Goal: Task Accomplishment & Management: Use online tool/utility

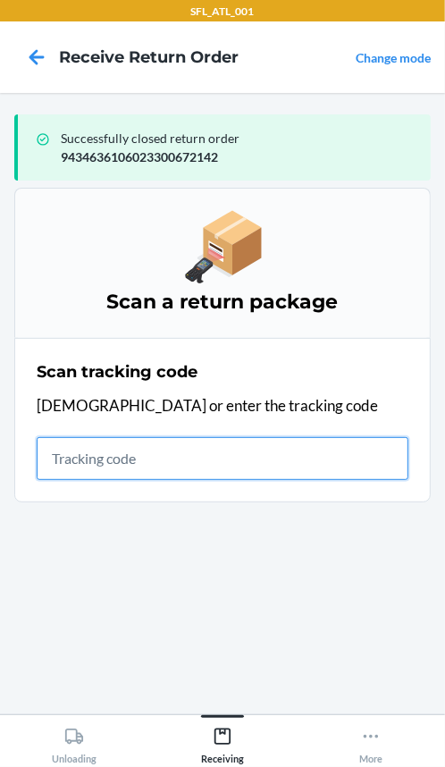
click at [90, 461] on input "text" at bounding box center [223, 458] width 372 height 43
type input "4203025994346361060233"
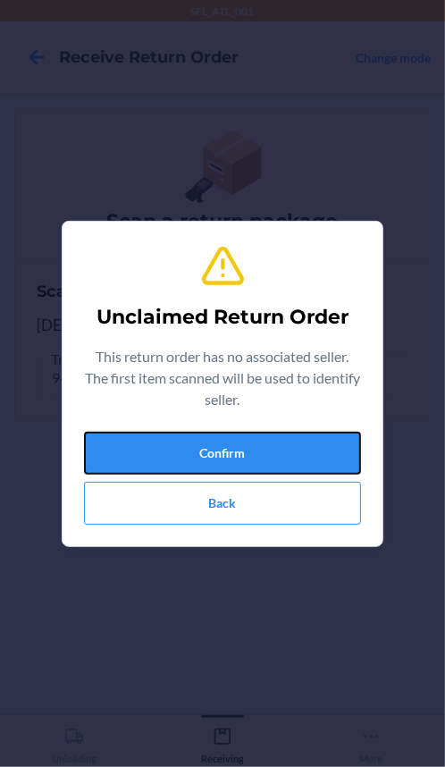
click at [90, 461] on button "Confirm" at bounding box center [222, 453] width 277 height 43
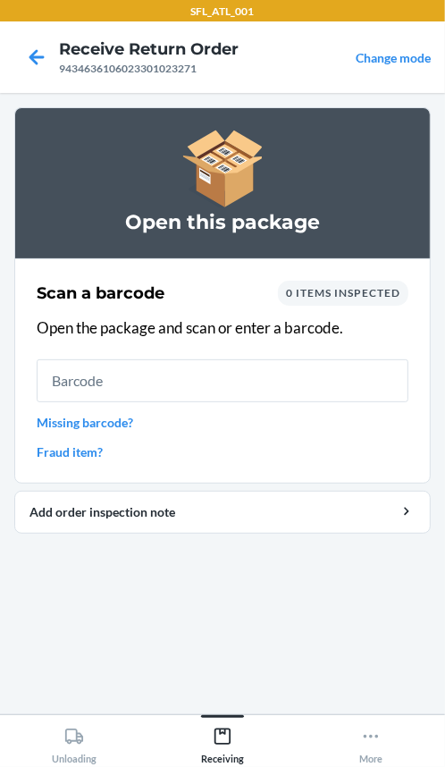
click at [118, 368] on input "text" at bounding box center [223, 380] width 372 height 43
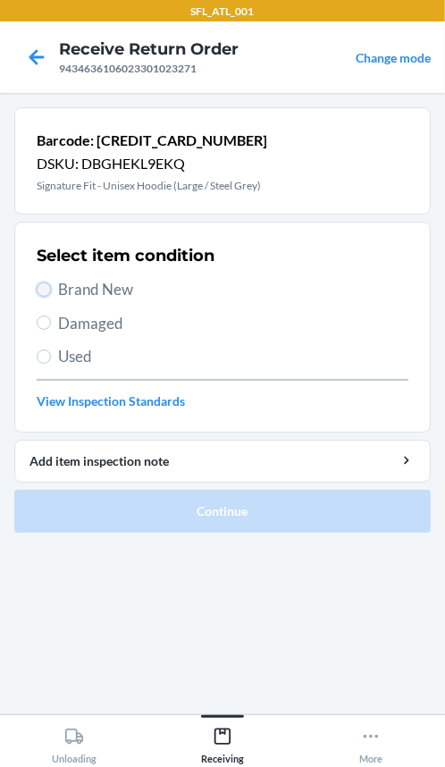
click at [45, 292] on input "Brand New" at bounding box center [44, 289] width 14 height 14
radio input "true"
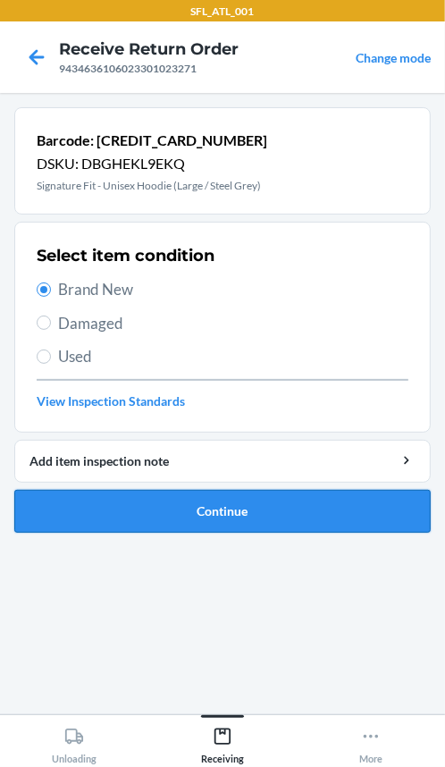
click at [98, 509] on button "Continue" at bounding box center [222, 511] width 416 height 43
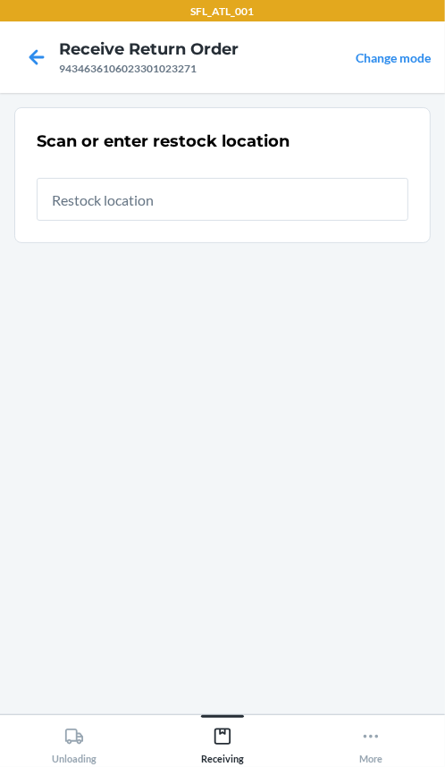
drag, startPoint x: 246, startPoint y: 217, endPoint x: 216, endPoint y: 238, distance: 35.9
click at [245, 218] on input "text" at bounding box center [223, 199] width 372 height 43
type input "REP34"
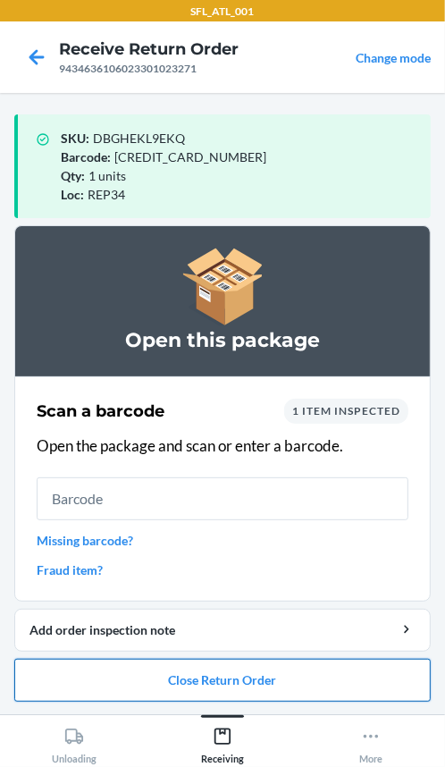
click at [362, 683] on button "Close Return Order" at bounding box center [222, 679] width 416 height 43
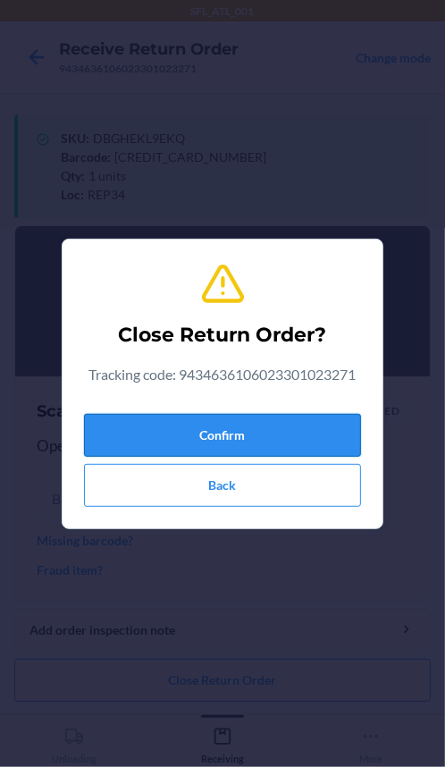
drag, startPoint x: 233, startPoint y: 428, endPoint x: 238, endPoint y: 449, distance: 21.9
click at [237, 428] on button "Confirm" at bounding box center [222, 435] width 277 height 43
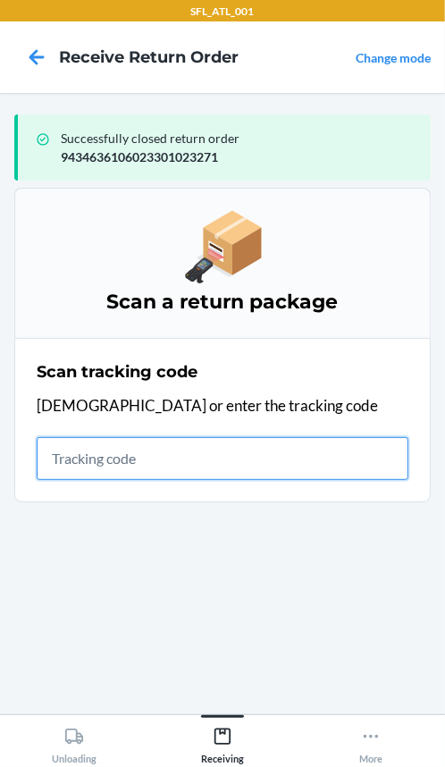
click at [92, 459] on input "text" at bounding box center [223, 458] width 372 height 43
type input "420302599434636106023300153"
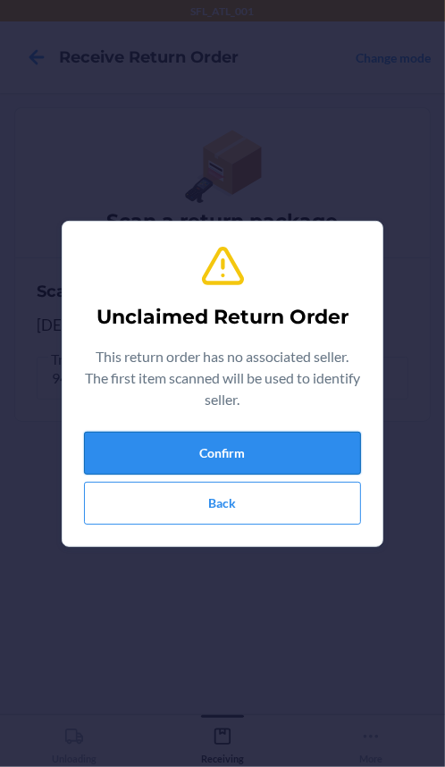
drag, startPoint x: 88, startPoint y: 462, endPoint x: 116, endPoint y: 451, distance: 30.5
click at [116, 451] on button "Confirm" at bounding box center [222, 453] width 277 height 43
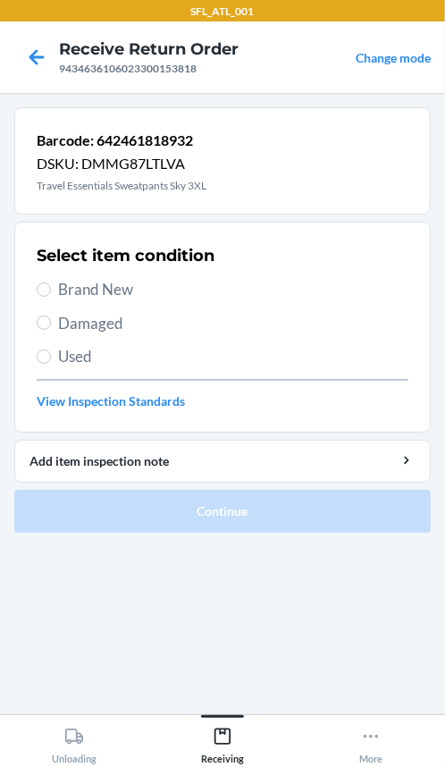
click at [51, 289] on label "Brand New" at bounding box center [223, 289] width 372 height 23
click at [51, 289] on input "Brand New" at bounding box center [44, 289] width 14 height 14
radio input "true"
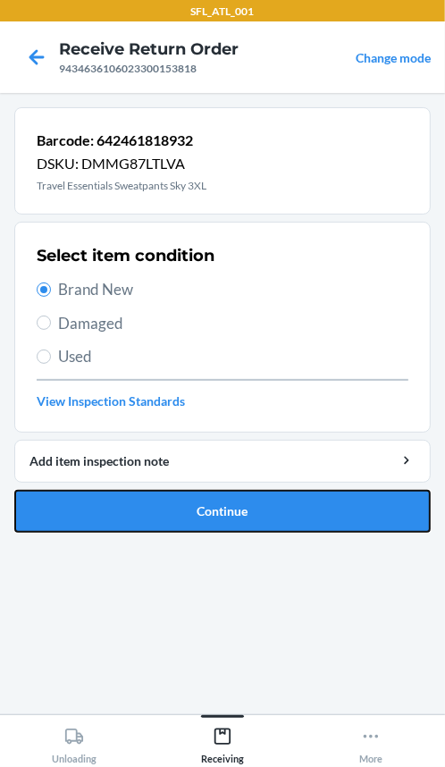
click at [54, 491] on button "Continue" at bounding box center [222, 511] width 416 height 43
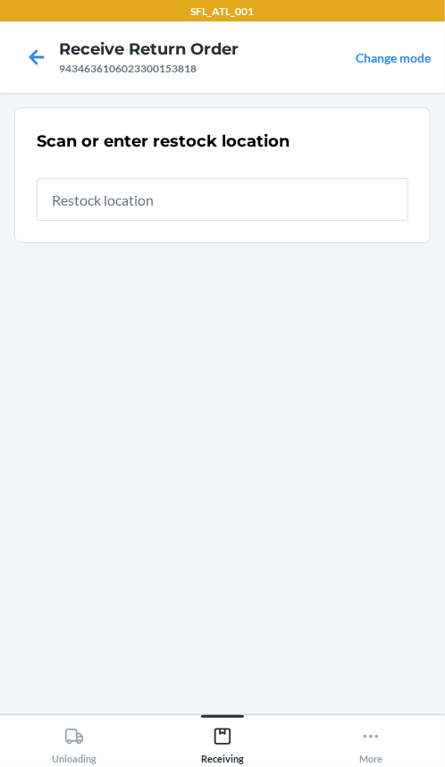
click at [95, 198] on input "text" at bounding box center [223, 199] width 372 height 43
type input "REP34"
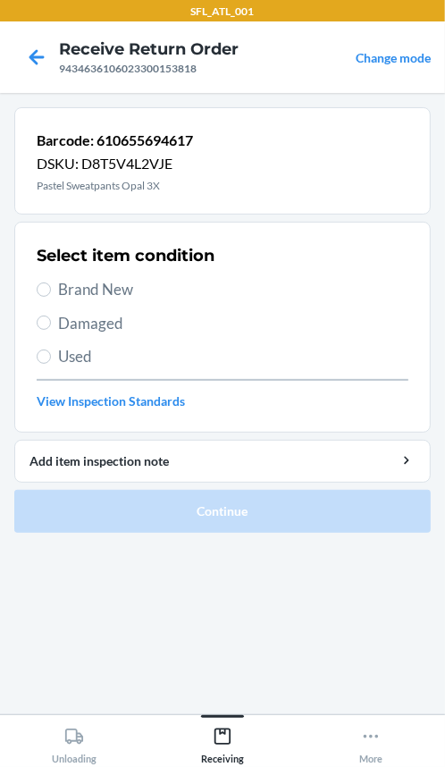
drag, startPoint x: 36, startPoint y: 278, endPoint x: 36, endPoint y: 311, distance: 33.1
click at [37, 294] on label "Brand New" at bounding box center [223, 289] width 372 height 23
click at [37, 294] on input "Brand New" at bounding box center [44, 289] width 14 height 14
radio input "true"
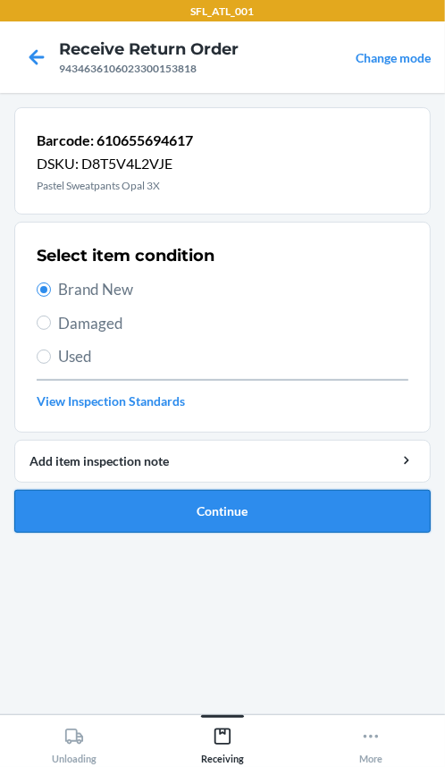
click at [77, 507] on button "Continue" at bounding box center [222, 511] width 416 height 43
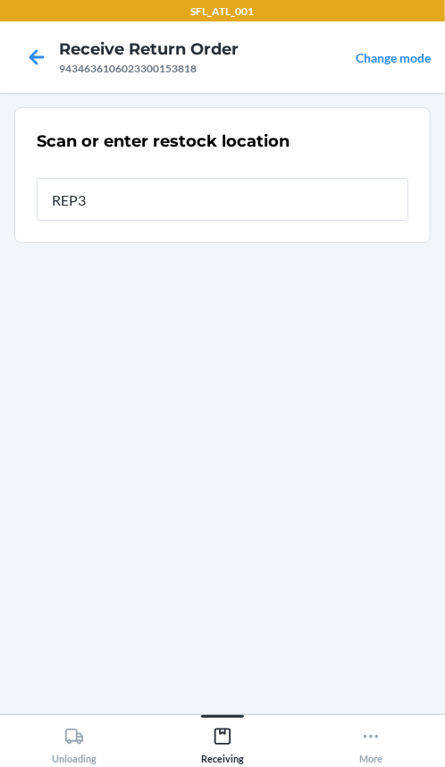
type input "REP34"
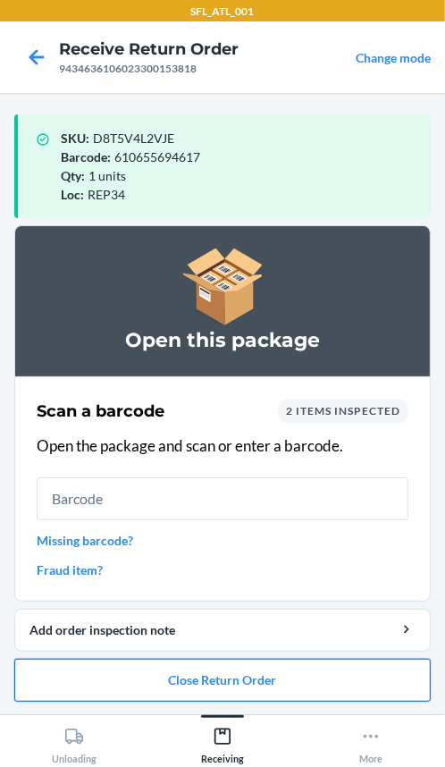
click at [280, 666] on button "Close Return Order" at bounding box center [222, 679] width 416 height 43
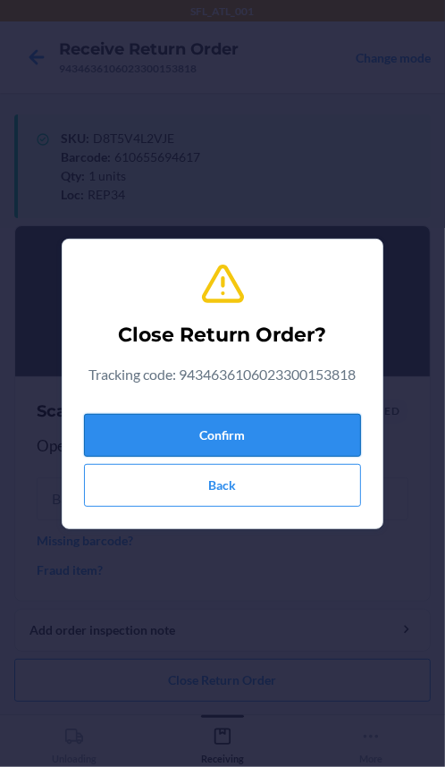
click at [202, 430] on button "Confirm" at bounding box center [222, 435] width 277 height 43
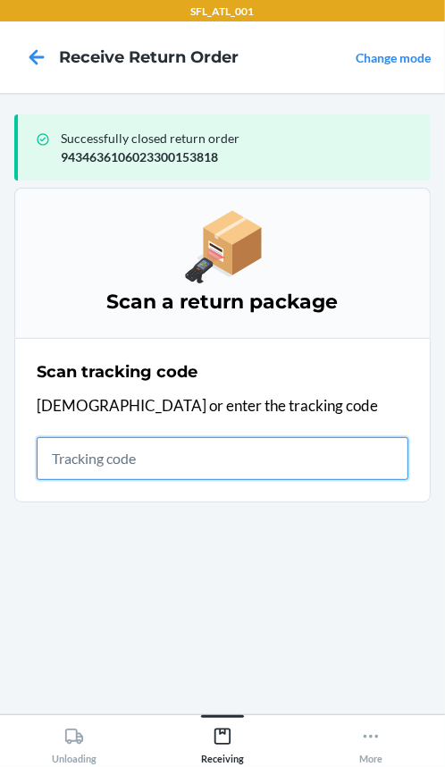
drag, startPoint x: 84, startPoint y: 462, endPoint x: 104, endPoint y: 460, distance: 19.7
click at [99, 462] on input "text" at bounding box center [223, 458] width 372 height 43
type input "4203025994346361060233"
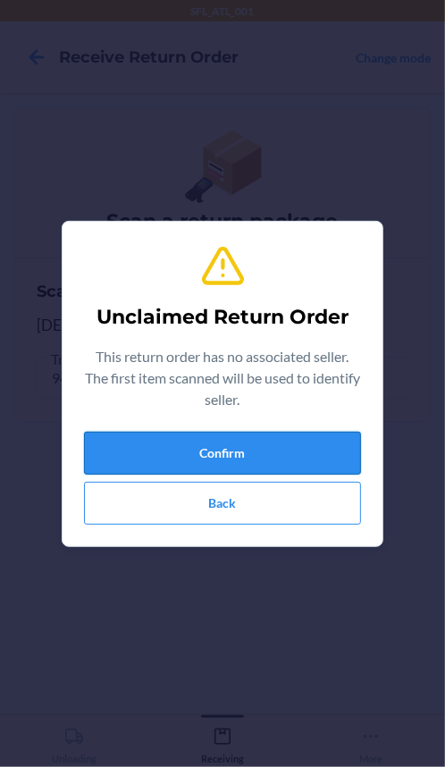
click at [106, 447] on button "Confirm" at bounding box center [222, 453] width 277 height 43
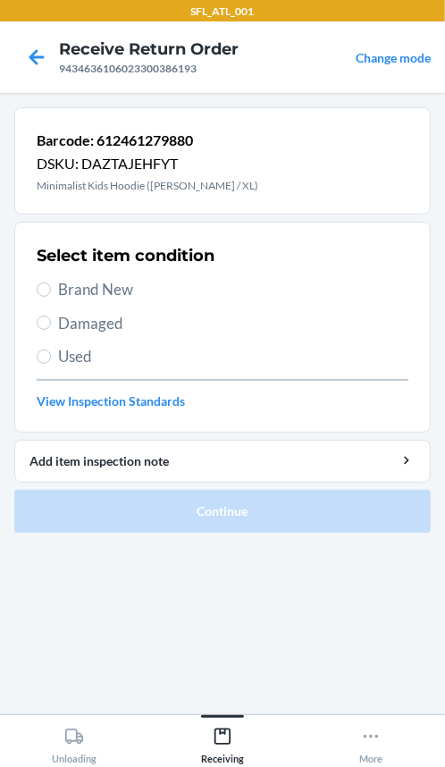
click at [45, 295] on label "Brand New" at bounding box center [223, 289] width 372 height 23
click at [45, 295] on input "Brand New" at bounding box center [44, 289] width 14 height 14
radio input "true"
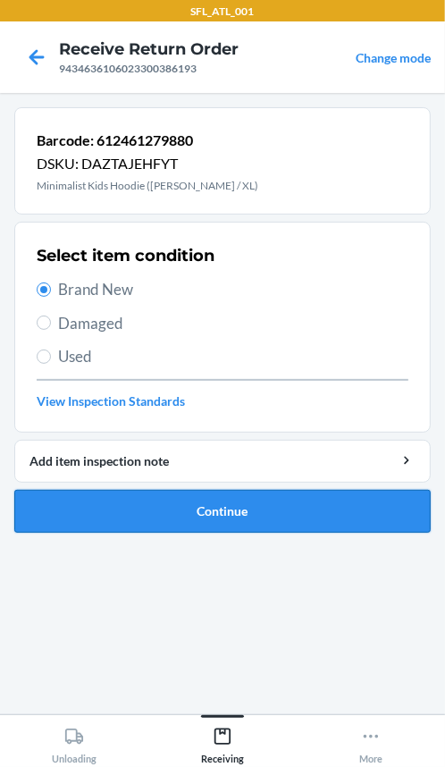
click at [54, 497] on button "Continue" at bounding box center [222, 511] width 416 height 43
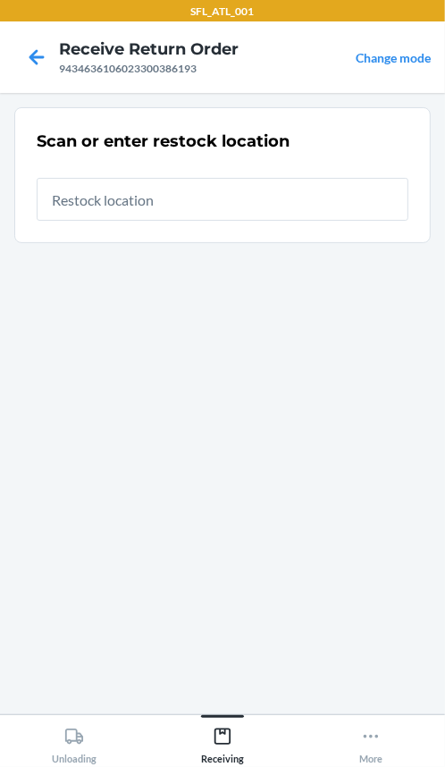
click at [191, 198] on input "text" at bounding box center [223, 199] width 372 height 43
type input "REP34"
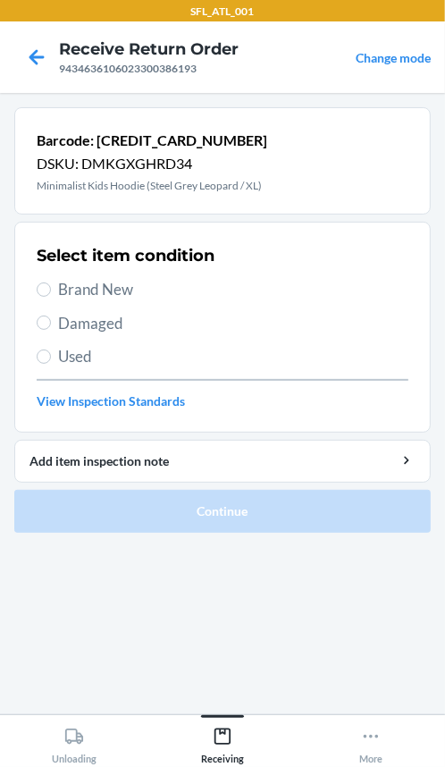
click at [46, 278] on label "Brand New" at bounding box center [223, 289] width 372 height 23
click at [46, 282] on input "Brand New" at bounding box center [44, 289] width 14 height 14
radio input "true"
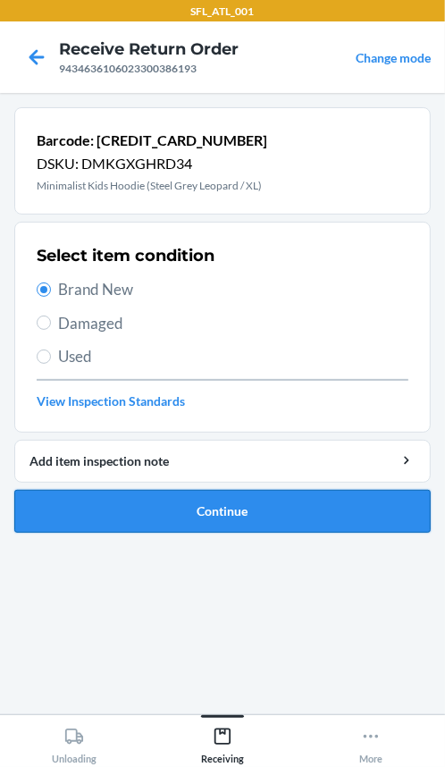
click at [103, 500] on button "Continue" at bounding box center [222, 511] width 416 height 43
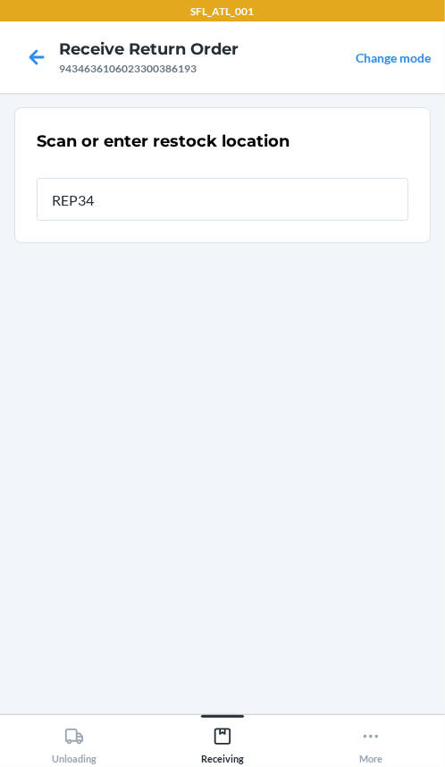
type input "REP34"
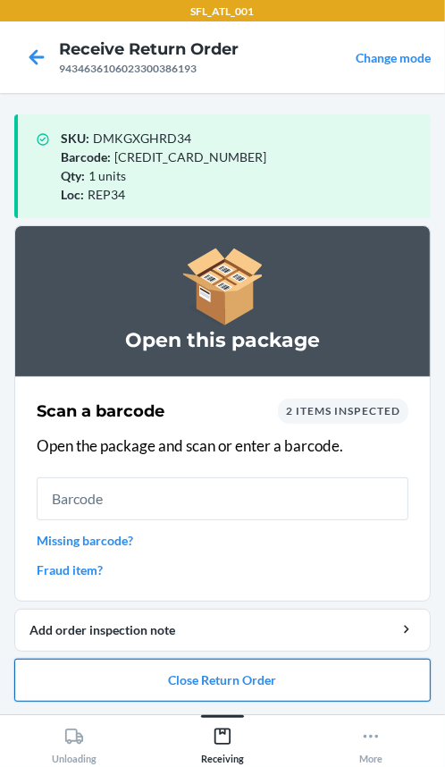
click at [259, 694] on button "Close Return Order" at bounding box center [222, 679] width 416 height 43
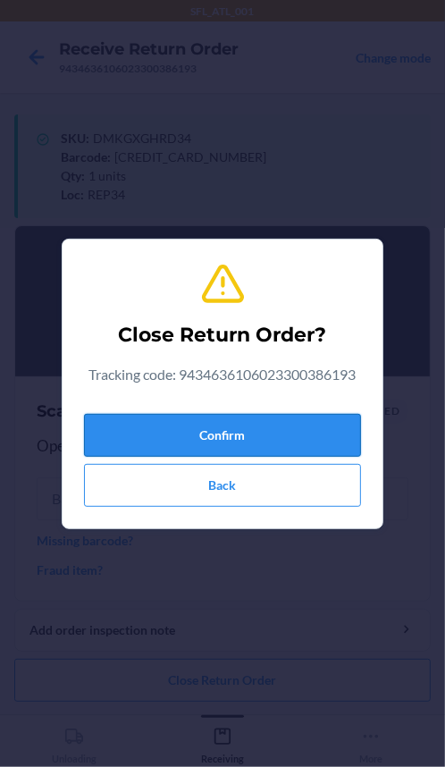
drag, startPoint x: 264, startPoint y: 437, endPoint x: 267, endPoint y: 428, distance: 9.6
click at [264, 433] on button "Confirm" at bounding box center [222, 435] width 277 height 43
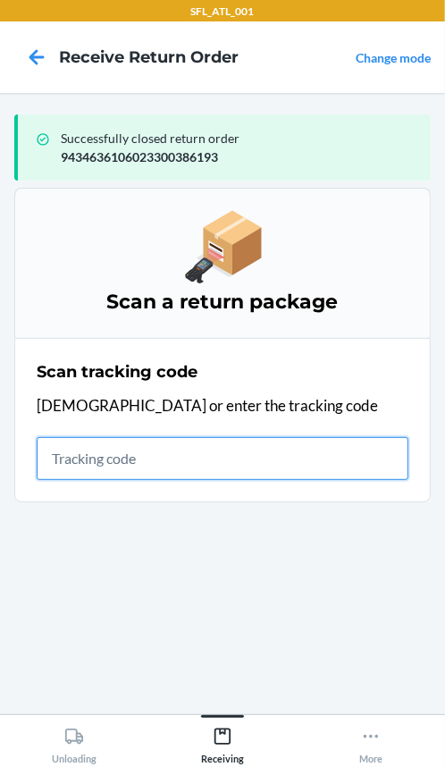
drag, startPoint x: 42, startPoint y: 459, endPoint x: 170, endPoint y: 457, distance: 127.8
click at [56, 452] on input "text" at bounding box center [223, 458] width 372 height 43
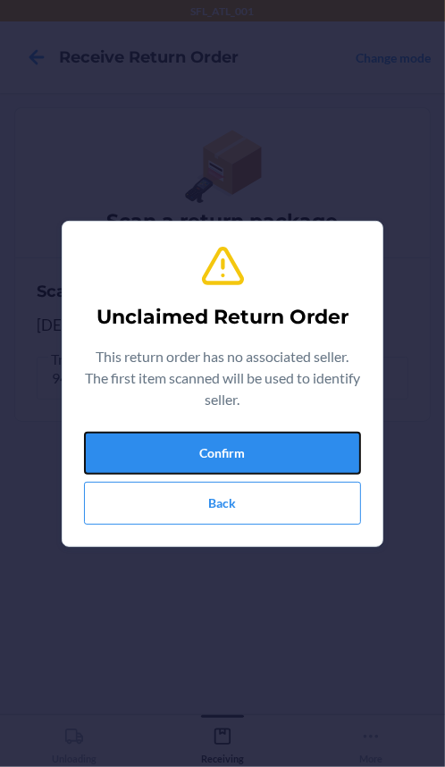
click at [170, 457] on button "Confirm" at bounding box center [222, 453] width 277 height 43
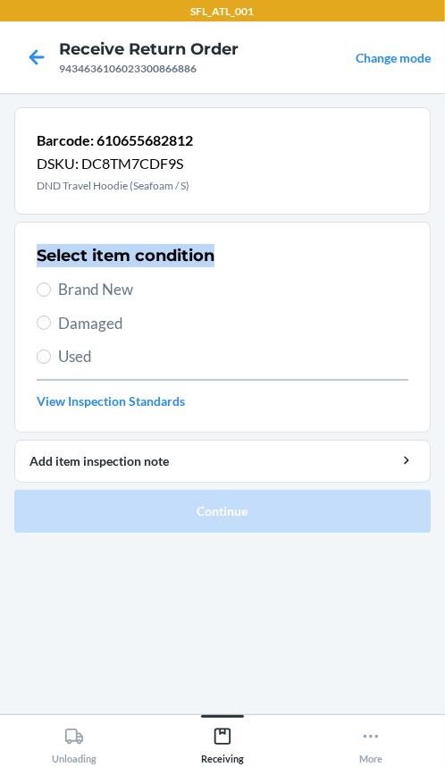
click at [21, 281] on main "Barcode: 610655682812 DSKU: DC8TM7CDF9S DND Travel Hoodie (Seafoam / S) Select …" at bounding box center [222, 403] width 445 height 621
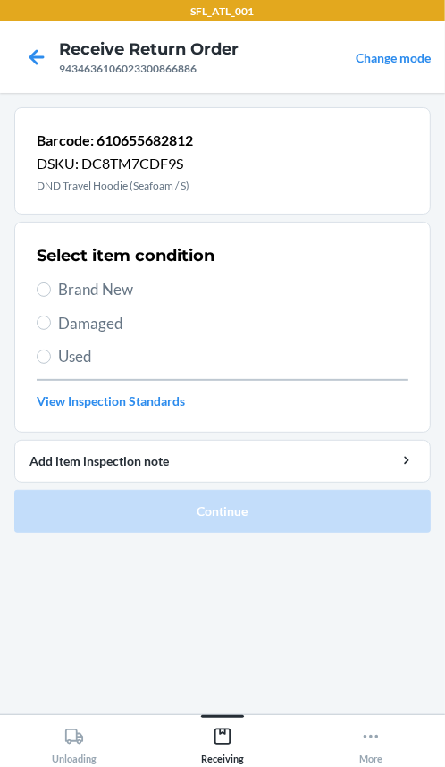
click at [43, 298] on label "Brand New" at bounding box center [223, 289] width 372 height 23
click at [43, 297] on input "Brand New" at bounding box center [44, 289] width 14 height 14
radio input "true"
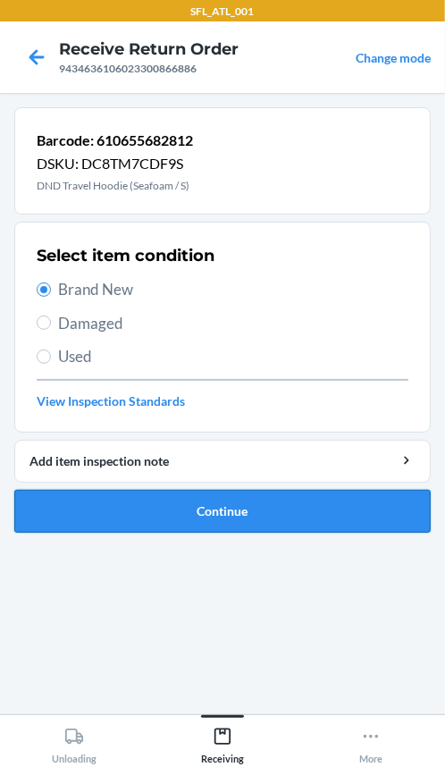
click at [96, 501] on button "Continue" at bounding box center [222, 511] width 416 height 43
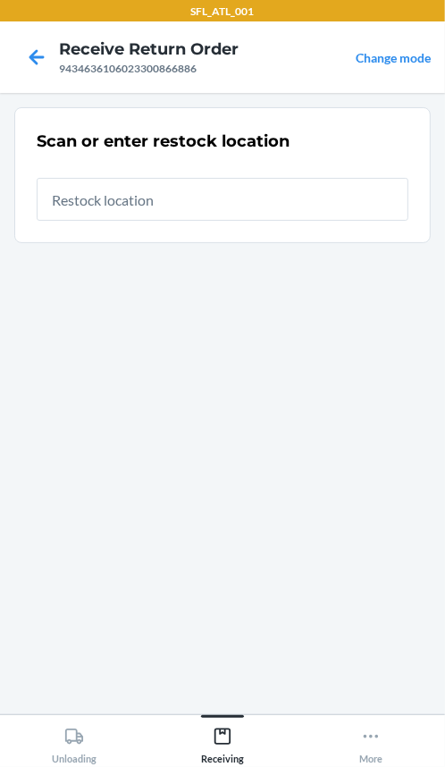
click at [105, 221] on div "Scan or enter restock location" at bounding box center [223, 175] width 372 height 102
type input "REP34"
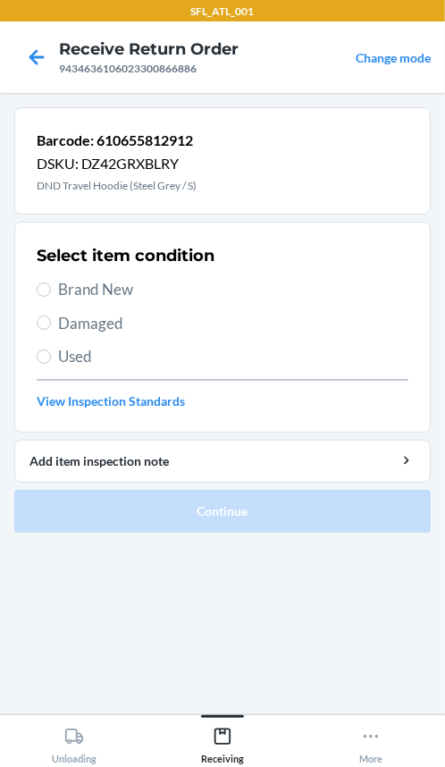
click at [29, 287] on section "Select item condition Brand New Damaged Used View Inspection Standards" at bounding box center [222, 327] width 416 height 211
click at [45, 286] on input "Brand New" at bounding box center [44, 289] width 14 height 14
radio input "true"
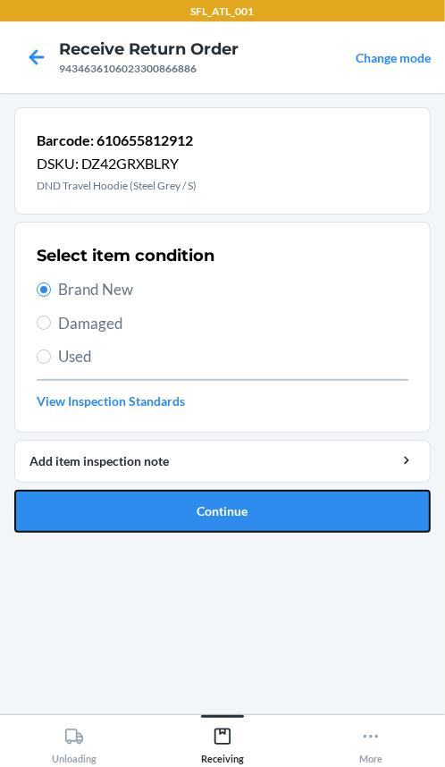
drag, startPoint x: 96, startPoint y: 506, endPoint x: 78, endPoint y: 532, distance: 32.7
click at [92, 516] on button "Continue" at bounding box center [222, 511] width 416 height 43
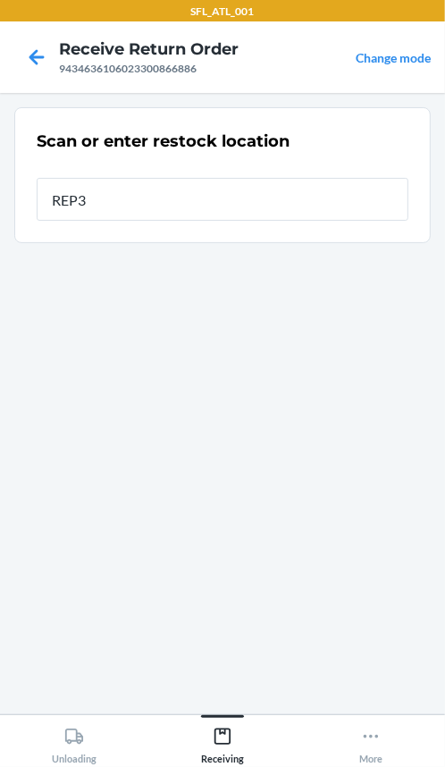
type input "REP34"
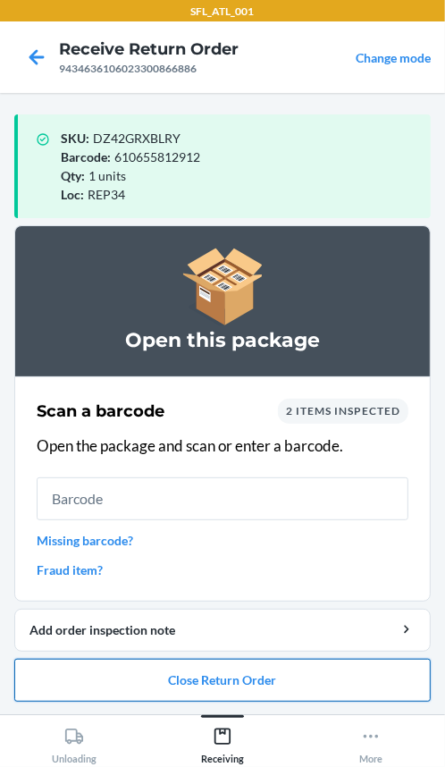
click at [173, 670] on button "Close Return Order" at bounding box center [222, 679] width 416 height 43
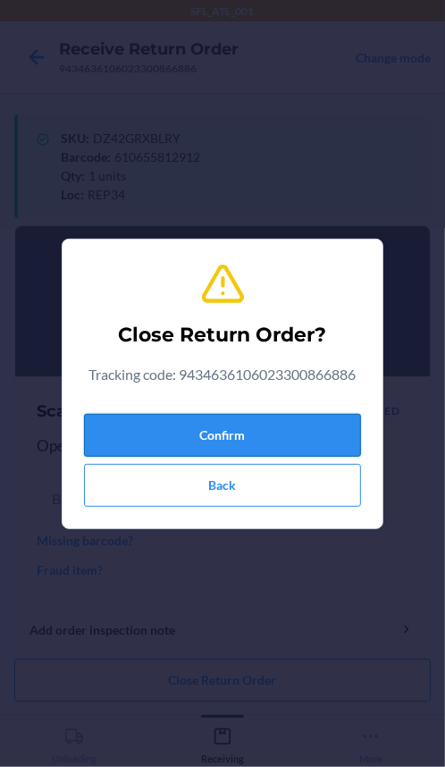
click at [143, 436] on button "Confirm" at bounding box center [222, 435] width 277 height 43
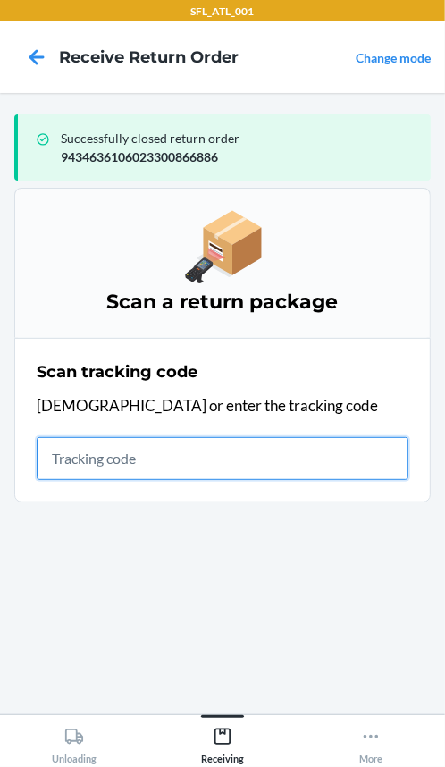
click at [107, 450] on input "text" at bounding box center [223, 458] width 372 height 43
type input "420302599434636106023"
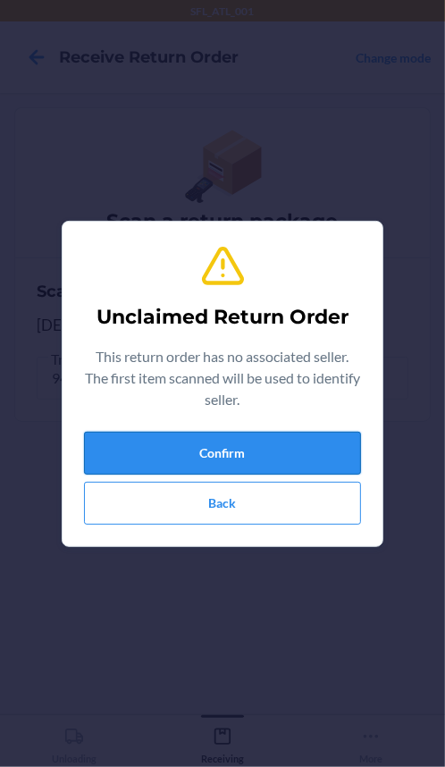
click at [100, 448] on button "Confirm" at bounding box center [222, 453] width 277 height 43
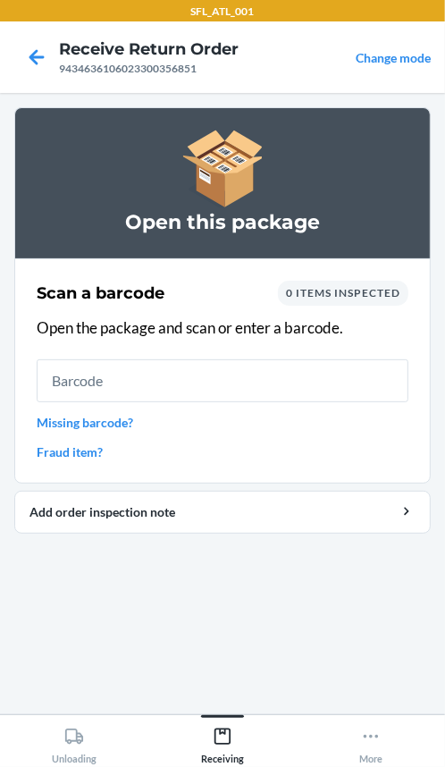
click at [72, 427] on link "Missing barcode?" at bounding box center [223, 422] width 372 height 19
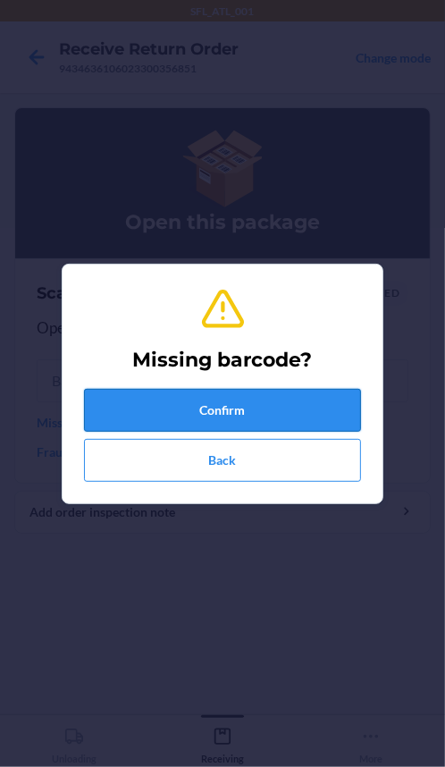
click at [117, 407] on button "Confirm" at bounding box center [222, 410] width 277 height 43
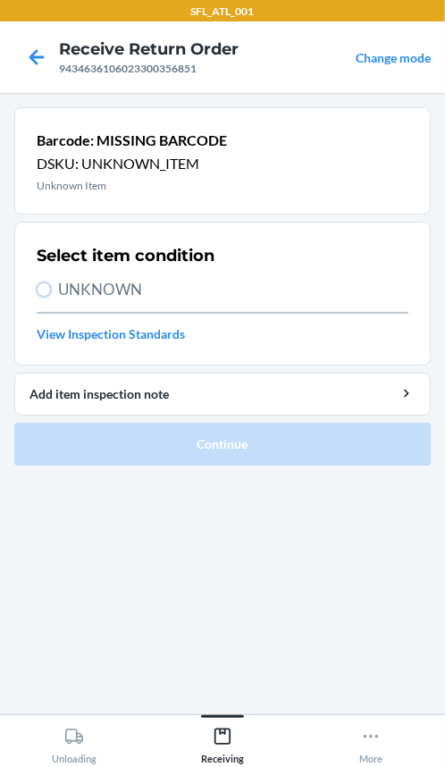
click at [49, 293] on input "UNKNOWN" at bounding box center [44, 289] width 14 height 14
radio input "true"
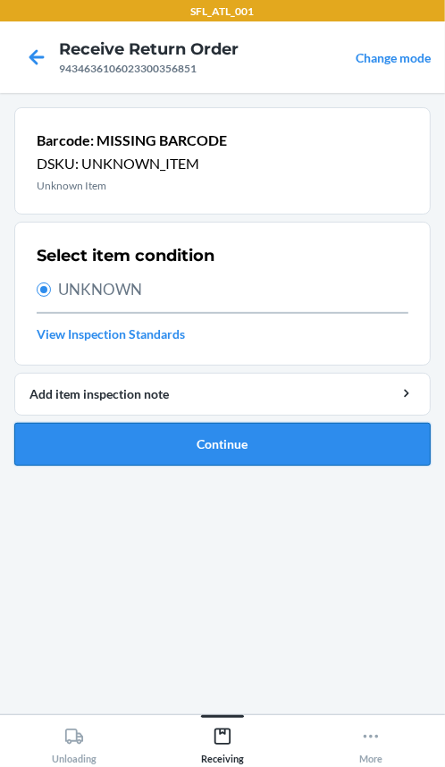
click at [105, 441] on button "Continue" at bounding box center [222, 444] width 416 height 43
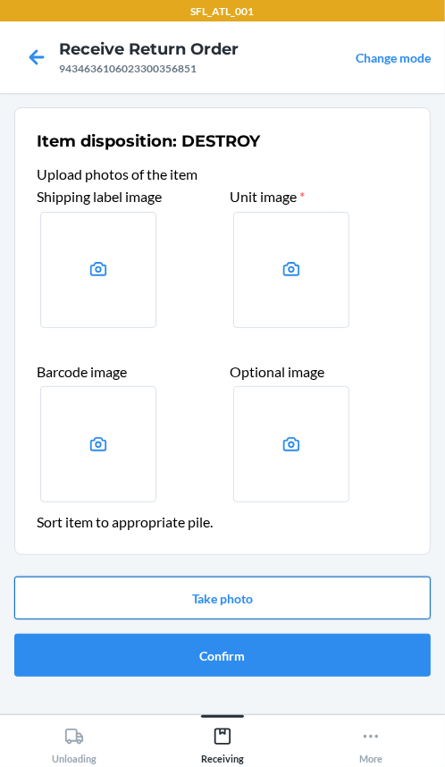
click at [268, 589] on button "Take photo" at bounding box center [222, 597] width 416 height 43
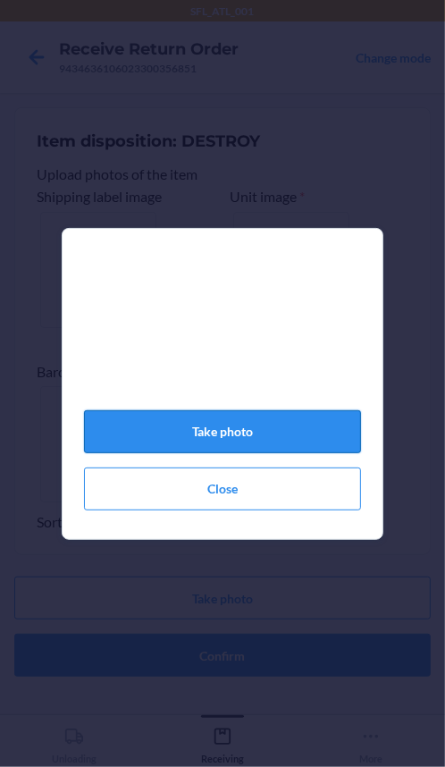
click at [299, 424] on button "Take photo" at bounding box center [222, 431] width 277 height 43
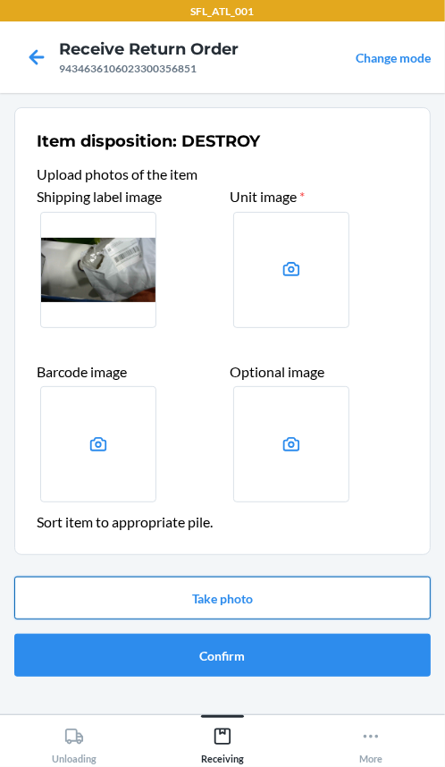
click at [217, 590] on button "Take photo" at bounding box center [222, 597] width 416 height 43
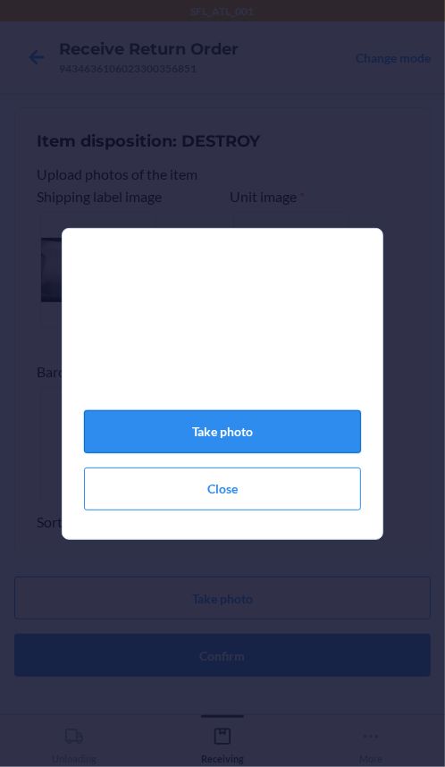
click at [272, 442] on button "Take photo" at bounding box center [222, 431] width 277 height 43
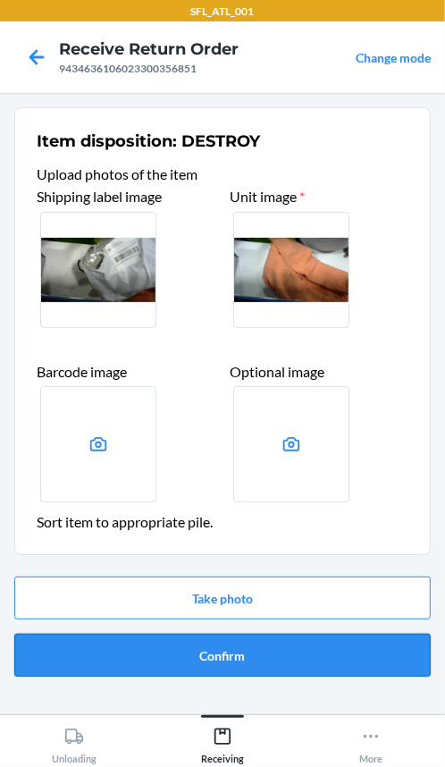
click at [298, 650] on button "Confirm" at bounding box center [222, 654] width 416 height 43
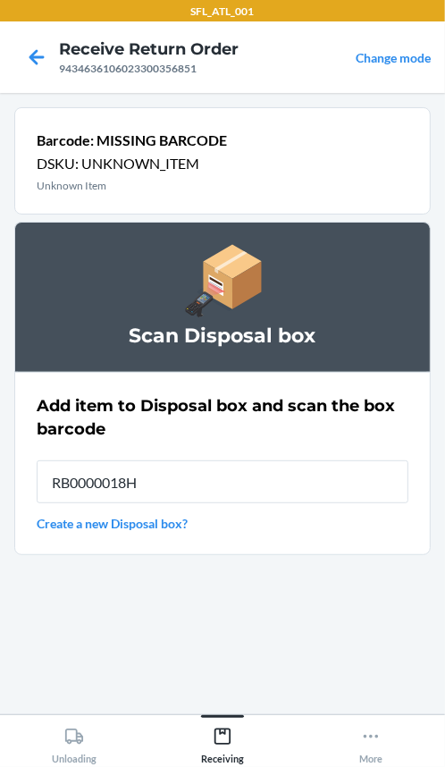
type input "RB0000018HZ"
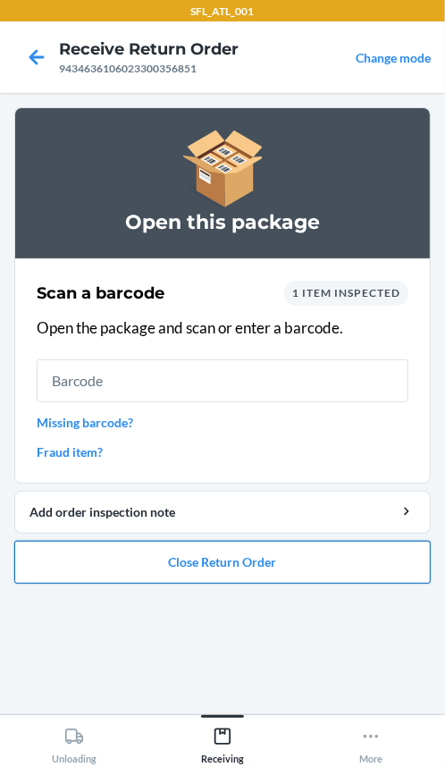
click at [243, 557] on button "Close Return Order" at bounding box center [222, 562] width 416 height 43
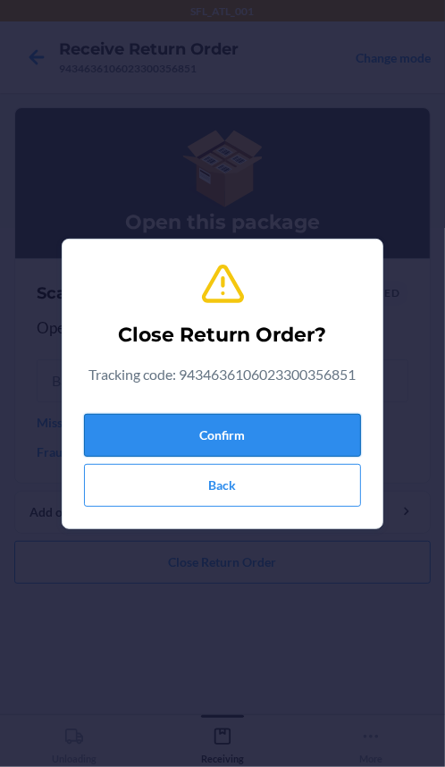
click at [236, 418] on button "Confirm" at bounding box center [222, 435] width 277 height 43
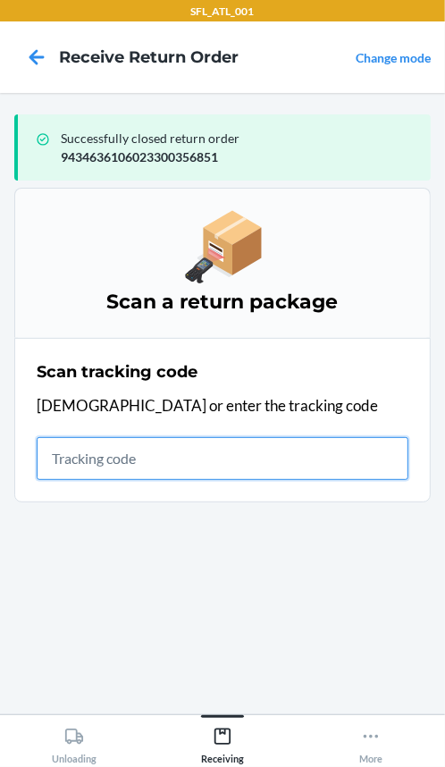
click at [138, 465] on input "text" at bounding box center [223, 458] width 372 height 43
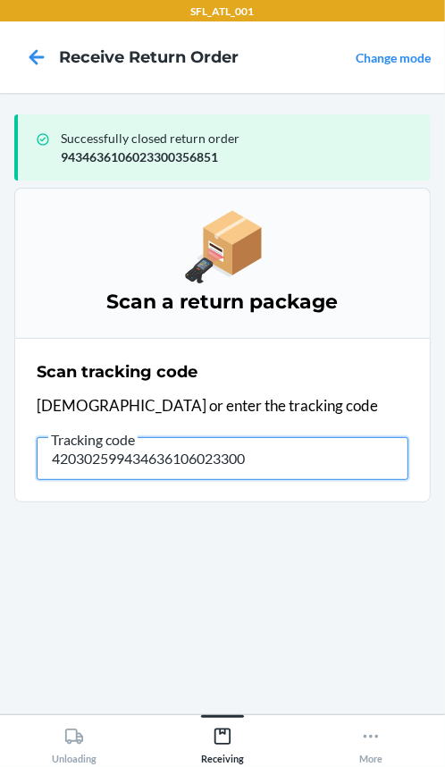
type input "4203025994346361060233003"
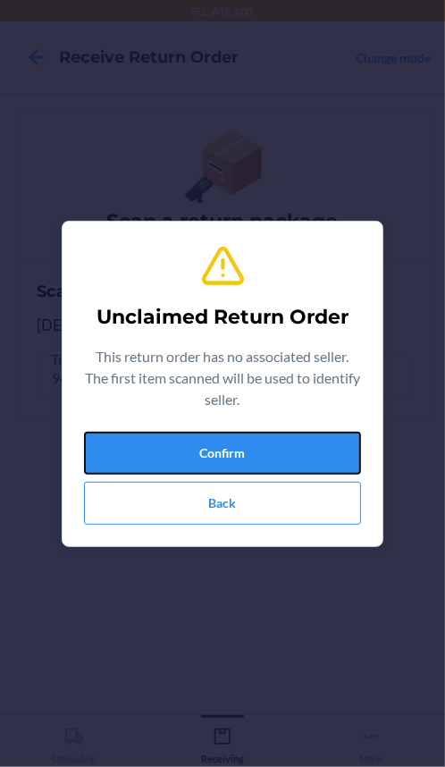
click at [140, 470] on button "Confirm" at bounding box center [222, 453] width 277 height 43
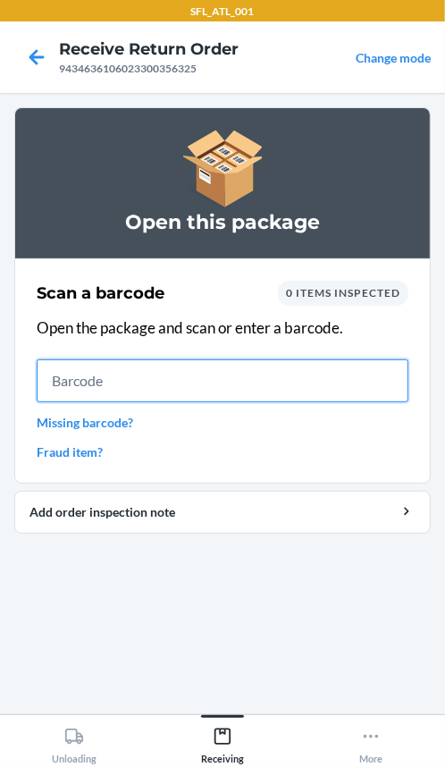
click at [256, 392] on input "text" at bounding box center [223, 380] width 372 height 43
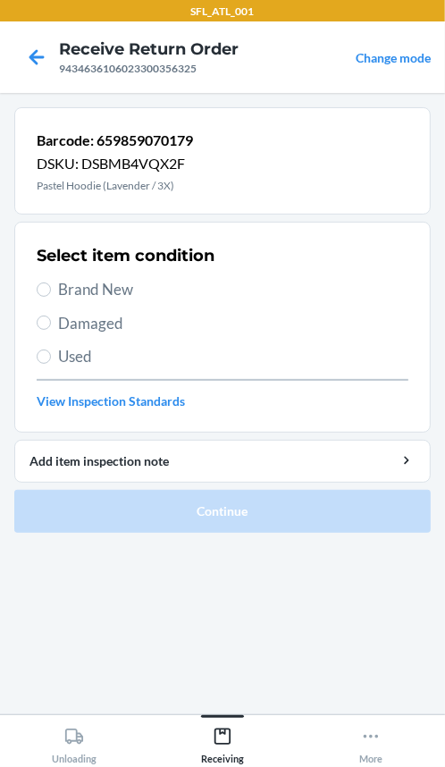
drag, startPoint x: 51, startPoint y: 291, endPoint x: 40, endPoint y: 340, distance: 50.3
click at [49, 293] on label "Brand New" at bounding box center [223, 289] width 372 height 23
click at [49, 293] on input "Brand New" at bounding box center [44, 289] width 14 height 14
radio input "true"
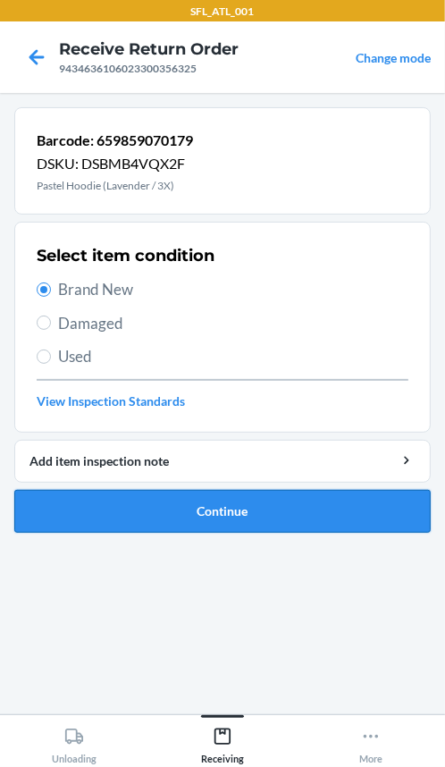
click at [63, 498] on button "Continue" at bounding box center [222, 511] width 416 height 43
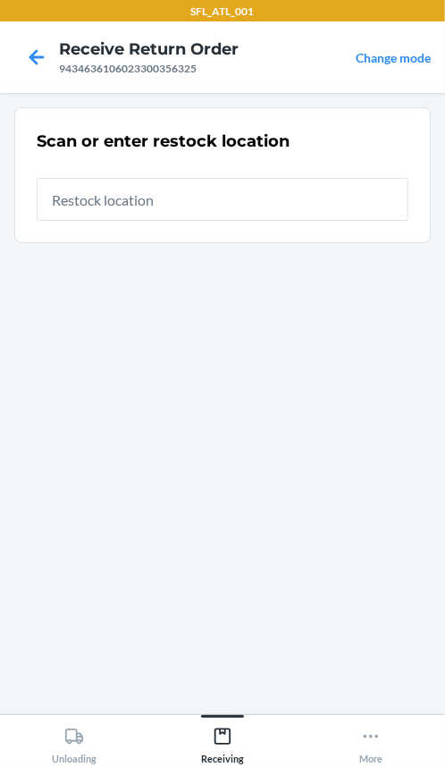
drag, startPoint x: 253, startPoint y: 208, endPoint x: 257, endPoint y: 241, distance: 33.4
click at [254, 208] on input "text" at bounding box center [223, 199] width 372 height 43
type input "REP34"
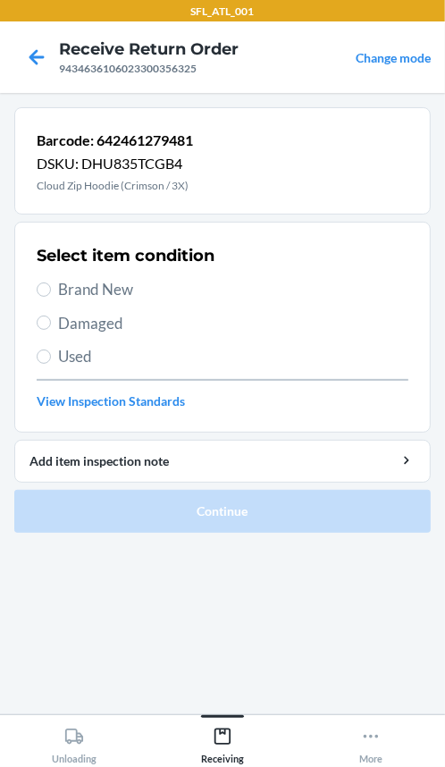
click at [51, 294] on label "Brand New" at bounding box center [223, 289] width 372 height 23
click at [51, 294] on input "Brand New" at bounding box center [44, 289] width 14 height 14
radio input "true"
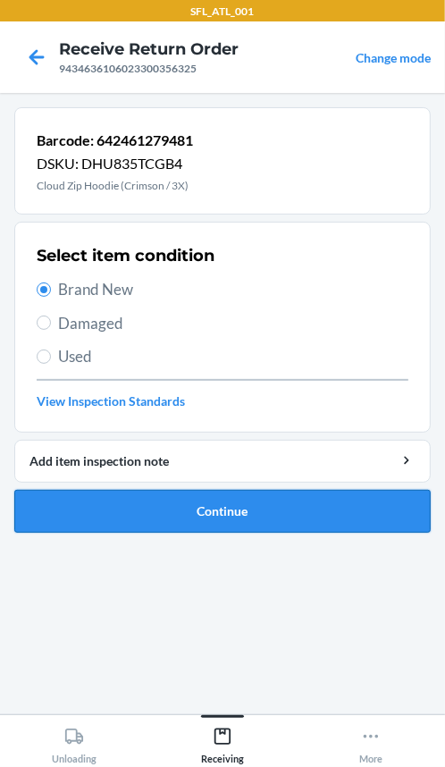
click at [80, 496] on button "Continue" at bounding box center [222, 511] width 416 height 43
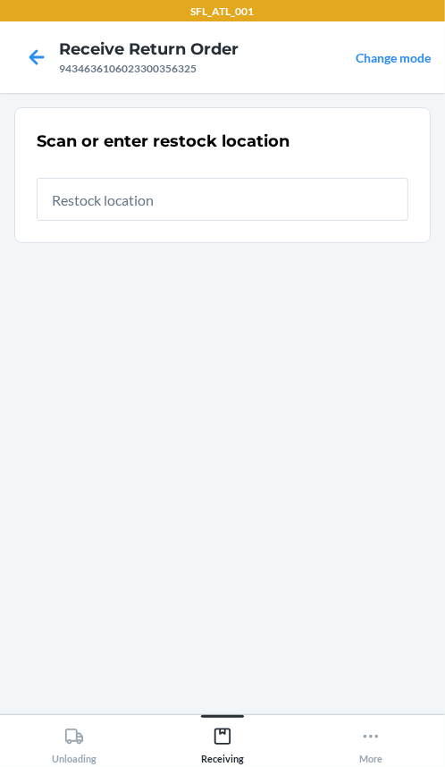
drag, startPoint x: 251, startPoint y: 207, endPoint x: 236, endPoint y: 231, distance: 28.5
click at [248, 214] on input "text" at bounding box center [223, 199] width 372 height 43
type input "REP34"
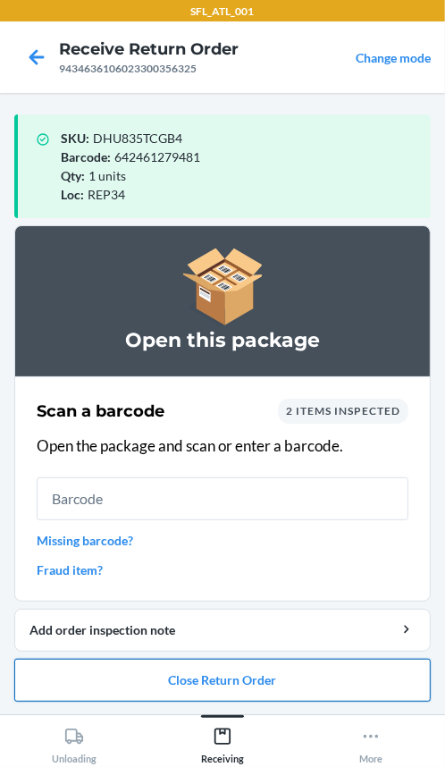
click at [323, 691] on button "Close Return Order" at bounding box center [222, 679] width 416 height 43
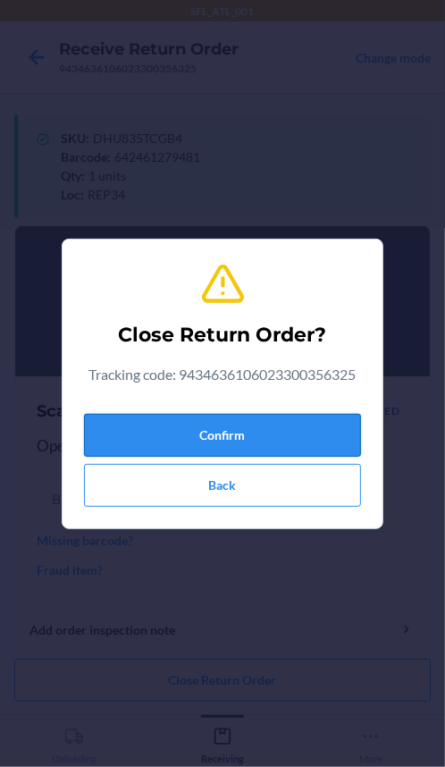
click at [249, 437] on button "Confirm" at bounding box center [222, 435] width 277 height 43
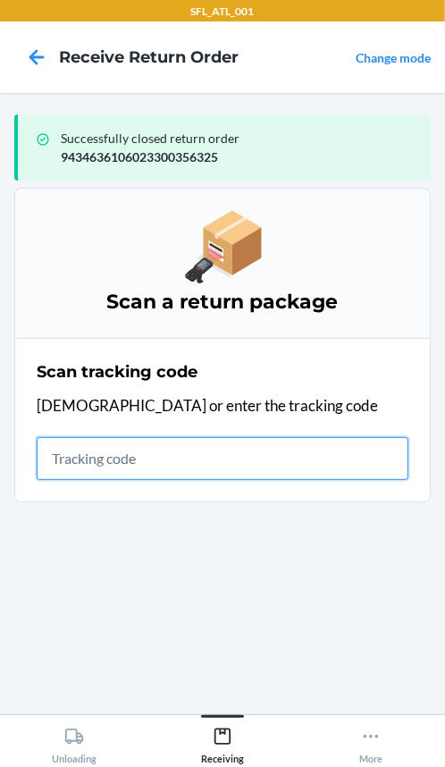
click at [68, 473] on input "text" at bounding box center [223, 458] width 372 height 43
type input "420302599434636106"
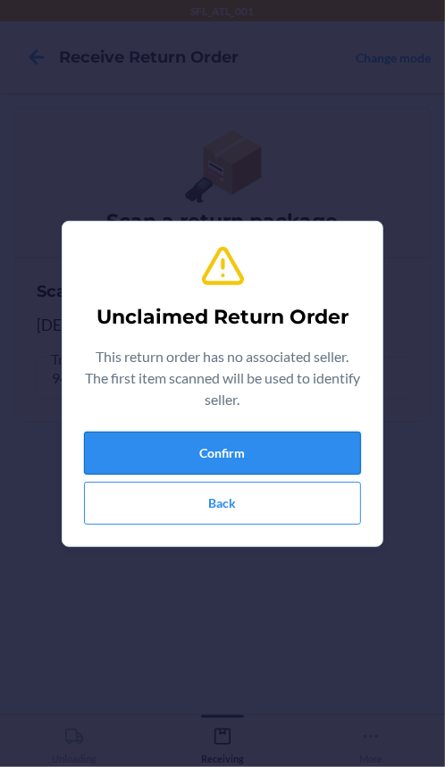
click at [168, 463] on button "Confirm" at bounding box center [222, 453] width 277 height 43
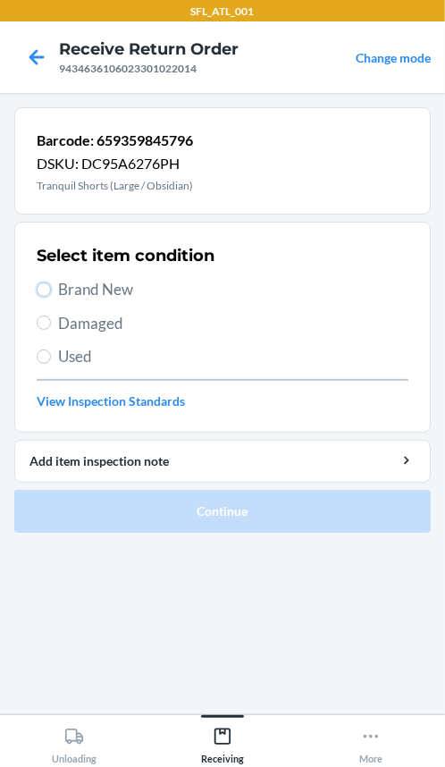
drag, startPoint x: 40, startPoint y: 285, endPoint x: 34, endPoint y: 294, distance: 10.9
click at [37, 290] on input "Brand New" at bounding box center [44, 289] width 14 height 14
radio input "true"
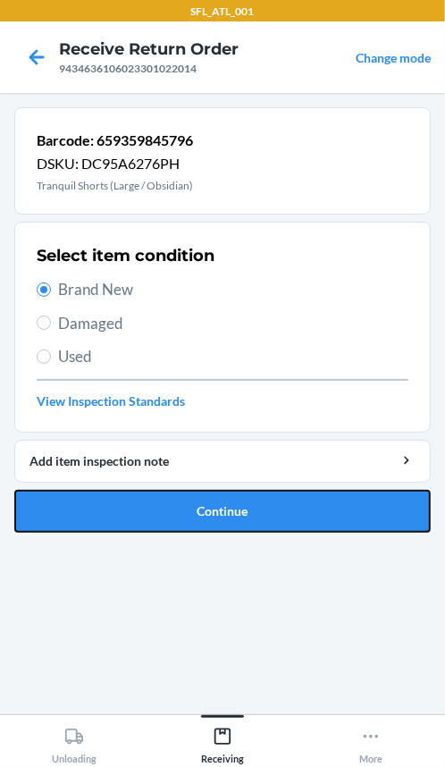
drag, startPoint x: 61, startPoint y: 525, endPoint x: 53, endPoint y: 502, distance: 24.6
click at [59, 514] on button "Continue" at bounding box center [222, 511] width 416 height 43
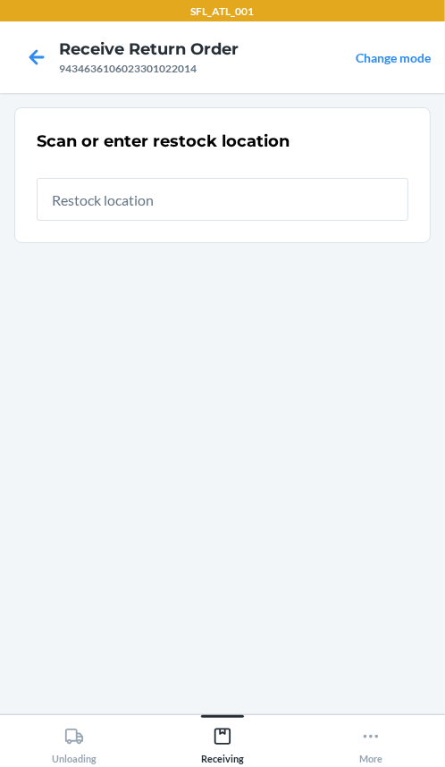
click at [106, 205] on input "text" at bounding box center [223, 199] width 372 height 43
type input "REP34"
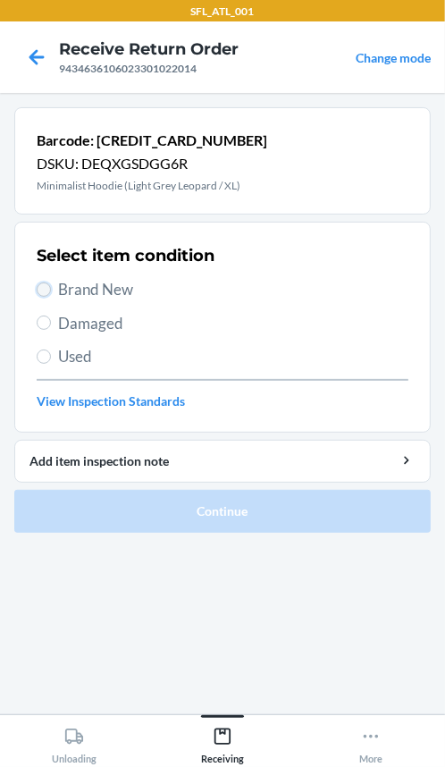
click at [47, 289] on input "Brand New" at bounding box center [44, 289] width 14 height 14
radio input "true"
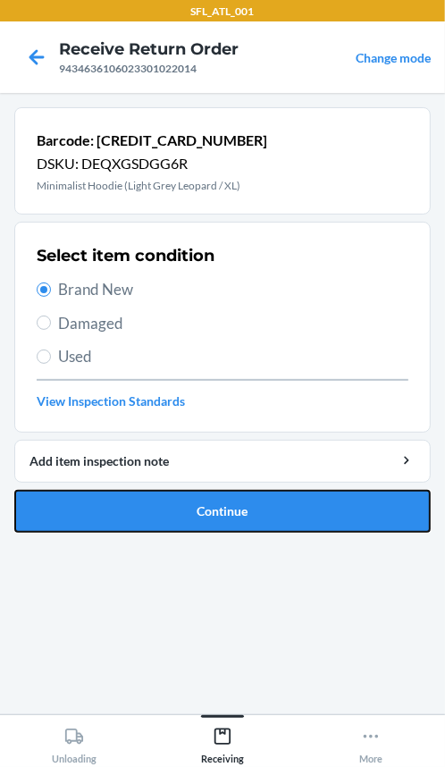
click at [97, 502] on button "Continue" at bounding box center [222, 511] width 416 height 43
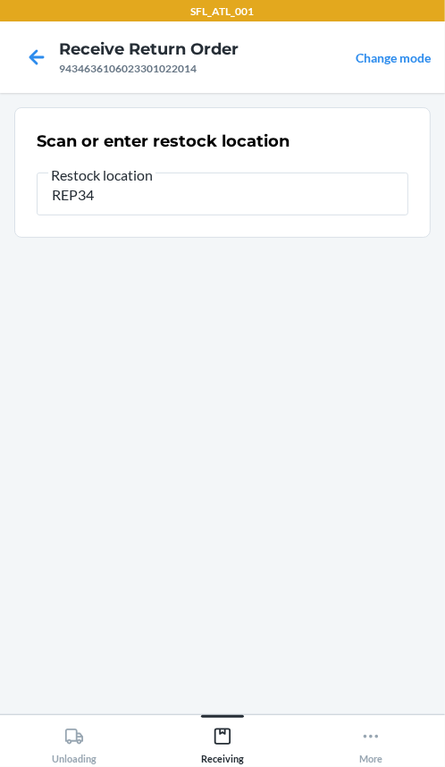
type input "REP34"
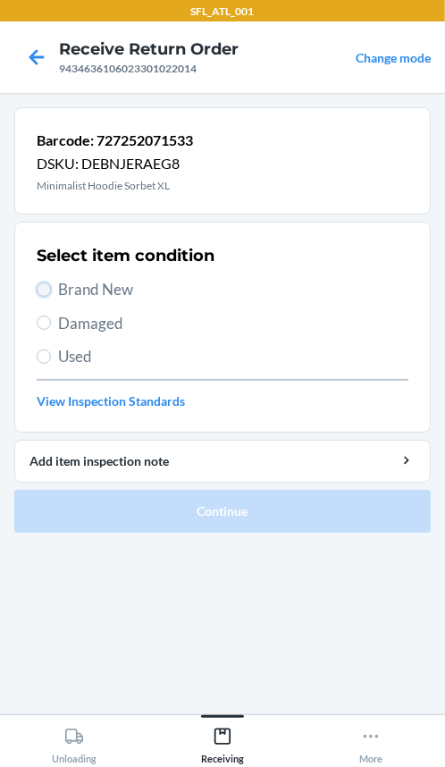
click at [45, 285] on input "Brand New" at bounding box center [44, 289] width 14 height 14
radio input "true"
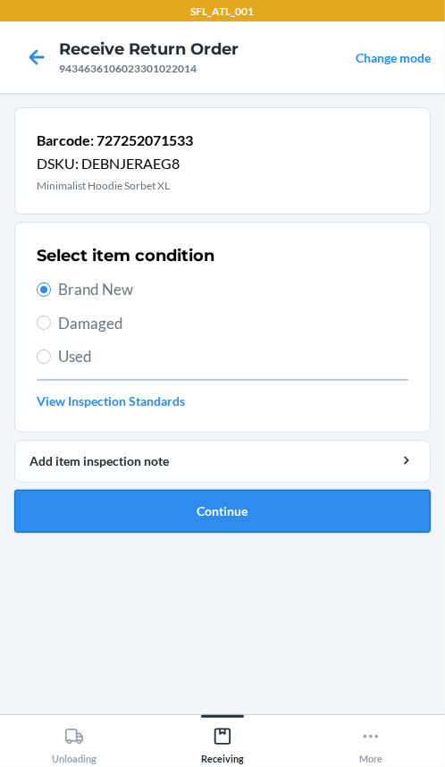
click at [151, 522] on button "Continue" at bounding box center [222, 511] width 416 height 43
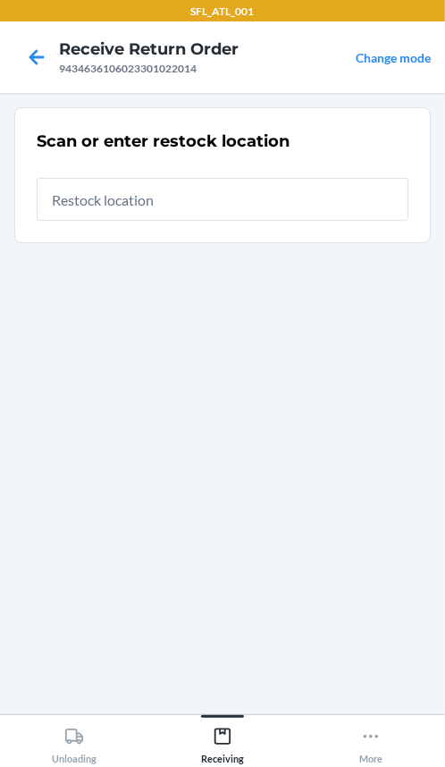
drag, startPoint x: 185, startPoint y: 205, endPoint x: 171, endPoint y: 205, distance: 14.3
click at [189, 200] on input "text" at bounding box center [223, 199] width 372 height 43
type input "REP34"
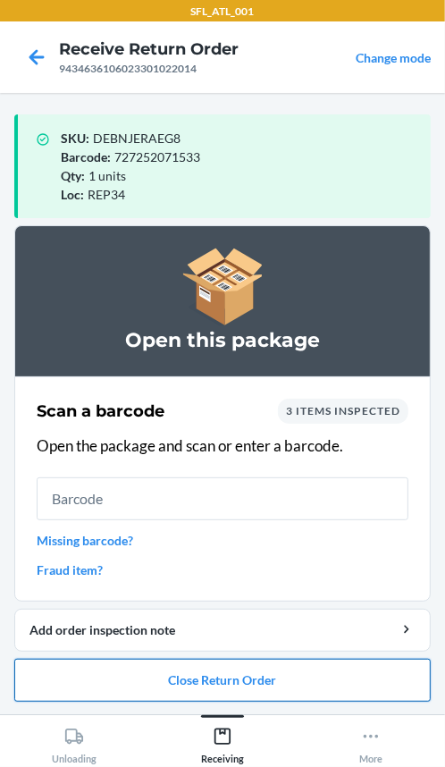
click at [386, 688] on button "Close Return Order" at bounding box center [222, 679] width 416 height 43
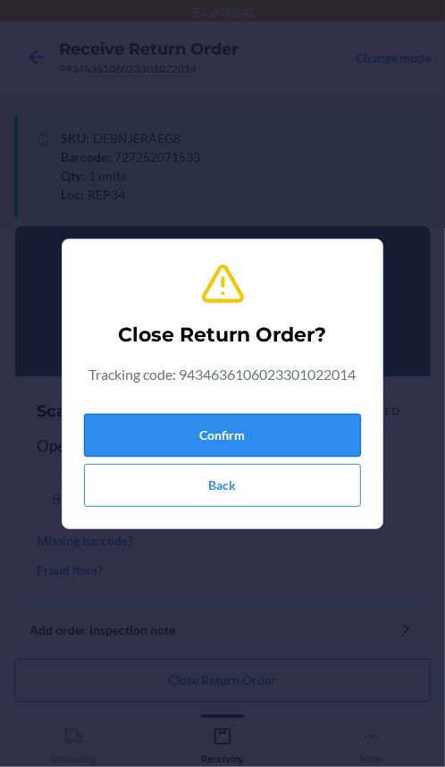
click at [296, 424] on button "Confirm" at bounding box center [222, 435] width 277 height 43
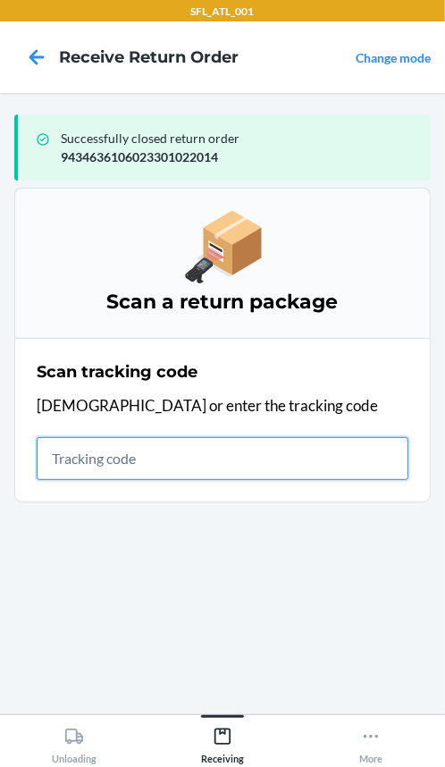
drag, startPoint x: 84, startPoint y: 465, endPoint x: 96, endPoint y: 465, distance: 12.5
click at [96, 465] on input "text" at bounding box center [223, 458] width 372 height 43
type input "420302599434636106023301"
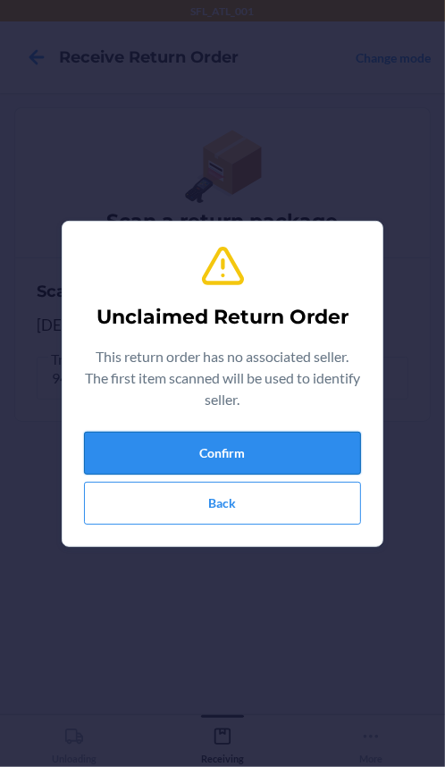
click at [87, 446] on button "Confirm" at bounding box center [222, 453] width 277 height 43
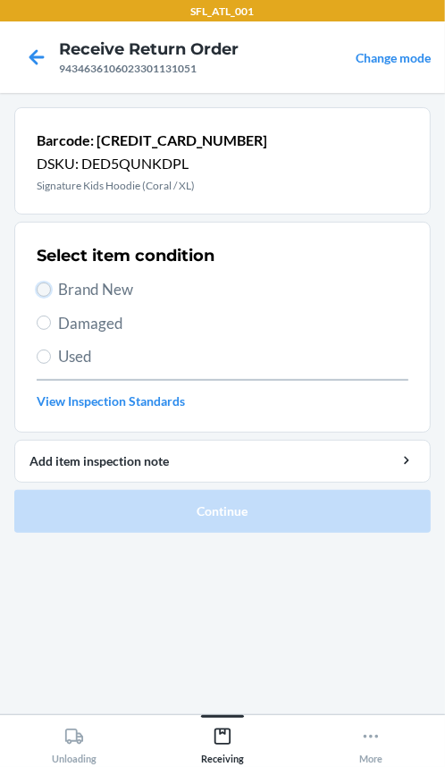
drag, startPoint x: 45, startPoint y: 284, endPoint x: 62, endPoint y: 415, distance: 132.4
click at [45, 289] on input "Brand New" at bounding box center [44, 289] width 14 height 14
radio input "true"
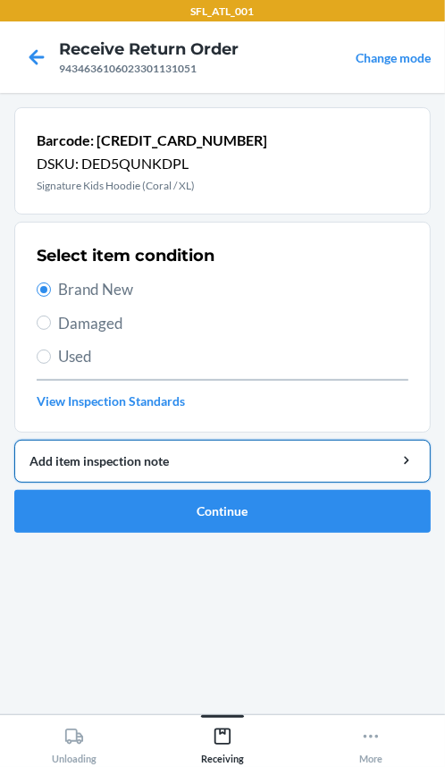
drag, startPoint x: 63, startPoint y: 432, endPoint x: 53, endPoint y: 460, distance: 29.4
click at [63, 442] on li "Barcode: [CREDIT_CARD_NUMBER] DSKU: DED5QUNKDPL Signature Kids Hoodie (Coral / …" at bounding box center [222, 319] width 416 height 425
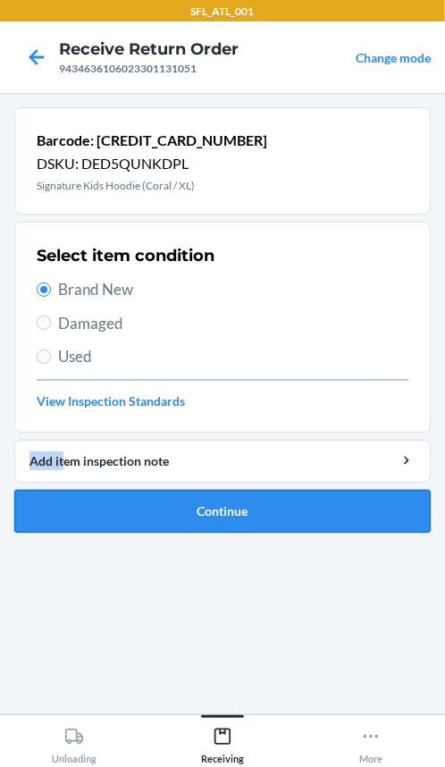
click at [45, 492] on button "Continue" at bounding box center [222, 511] width 416 height 43
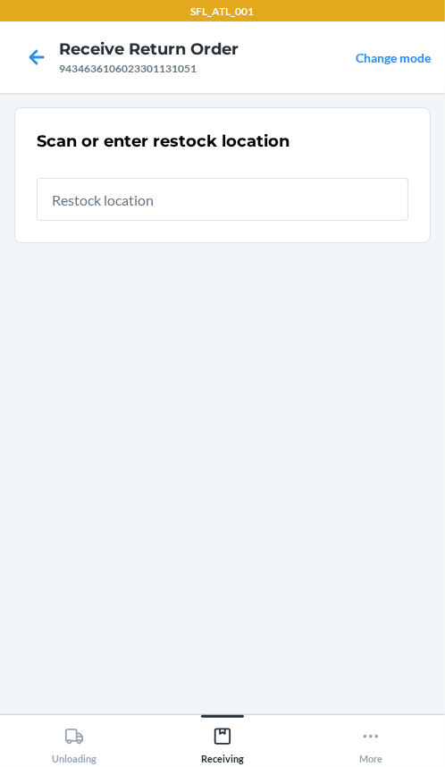
click at [114, 197] on input "text" at bounding box center [223, 199] width 372 height 43
type input "REP34"
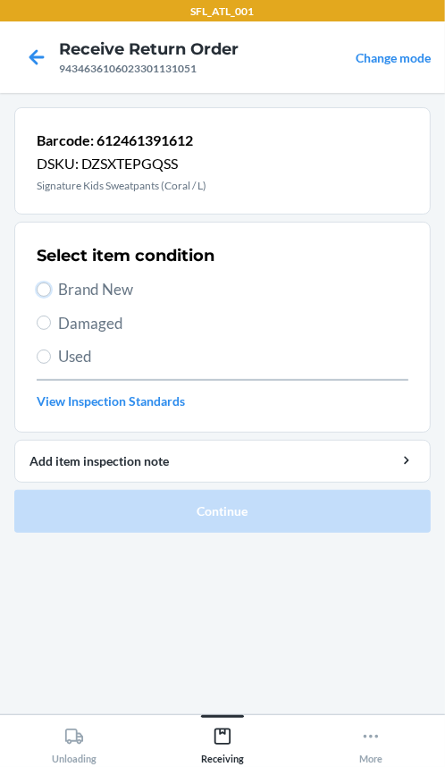
click at [49, 300] on div "Select item condition Brand New Damaged Used View Inspection Standards" at bounding box center [223, 327] width 372 height 177
drag, startPoint x: 46, startPoint y: 284, endPoint x: 50, endPoint y: 295, distance: 11.6
click at [48, 289] on input "Brand New" at bounding box center [44, 289] width 14 height 14
radio input "true"
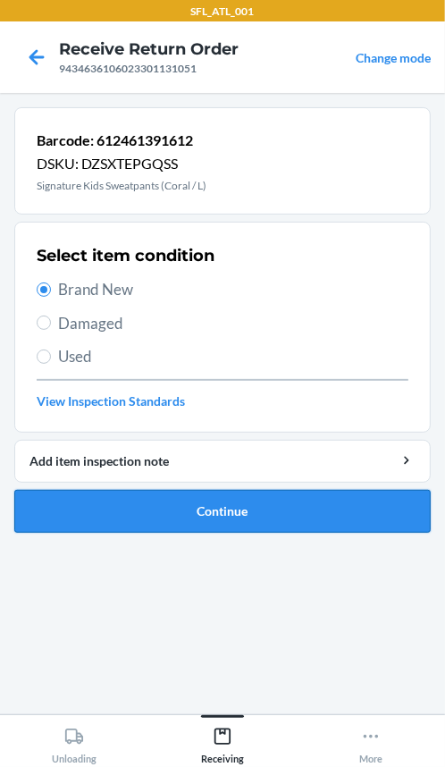
click at [113, 507] on button "Continue" at bounding box center [222, 511] width 416 height 43
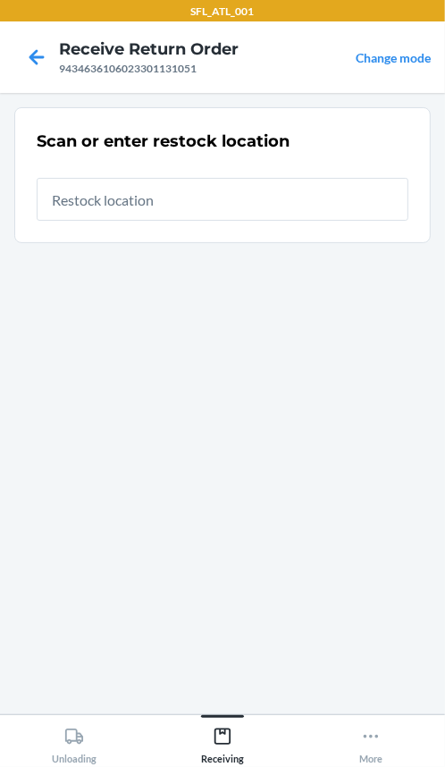
click at [213, 203] on input "text" at bounding box center [223, 199] width 372 height 43
type input "REP34"
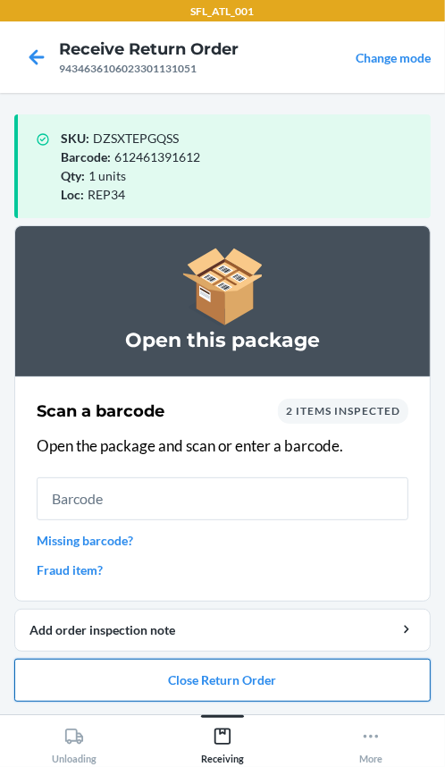
click at [163, 685] on button "Close Return Order" at bounding box center [222, 679] width 416 height 43
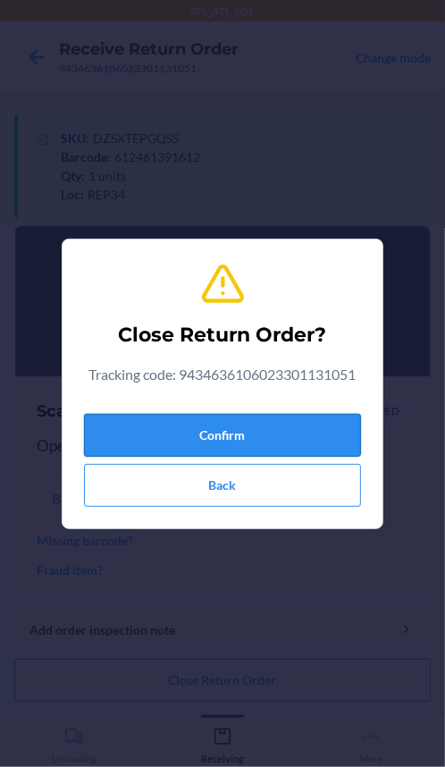
click at [102, 446] on button "Confirm" at bounding box center [222, 435] width 277 height 43
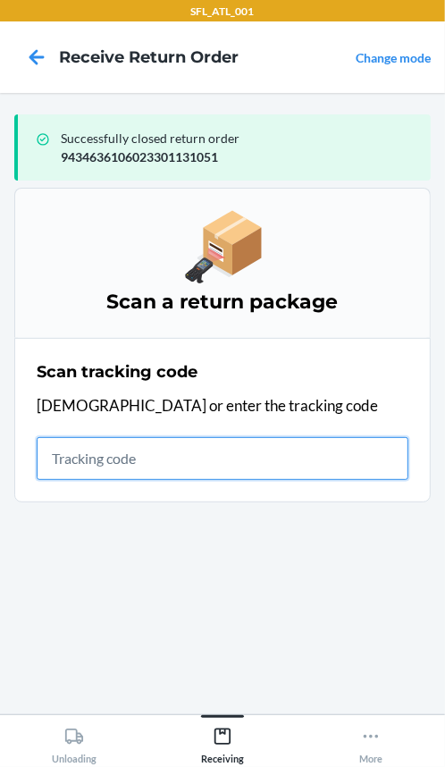
drag, startPoint x: 113, startPoint y: 453, endPoint x: 151, endPoint y: 450, distance: 38.5
click at [144, 450] on input "text" at bounding box center [223, 458] width 372 height 43
type input "4203025994346361060"
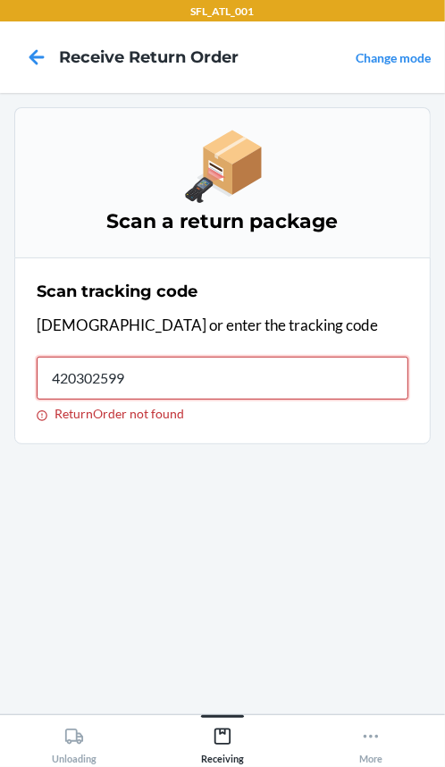
type input "4203025994"
click at [85, 369] on input "ReturnOrder not found" at bounding box center [223, 377] width 372 height 43
type input "420302599434636106023"
click at [152, 383] on input "ReturnOrder not found" at bounding box center [223, 377] width 372 height 43
type input "42030259943463"
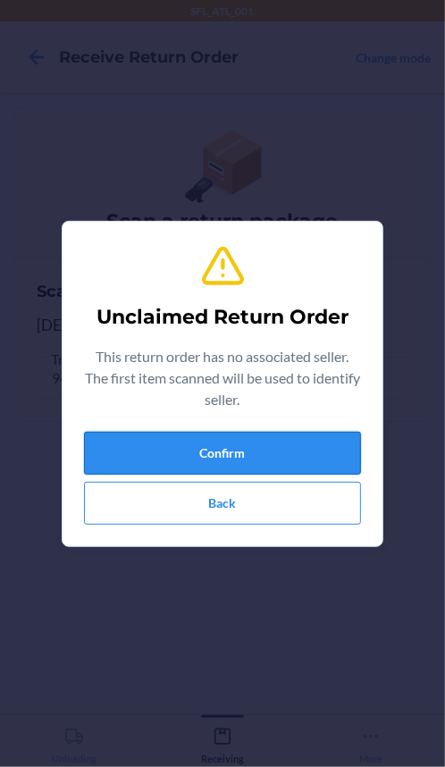
click at [155, 450] on button "Confirm" at bounding box center [222, 453] width 277 height 43
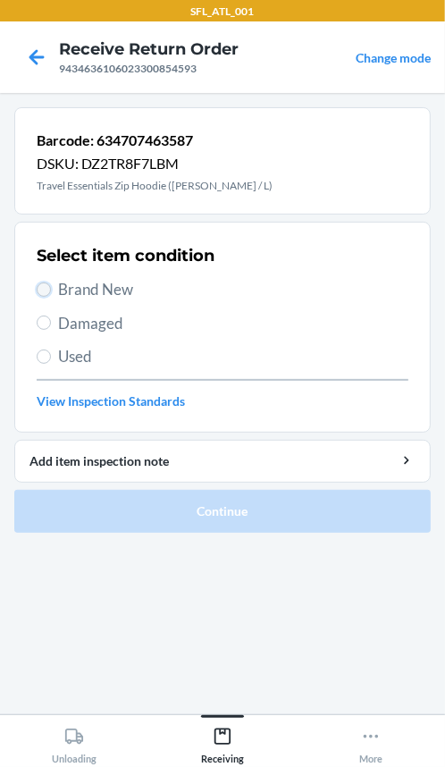
click at [45, 288] on input "Brand New" at bounding box center [44, 289] width 14 height 14
radio input "true"
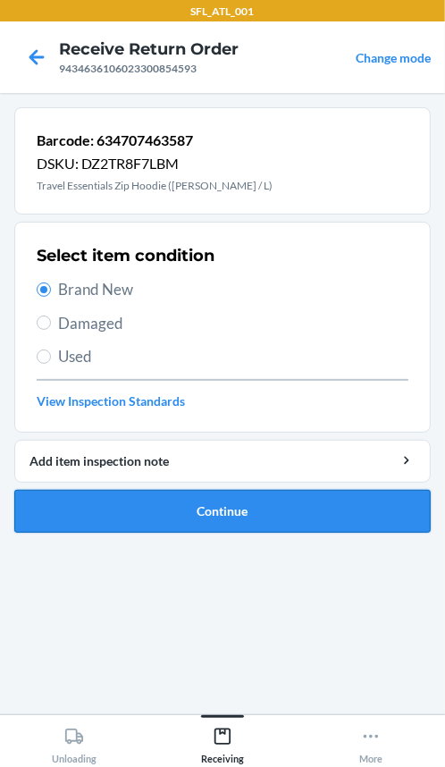
click at [124, 500] on button "Continue" at bounding box center [222, 511] width 416 height 43
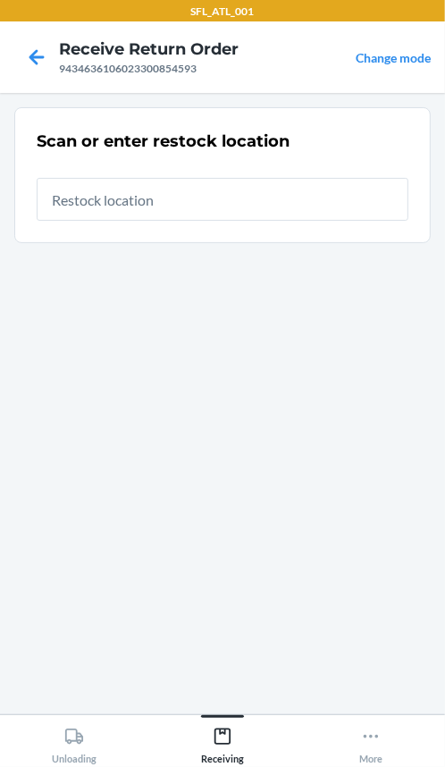
drag, startPoint x: 149, startPoint y: 194, endPoint x: 120, endPoint y: 216, distance: 37.0
click at [143, 203] on input "text" at bounding box center [223, 199] width 372 height 43
type input "REP34"
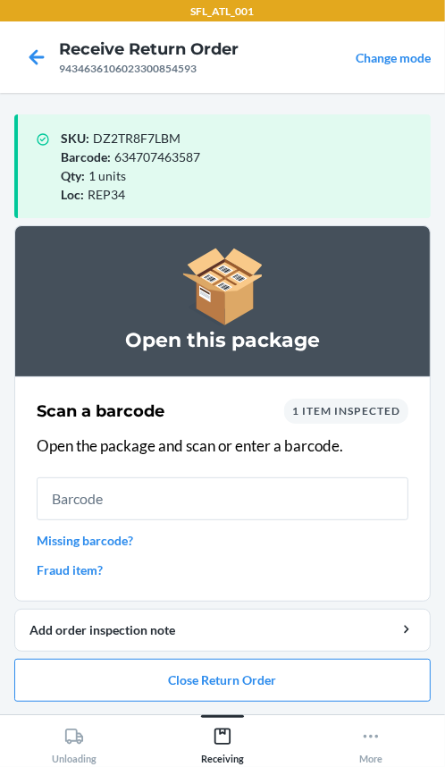
drag, startPoint x: 138, startPoint y: 494, endPoint x: 167, endPoint y: 524, distance: 41.7
click at [154, 511] on input "text" at bounding box center [223, 498] width 372 height 43
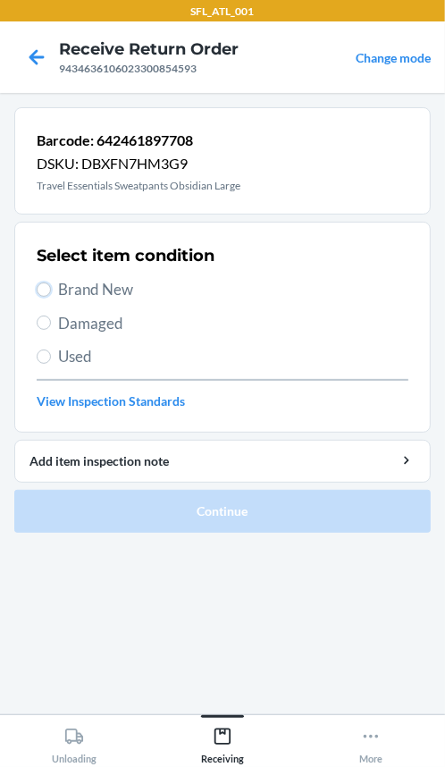
drag, startPoint x: 45, startPoint y: 284, endPoint x: 251, endPoint y: 608, distance: 384.4
click at [48, 288] on input "Brand New" at bounding box center [44, 289] width 14 height 14
radio input "true"
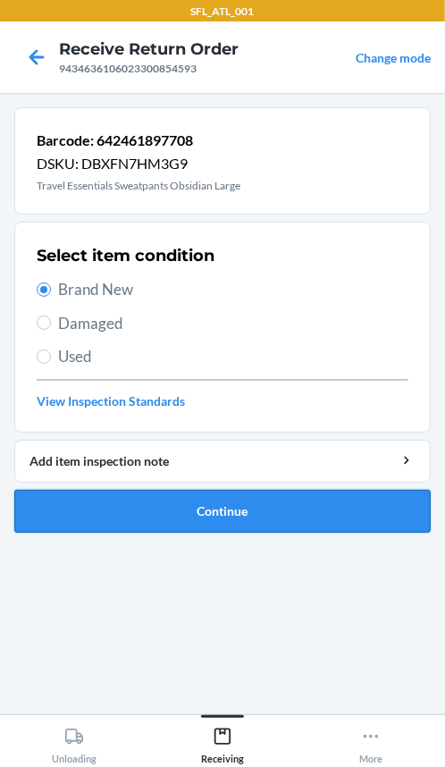
click at [214, 515] on button "Continue" at bounding box center [222, 511] width 416 height 43
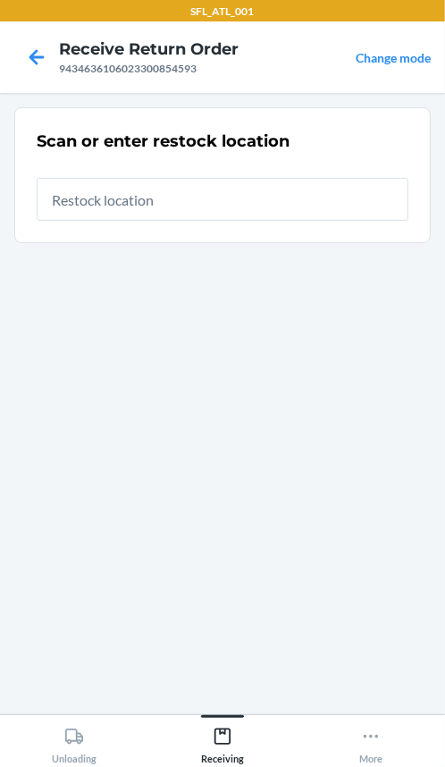
drag, startPoint x: 153, startPoint y: 180, endPoint x: 168, endPoint y: 184, distance: 15.6
click at [168, 184] on input "text" at bounding box center [223, 199] width 372 height 43
type input "REP34"
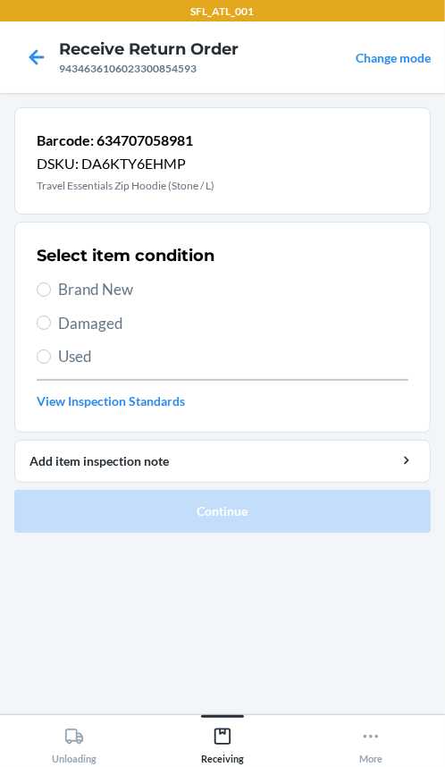
drag, startPoint x: 41, startPoint y: 283, endPoint x: 46, endPoint y: 301, distance: 18.4
click at [45, 296] on label "Brand New" at bounding box center [223, 289] width 372 height 23
click at [45, 296] on input "Brand New" at bounding box center [44, 289] width 14 height 14
radio input "true"
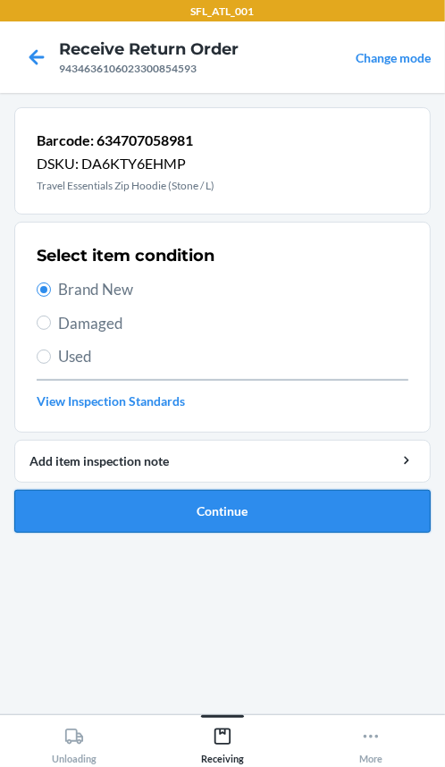
click at [96, 500] on button "Continue" at bounding box center [222, 511] width 416 height 43
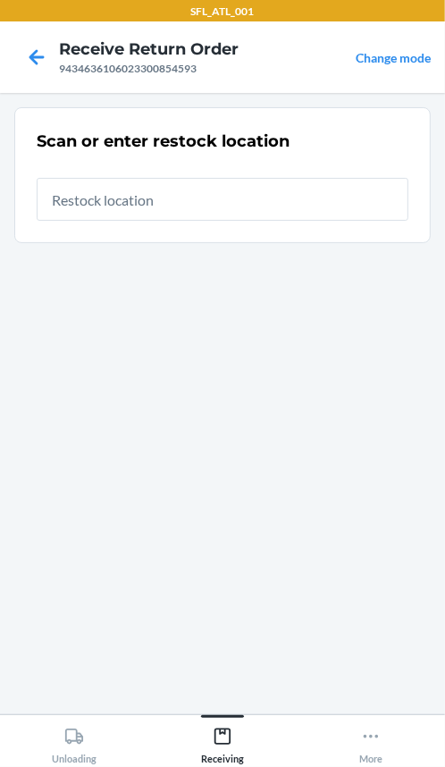
click at [96, 196] on input "text" at bounding box center [223, 199] width 372 height 43
type input "REP34"
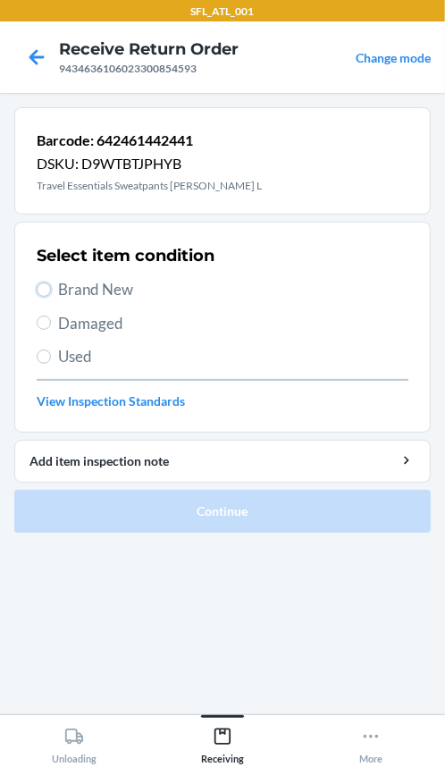
drag, startPoint x: 48, startPoint y: 285, endPoint x: 35, endPoint y: 356, distance: 72.7
click at [47, 286] on input "Brand New" at bounding box center [44, 289] width 14 height 14
radio input "true"
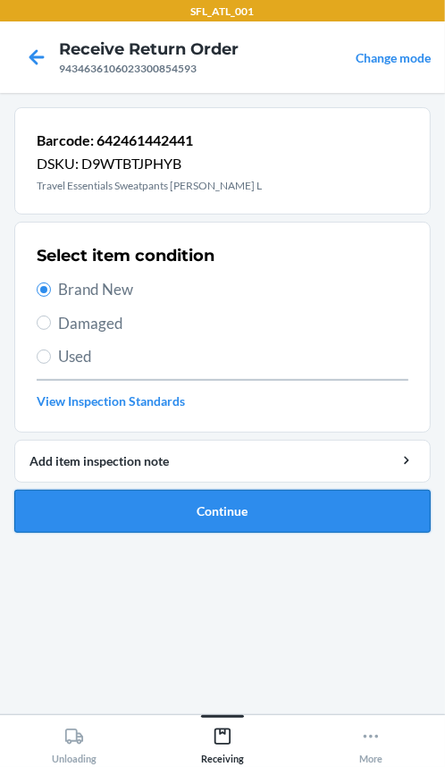
click at [75, 490] on button "Continue" at bounding box center [222, 511] width 416 height 43
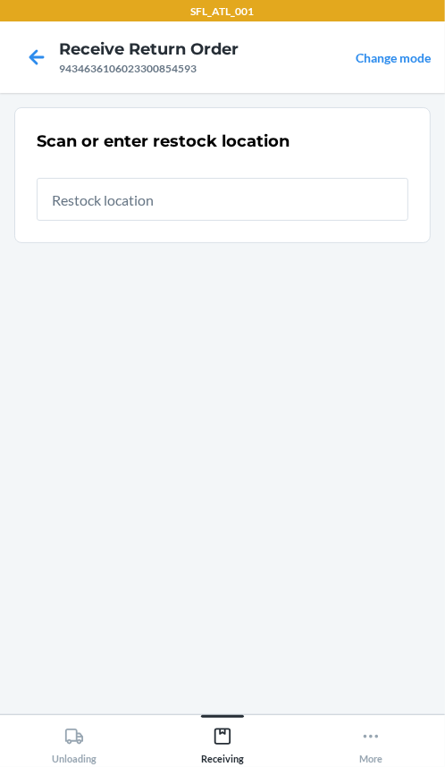
click at [178, 196] on input "text" at bounding box center [223, 199] width 372 height 43
type input "REP34"
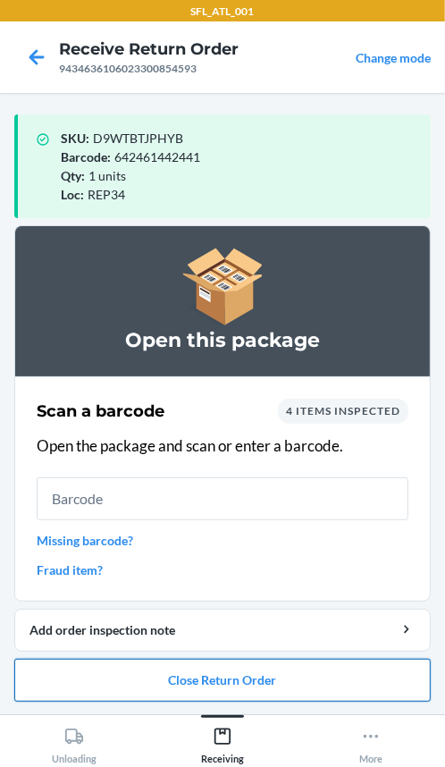
click at [203, 689] on button "Close Return Order" at bounding box center [222, 679] width 416 height 43
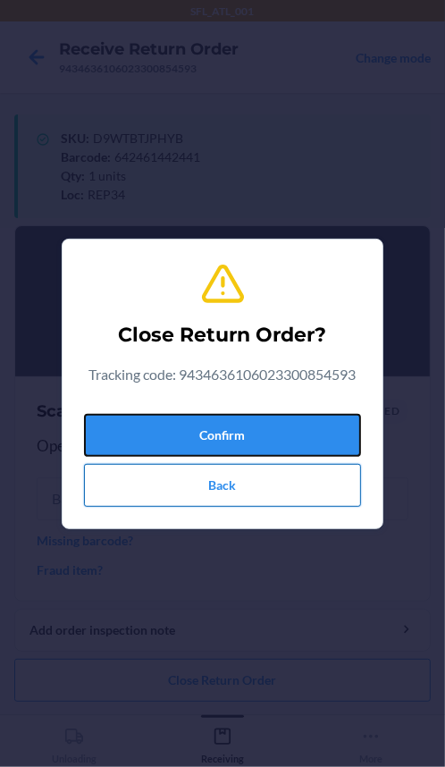
drag, startPoint x: 189, startPoint y: 428, endPoint x: 107, endPoint y: 472, distance: 92.3
click at [189, 432] on button "Confirm" at bounding box center [222, 435] width 277 height 43
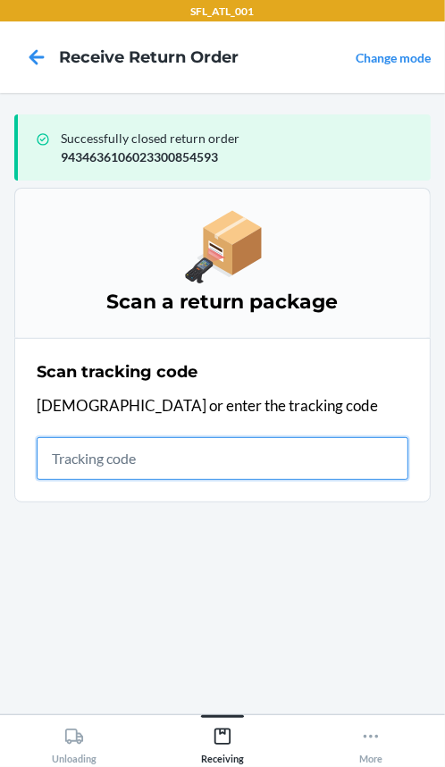
click at [97, 473] on input "text" at bounding box center [223, 458] width 372 height 43
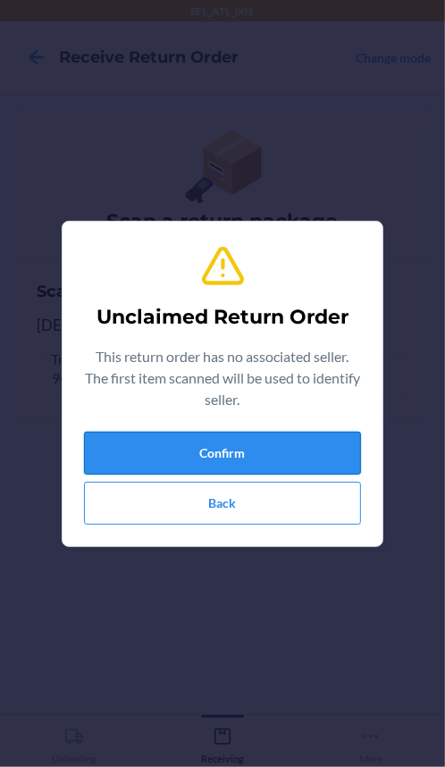
click at [278, 454] on button "Confirm" at bounding box center [222, 453] width 277 height 43
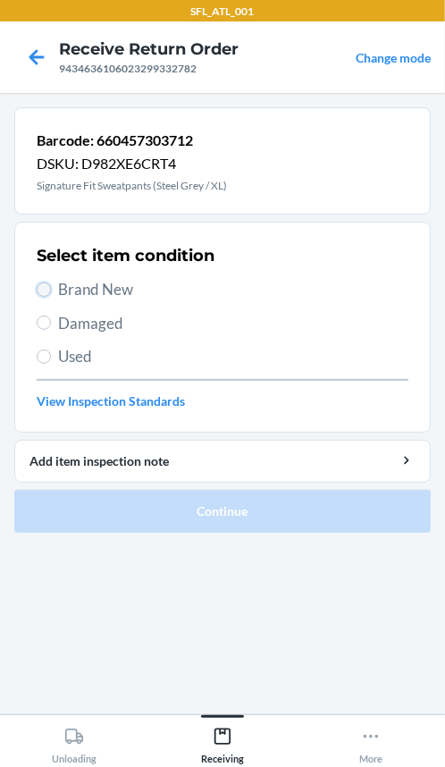
click at [46, 286] on input "Brand New" at bounding box center [44, 289] width 14 height 14
radio input "true"
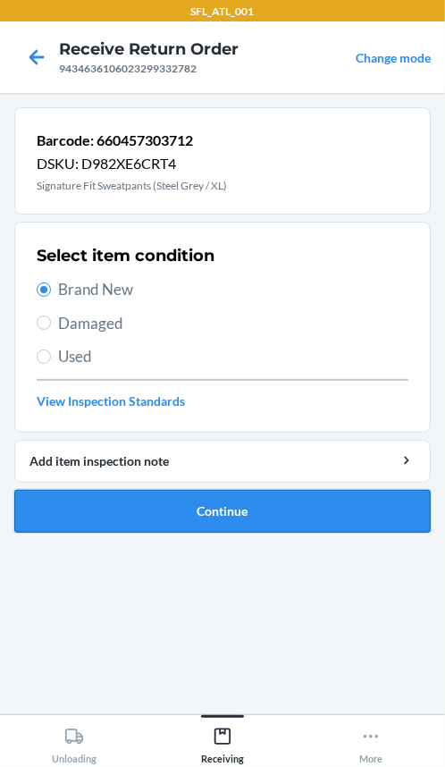
click at [90, 507] on button "Continue" at bounding box center [222, 511] width 416 height 43
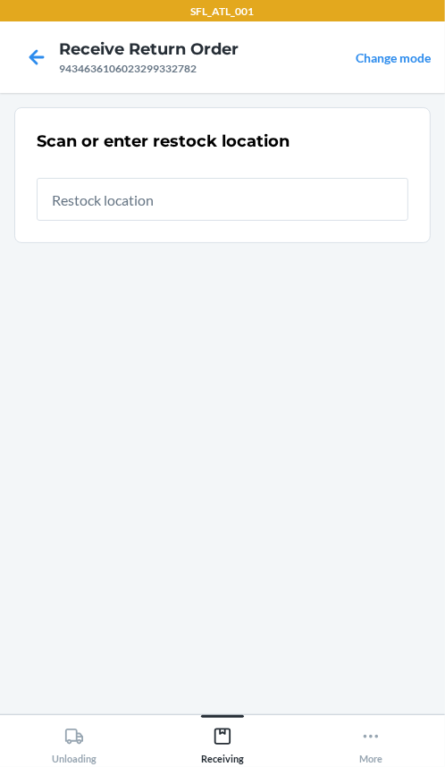
click at [113, 214] on input "text" at bounding box center [223, 199] width 372 height 43
type input "REP34"
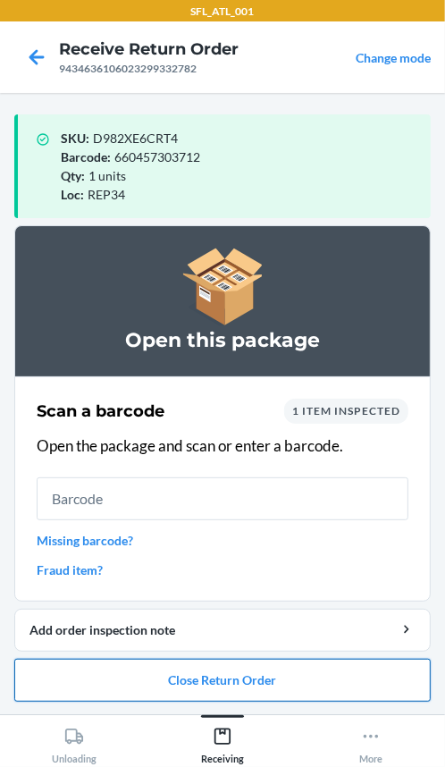
click at [256, 679] on button "Close Return Order" at bounding box center [222, 679] width 416 height 43
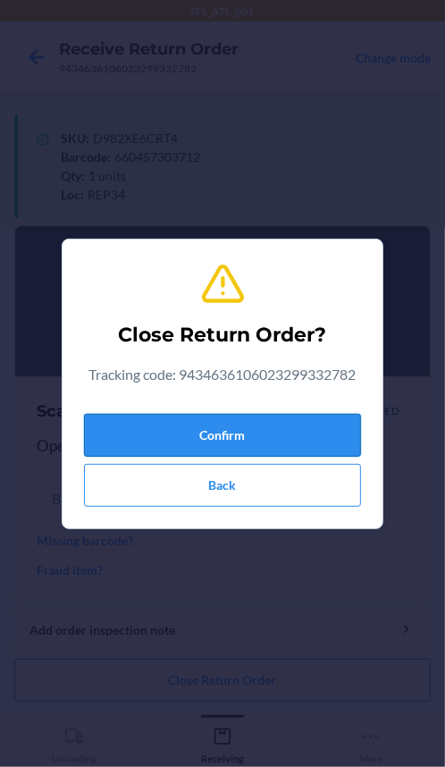
click at [225, 423] on button "Confirm" at bounding box center [222, 435] width 277 height 43
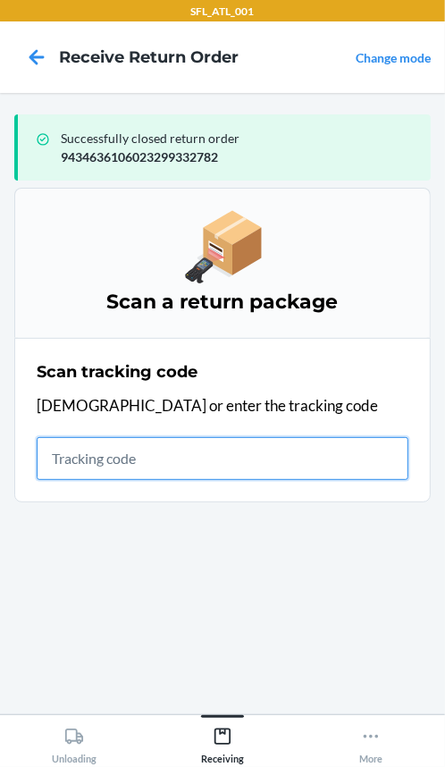
click at [98, 453] on input "text" at bounding box center [223, 458] width 372 height 43
type input "420302599434636106023"
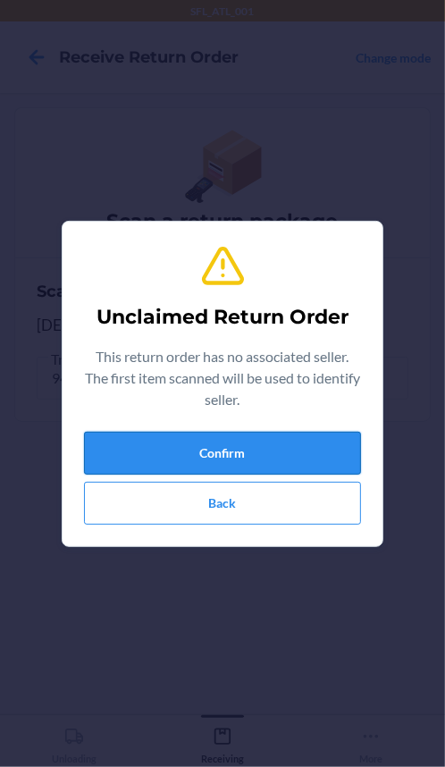
click at [181, 467] on button "Confirm" at bounding box center [222, 453] width 277 height 43
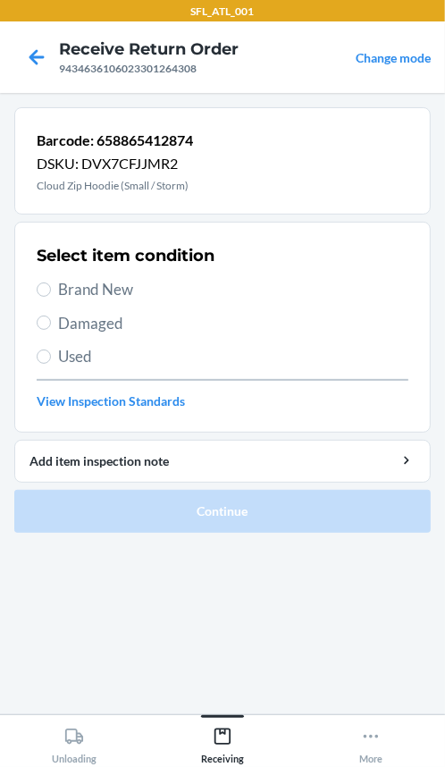
click at [46, 278] on label "Brand New" at bounding box center [223, 289] width 372 height 23
click at [46, 282] on input "Brand New" at bounding box center [44, 289] width 14 height 14
radio input "true"
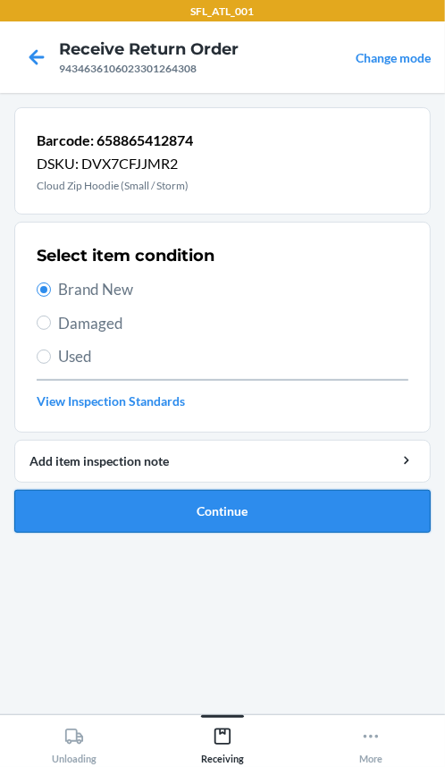
click at [172, 516] on button "Continue" at bounding box center [222, 511] width 416 height 43
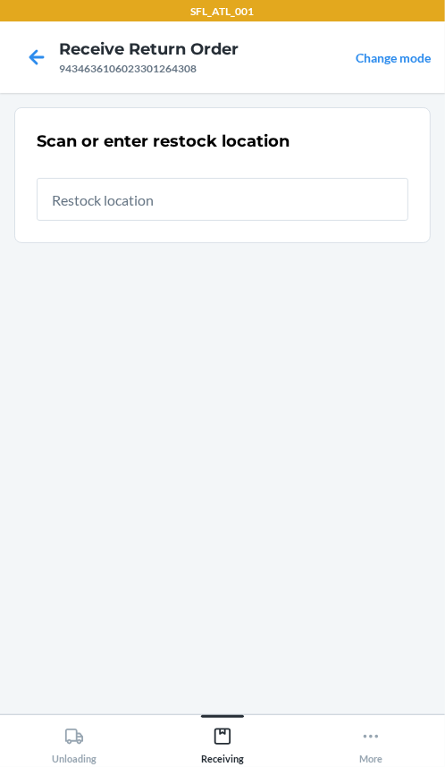
click at [218, 205] on input "text" at bounding box center [223, 199] width 372 height 43
type input "REP34"
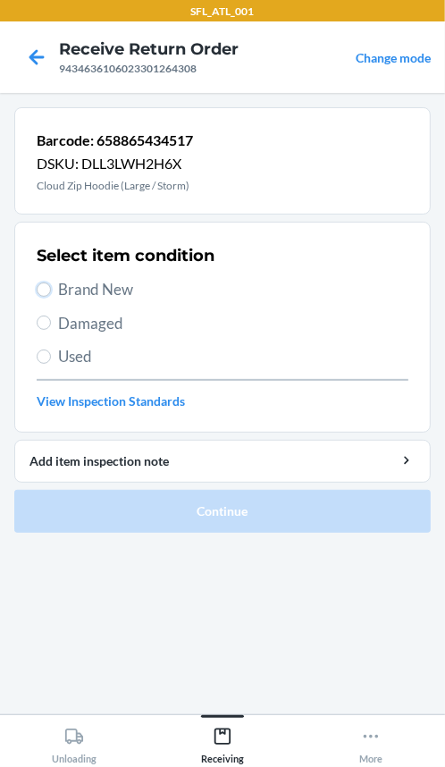
drag, startPoint x: 44, startPoint y: 288, endPoint x: 34, endPoint y: 293, distance: 11.2
click at [42, 289] on input "Brand New" at bounding box center [44, 289] width 14 height 14
radio input "true"
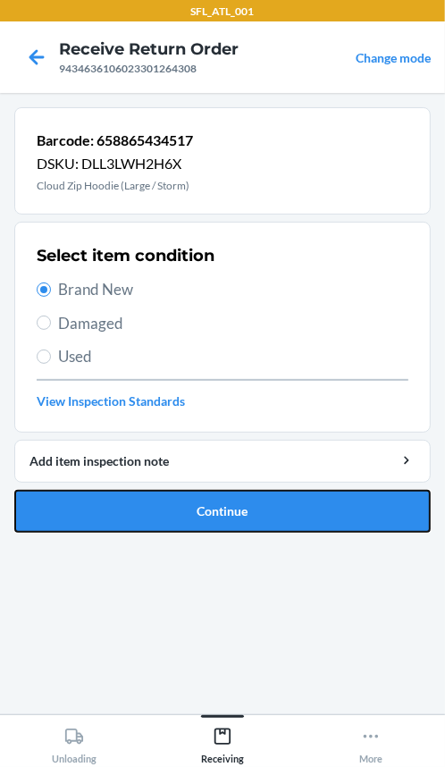
drag, startPoint x: 90, startPoint y: 512, endPoint x: 87, endPoint y: 497, distance: 15.6
click at [89, 514] on button "Continue" at bounding box center [222, 511] width 416 height 43
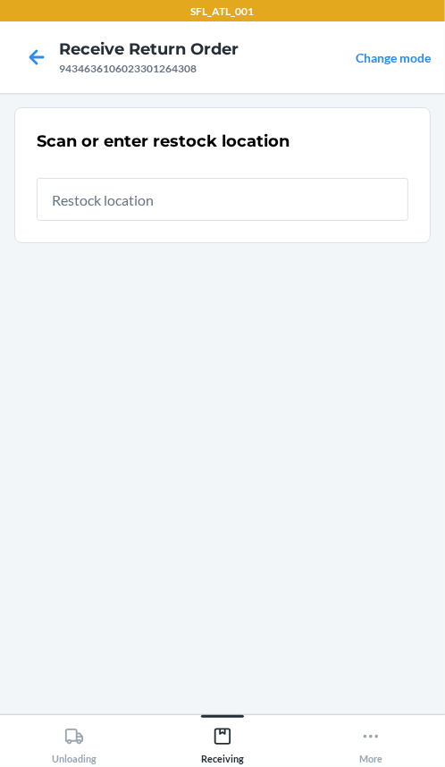
drag, startPoint x: 152, startPoint y: 204, endPoint x: 147, endPoint y: 234, distance: 30.7
click at [155, 203] on input "text" at bounding box center [223, 199] width 372 height 43
type input "REP34"
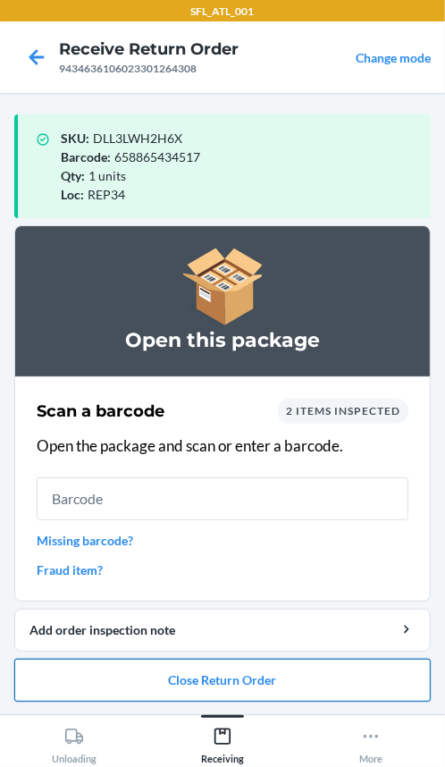
drag, startPoint x: 194, startPoint y: 671, endPoint x: 205, endPoint y: 670, distance: 10.8
click at [205, 670] on button "Close Return Order" at bounding box center [222, 679] width 416 height 43
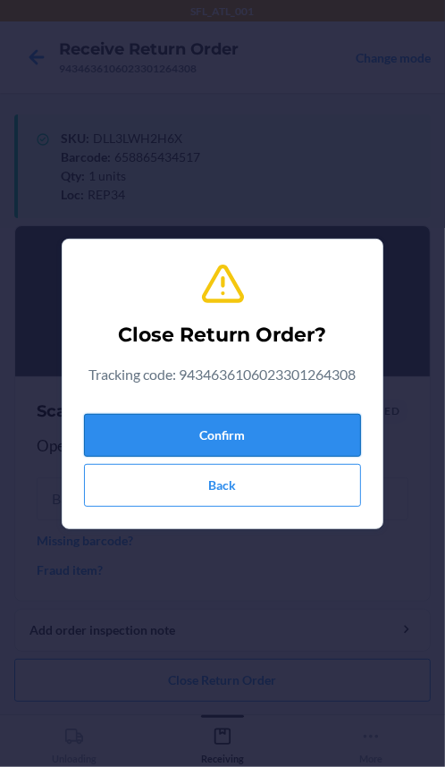
click at [239, 436] on button "Confirm" at bounding box center [222, 435] width 277 height 43
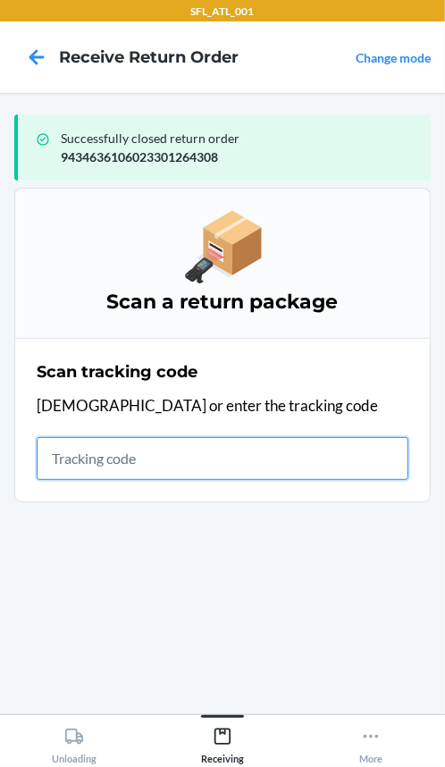
click at [83, 455] on input "text" at bounding box center [223, 458] width 372 height 43
type input "42030259943463610602"
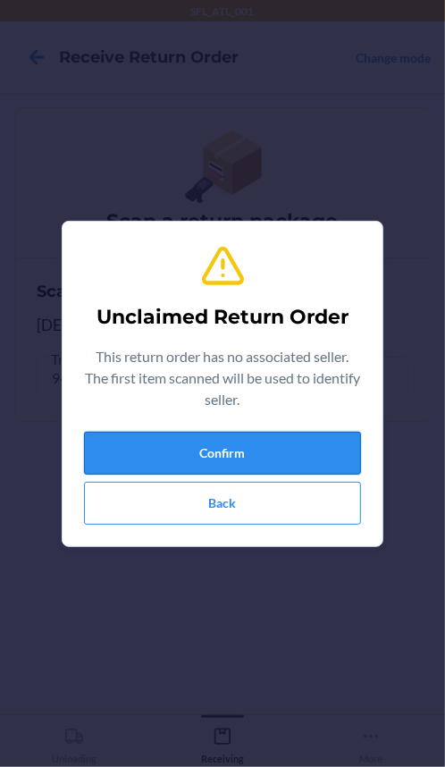
click at [130, 457] on button "Confirm" at bounding box center [222, 453] width 277 height 43
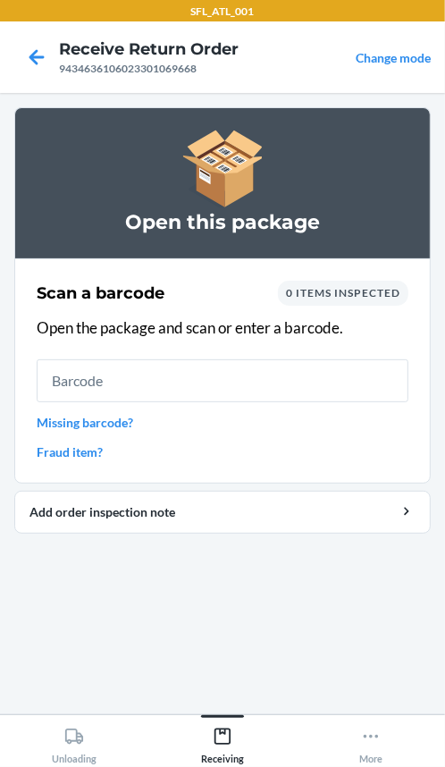
click at [54, 423] on link "Missing barcode?" at bounding box center [223, 422] width 372 height 19
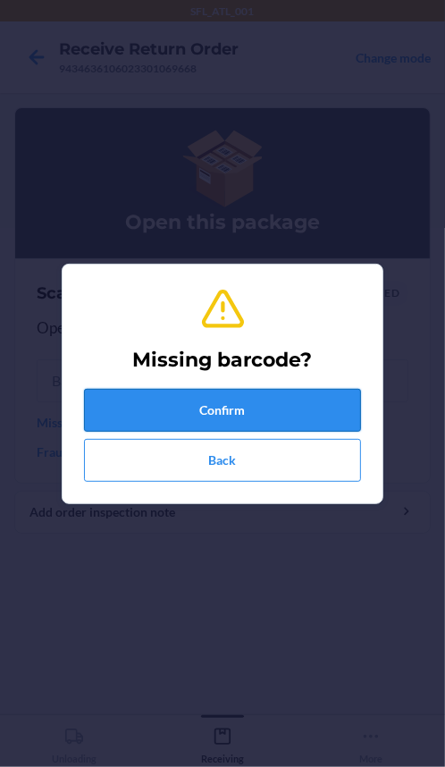
click at [147, 405] on button "Confirm" at bounding box center [222, 410] width 277 height 43
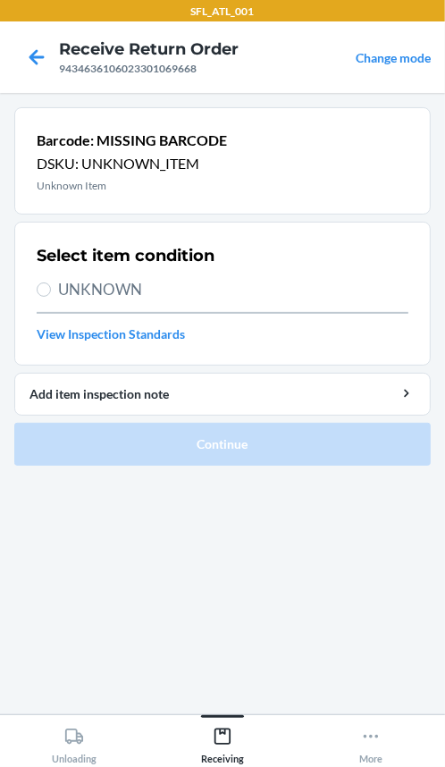
click at [55, 289] on label "UNKNOWN" at bounding box center [223, 289] width 372 height 23
click at [51, 289] on input "UNKNOWN" at bounding box center [44, 289] width 14 height 14
radio input "true"
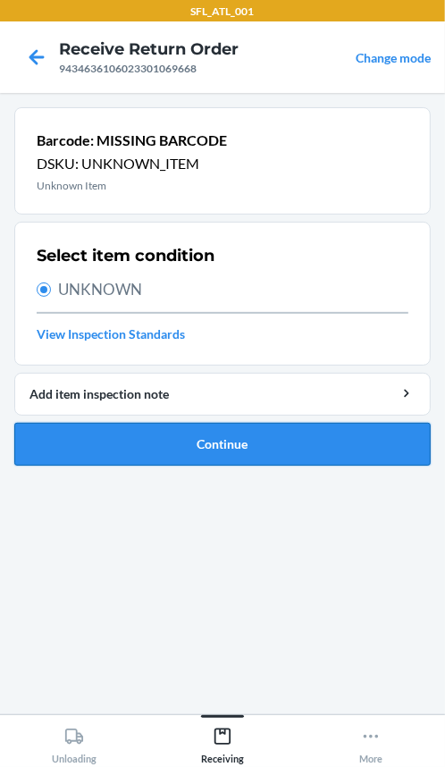
click at [46, 435] on button "Continue" at bounding box center [222, 444] width 416 height 43
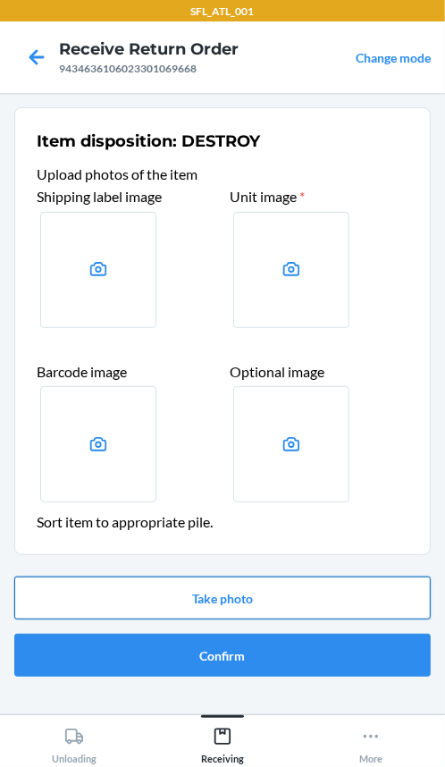
click at [159, 606] on button "Take photo" at bounding box center [222, 597] width 416 height 43
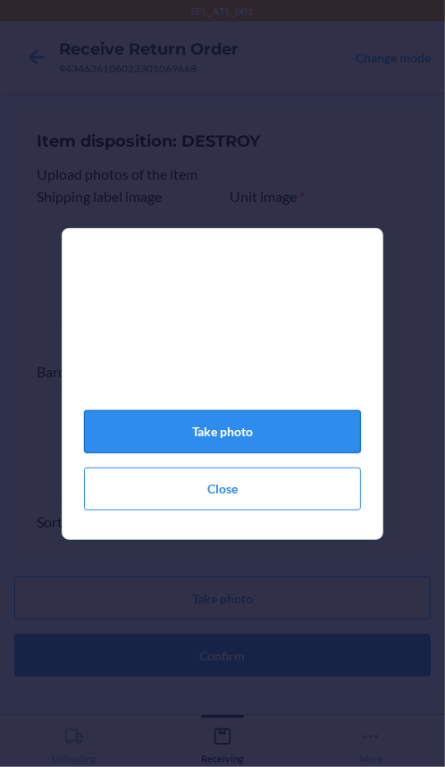
click at [263, 433] on button "Take photo" at bounding box center [222, 431] width 277 height 43
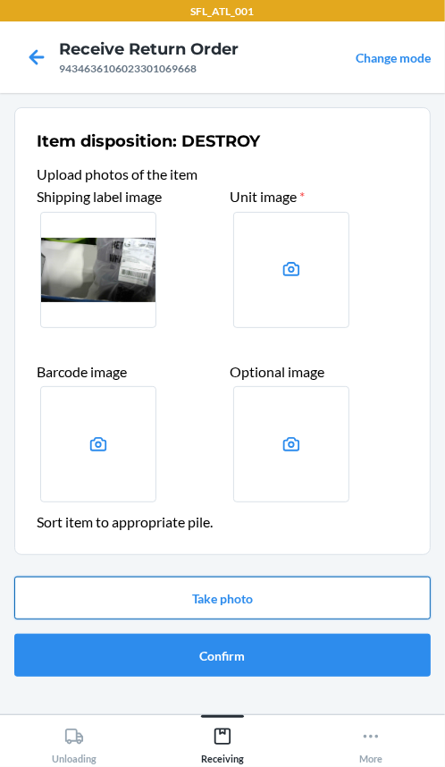
click at [207, 604] on button "Take photo" at bounding box center [222, 597] width 416 height 43
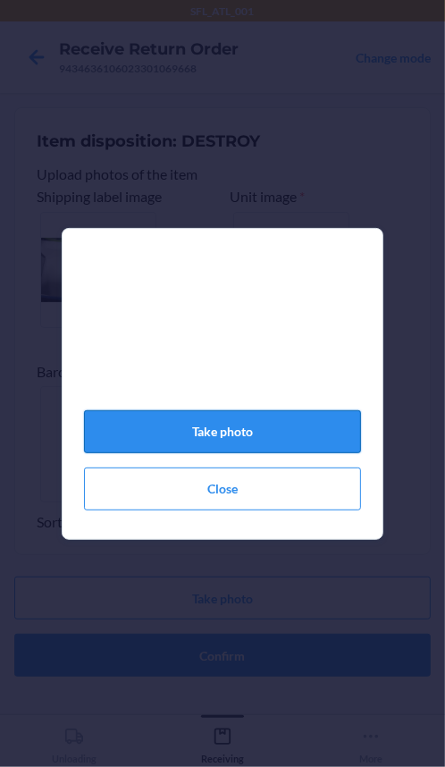
click at [291, 453] on button "Take photo" at bounding box center [222, 431] width 277 height 43
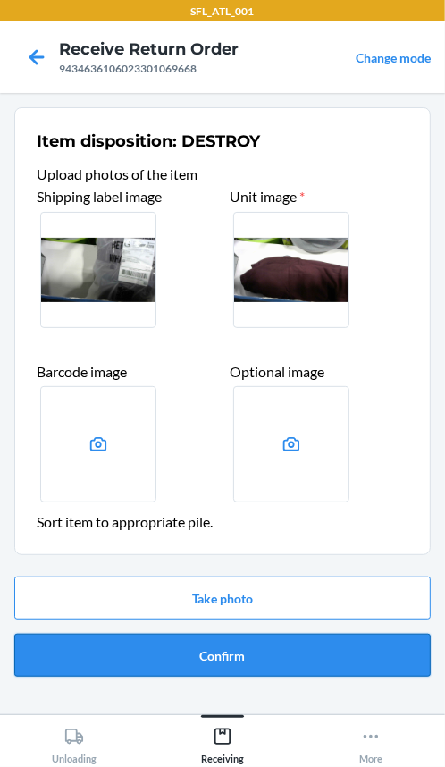
click at [216, 647] on button "Confirm" at bounding box center [222, 654] width 416 height 43
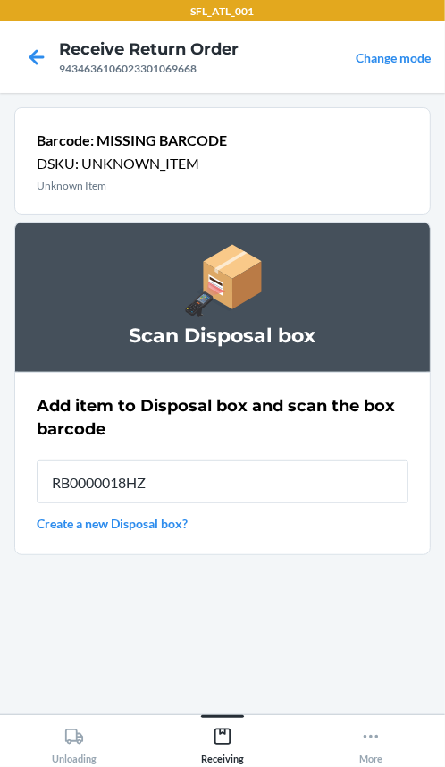
type input "RB0000018HZ"
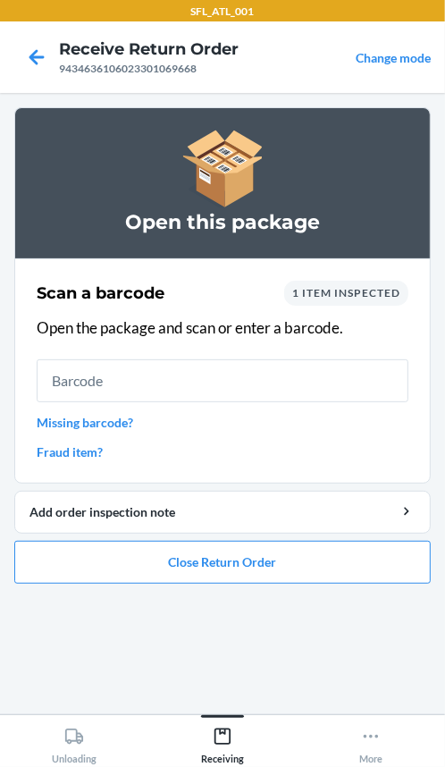
click at [125, 413] on link "Missing barcode?" at bounding box center [223, 422] width 372 height 19
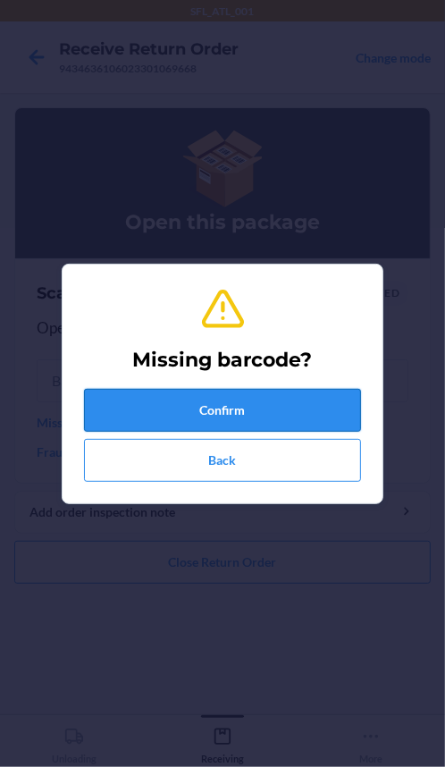
click at [133, 401] on button "Confirm" at bounding box center [222, 410] width 277 height 43
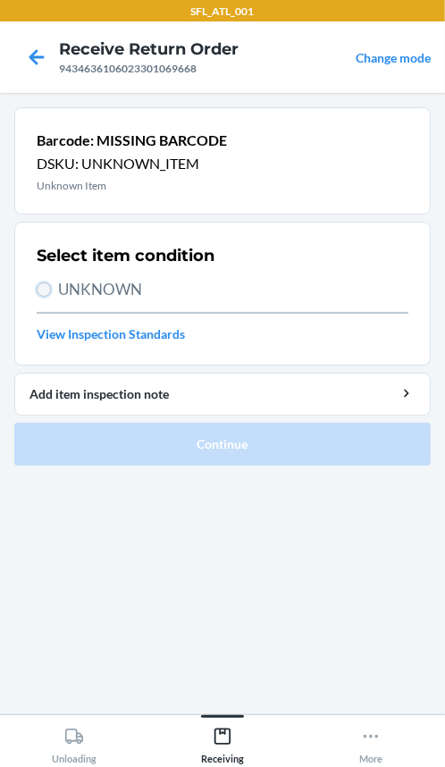
click at [49, 289] on input "UNKNOWN" at bounding box center [44, 289] width 14 height 14
radio input "true"
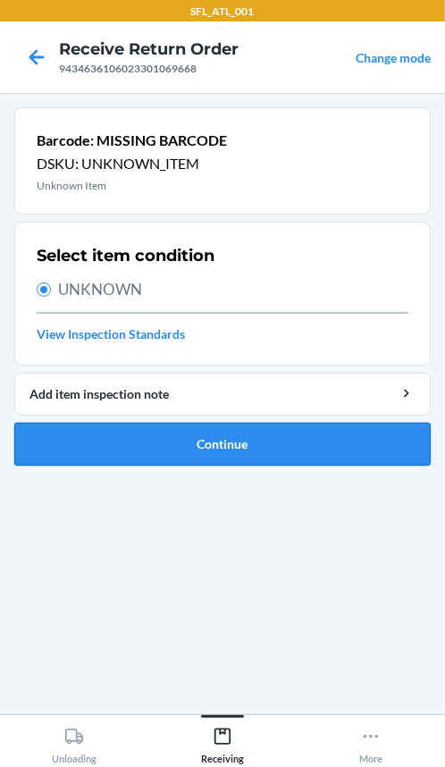
click at [84, 428] on button "Continue" at bounding box center [222, 444] width 416 height 43
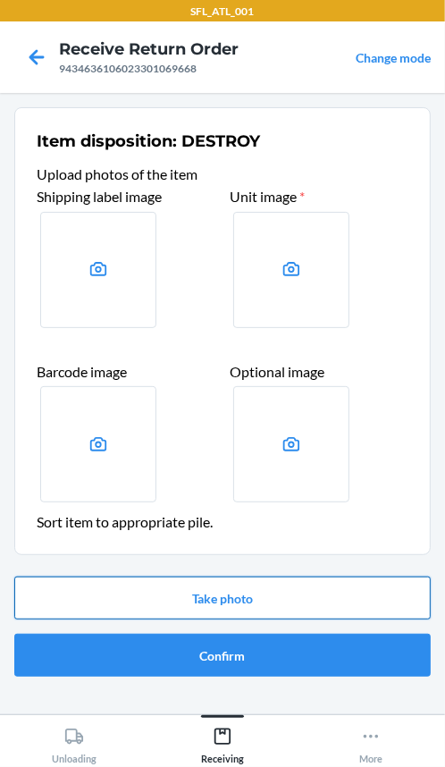
click at [239, 616] on button "Take photo" at bounding box center [222, 597] width 416 height 43
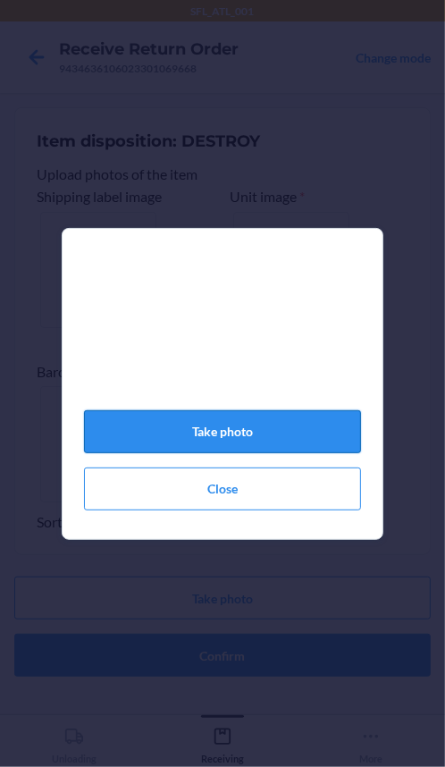
click at [259, 431] on button "Take photo" at bounding box center [222, 431] width 277 height 43
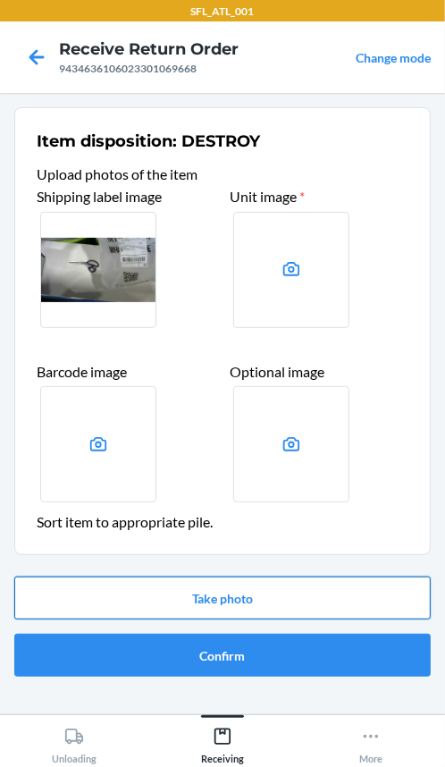
click at [283, 600] on button "Take photo" at bounding box center [222, 597] width 416 height 43
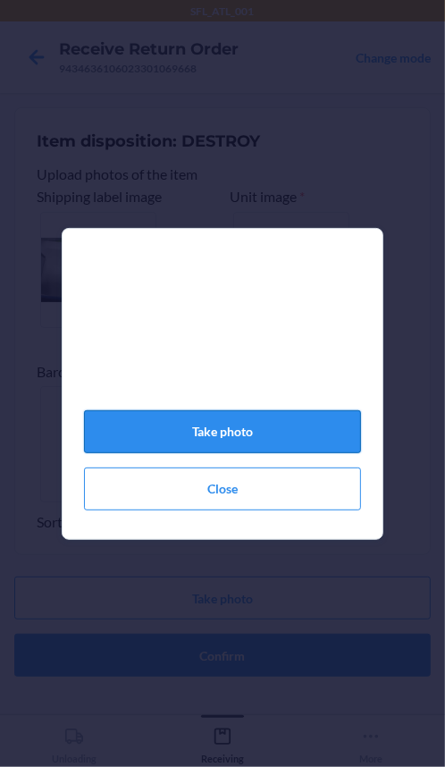
click at [250, 433] on button "Take photo" at bounding box center [222, 431] width 277 height 43
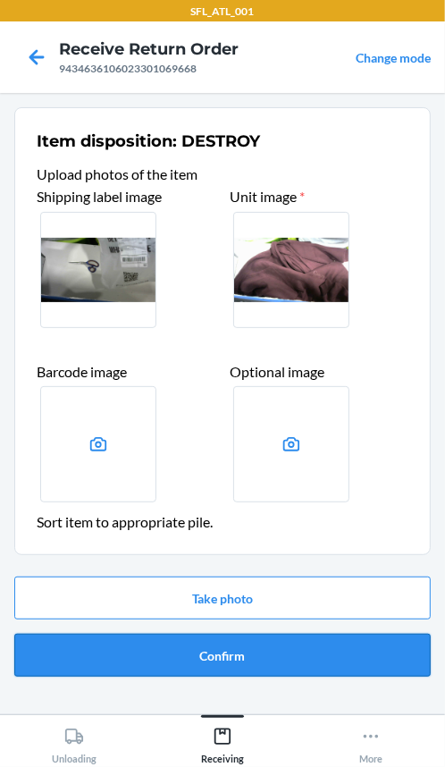
click at [234, 661] on button "Confirm" at bounding box center [222, 654] width 416 height 43
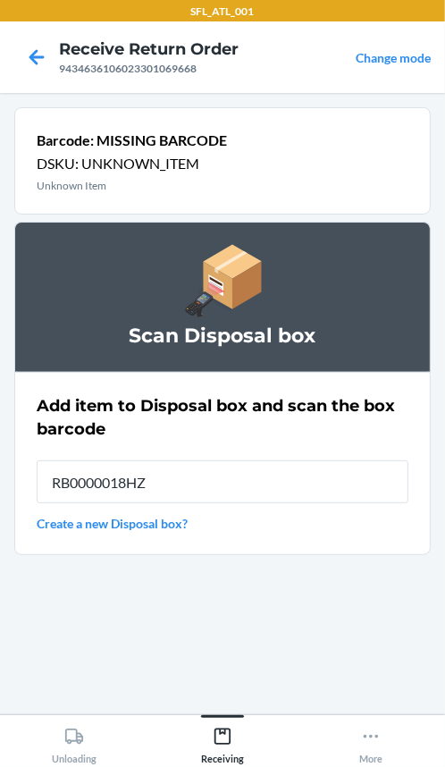
type input "RB0000018HZ"
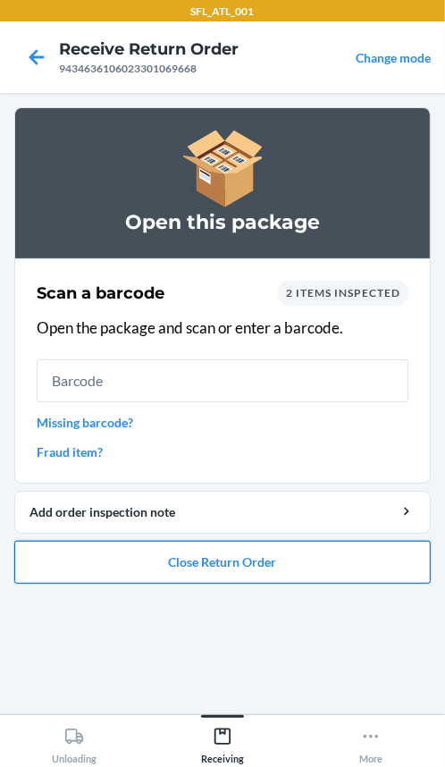
click at [231, 568] on button "Close Return Order" at bounding box center [222, 562] width 416 height 43
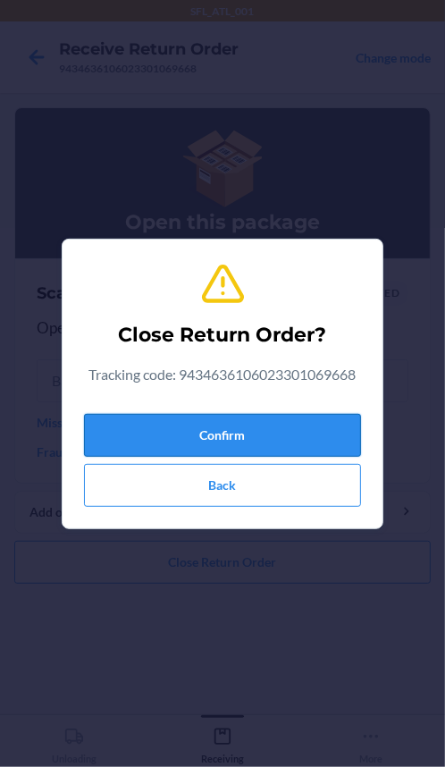
click at [232, 415] on button "Confirm" at bounding box center [222, 435] width 277 height 43
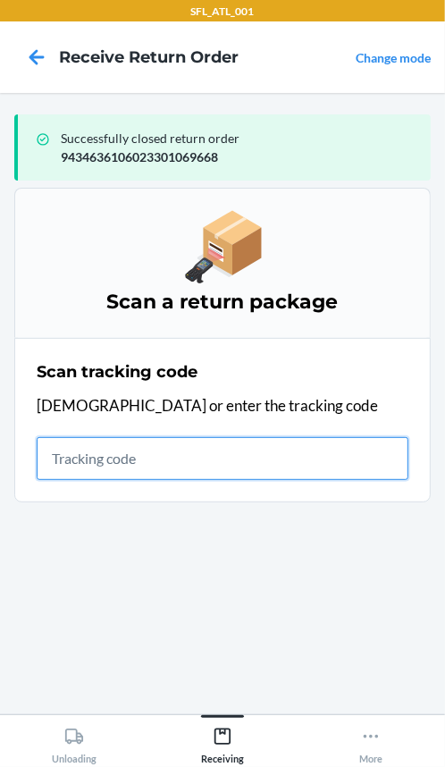
click at [151, 458] on input "text" at bounding box center [223, 458] width 372 height 43
click at [134, 453] on input "text" at bounding box center [223, 458] width 372 height 43
type input "420302599434636106023300709"
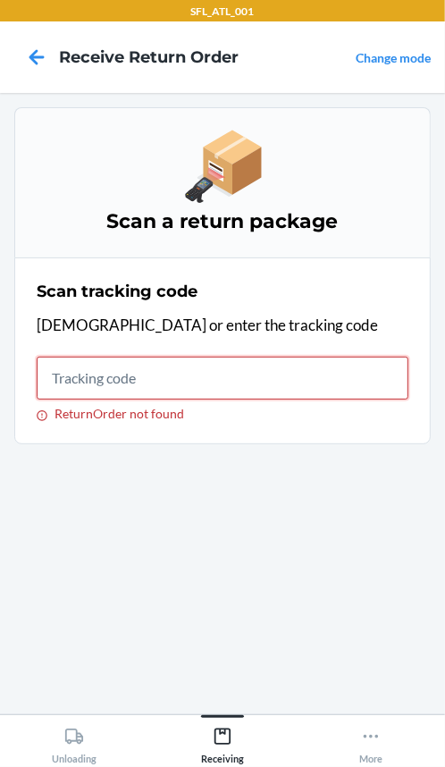
click at [88, 373] on input "ReturnOrder not found" at bounding box center [223, 377] width 372 height 43
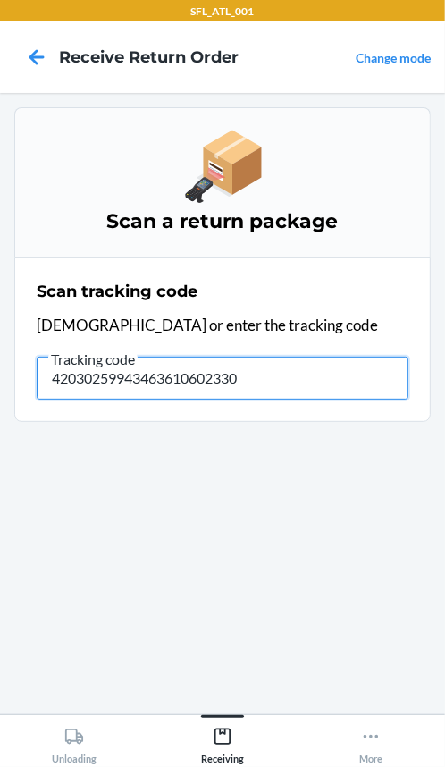
type input "420302599434636106023300"
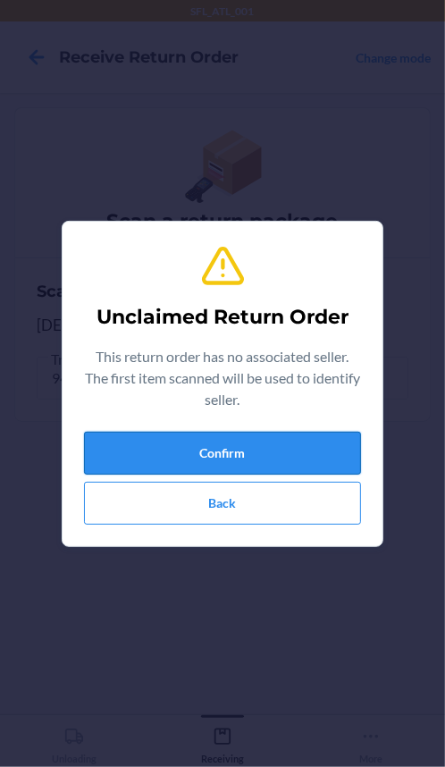
click at [199, 453] on button "Confirm" at bounding box center [222, 453] width 277 height 43
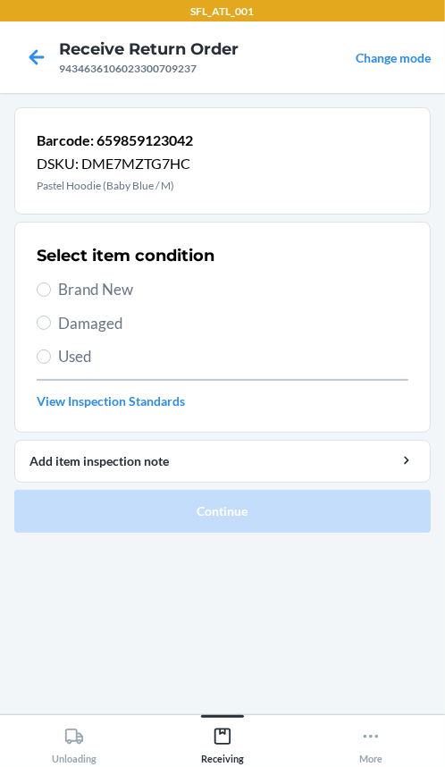
click at [49, 283] on label "Brand New" at bounding box center [223, 289] width 372 height 23
click at [49, 283] on input "Brand New" at bounding box center [44, 289] width 14 height 14
radio input "true"
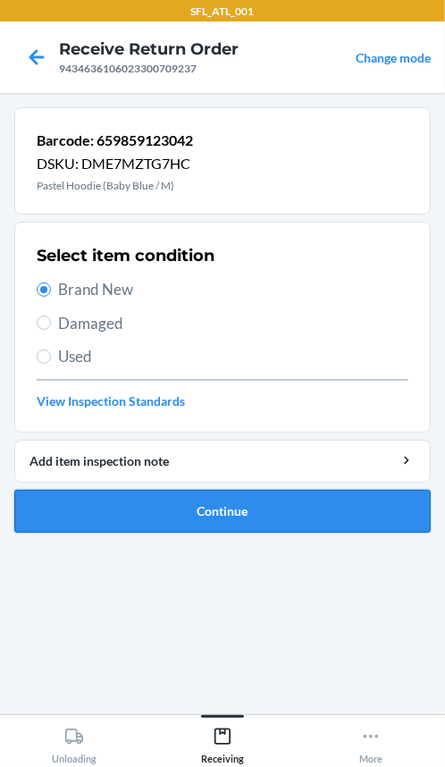
click at [85, 507] on button "Continue" at bounding box center [222, 511] width 416 height 43
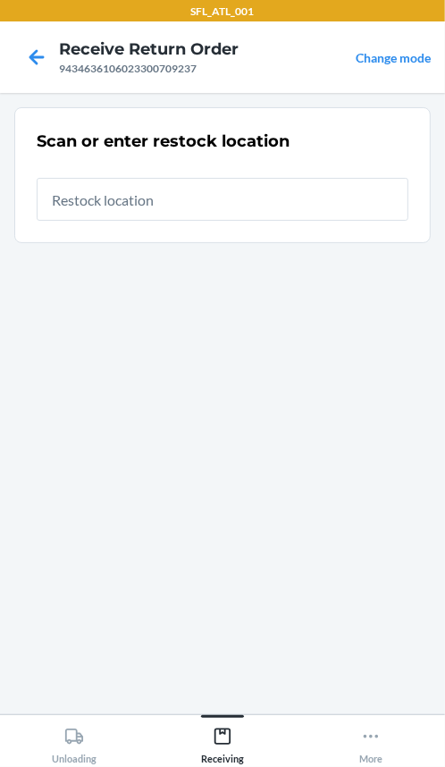
drag, startPoint x: 207, startPoint y: 205, endPoint x: 210, endPoint y: 185, distance: 19.8
click at [210, 185] on input "text" at bounding box center [223, 199] width 372 height 43
type input "REP34"
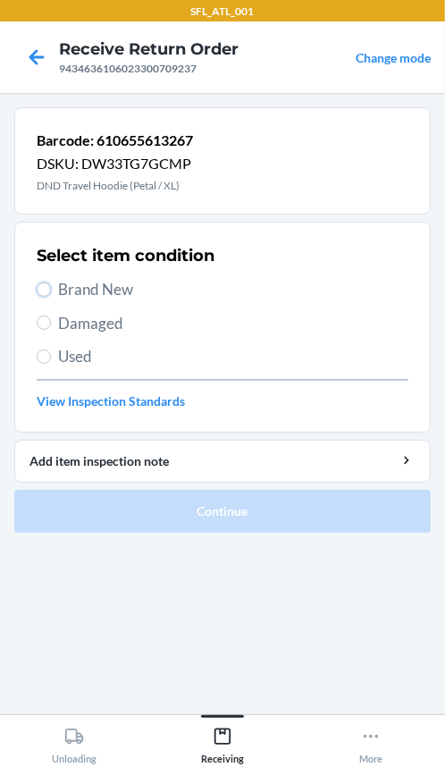
drag, startPoint x: 39, startPoint y: 288, endPoint x: 46, endPoint y: 299, distance: 13.2
click at [42, 288] on input "Brand New" at bounding box center [44, 289] width 14 height 14
radio input "true"
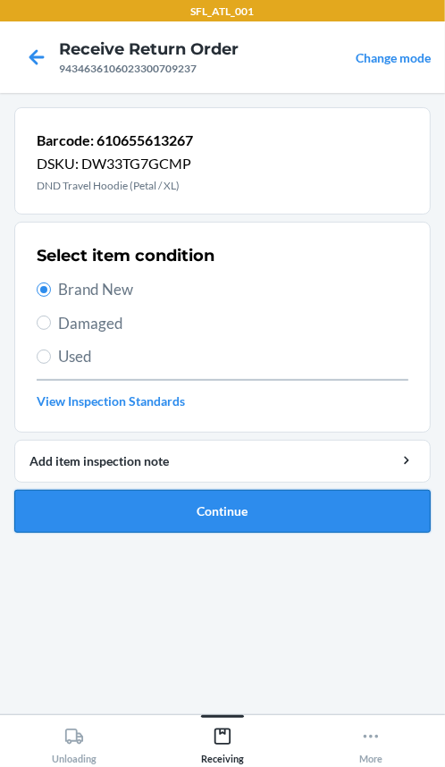
click at [96, 516] on button "Continue" at bounding box center [222, 511] width 416 height 43
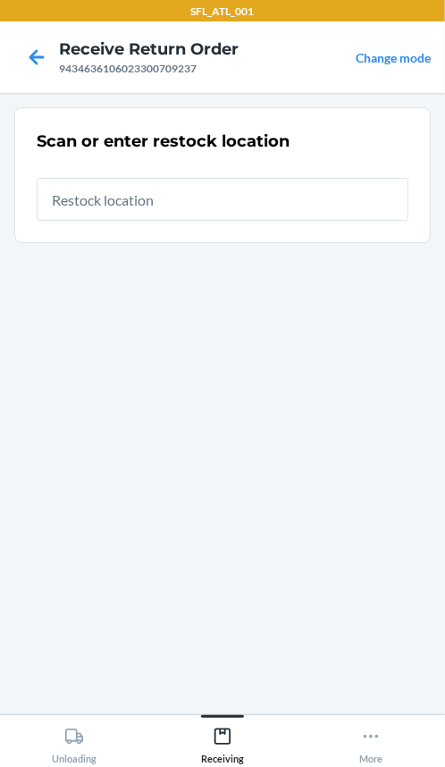
drag, startPoint x: 180, startPoint y: 201, endPoint x: 203, endPoint y: 192, distance: 24.9
click at [203, 189] on input "text" at bounding box center [223, 199] width 372 height 43
type input "REP34"
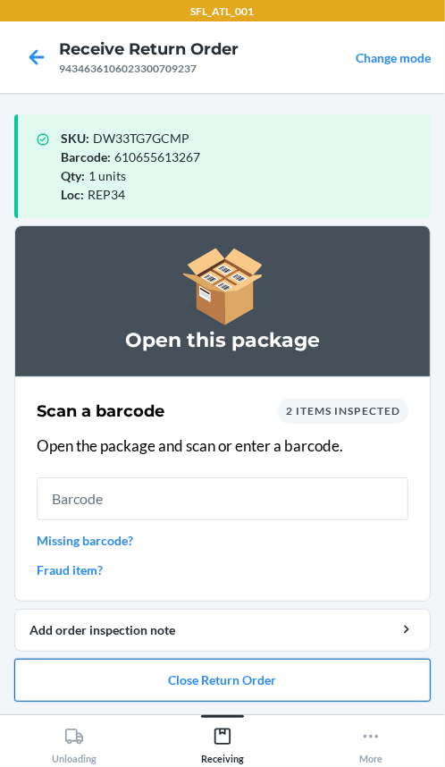
click at [172, 692] on button "Close Return Order" at bounding box center [222, 679] width 416 height 43
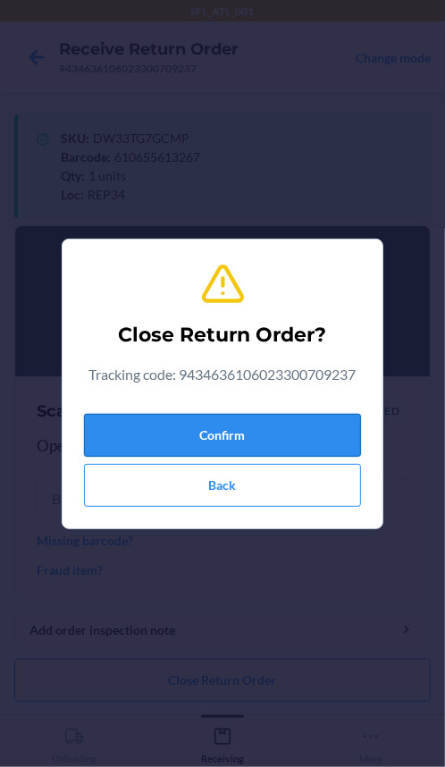
click at [217, 443] on button "Confirm" at bounding box center [222, 435] width 277 height 43
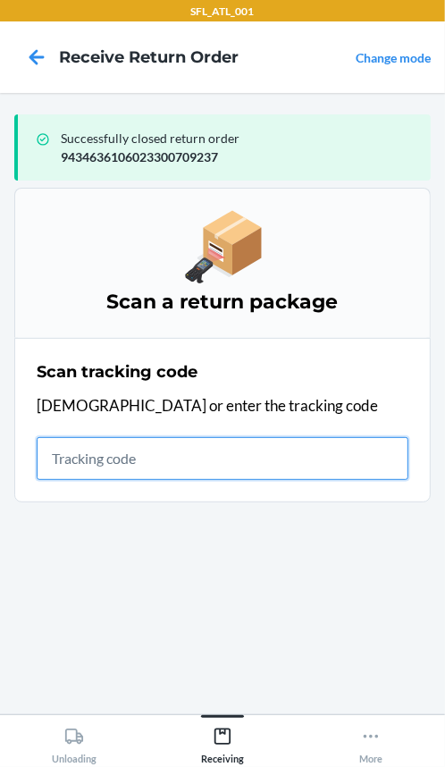
drag, startPoint x: 89, startPoint y: 450, endPoint x: 88, endPoint y: 467, distance: 17.0
click at [88, 463] on input "text" at bounding box center [223, 458] width 372 height 43
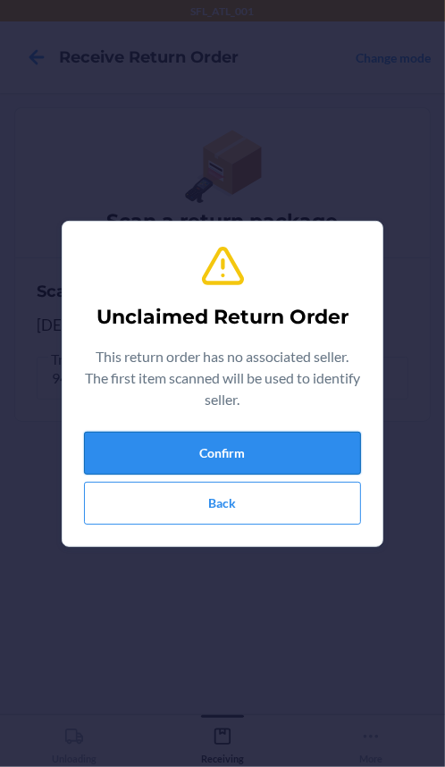
click at [317, 457] on button "Confirm" at bounding box center [222, 453] width 277 height 43
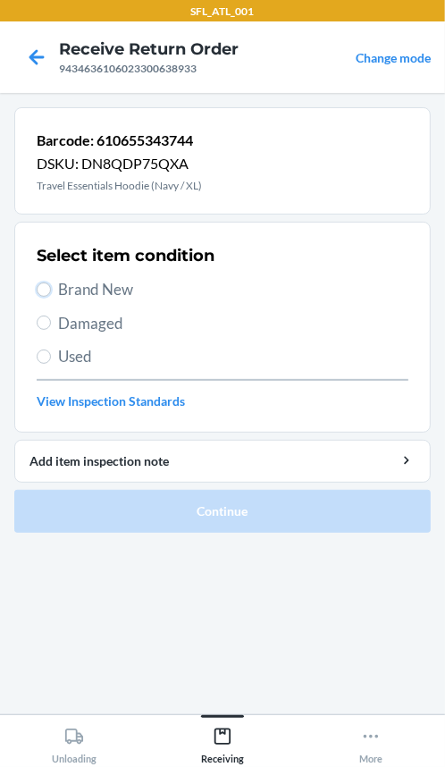
drag, startPoint x: 45, startPoint y: 287, endPoint x: 43, endPoint y: 365, distance: 77.7
click at [45, 298] on label "Brand New" at bounding box center [223, 289] width 372 height 23
click at [45, 297] on input "Brand New" at bounding box center [44, 289] width 14 height 14
radio input "true"
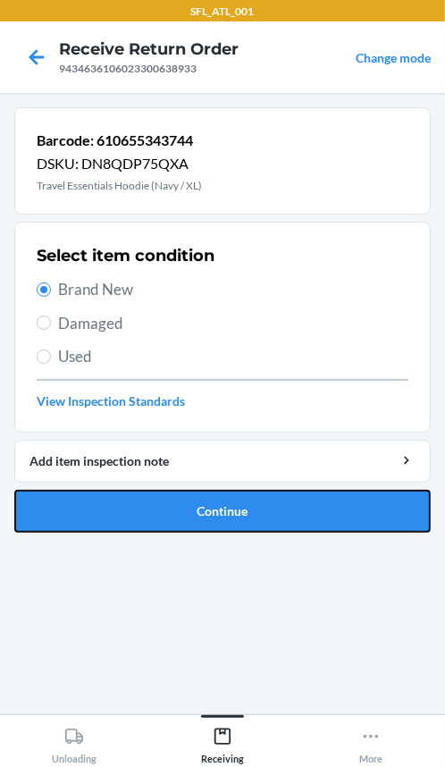
drag, startPoint x: 75, startPoint y: 523, endPoint x: 83, endPoint y: 512, distance: 13.4
click at [80, 518] on button "Continue" at bounding box center [222, 511] width 416 height 43
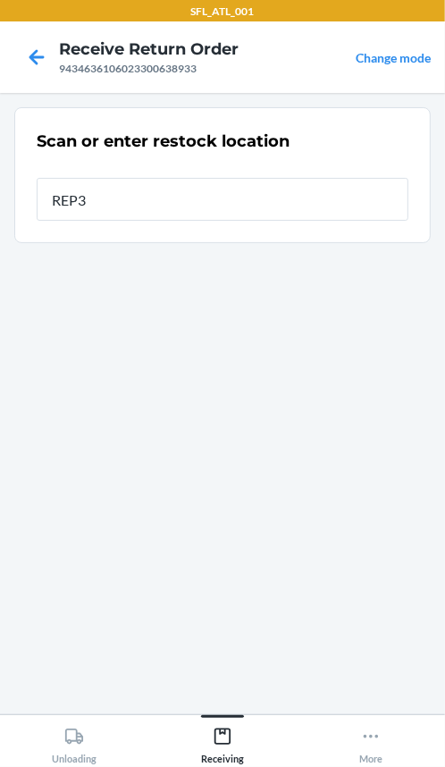
type input "REP34"
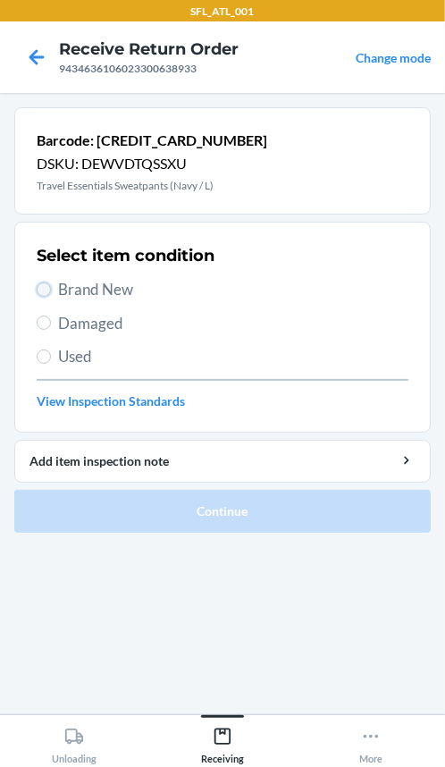
click at [39, 289] on input "Brand New" at bounding box center [44, 289] width 14 height 14
radio input "true"
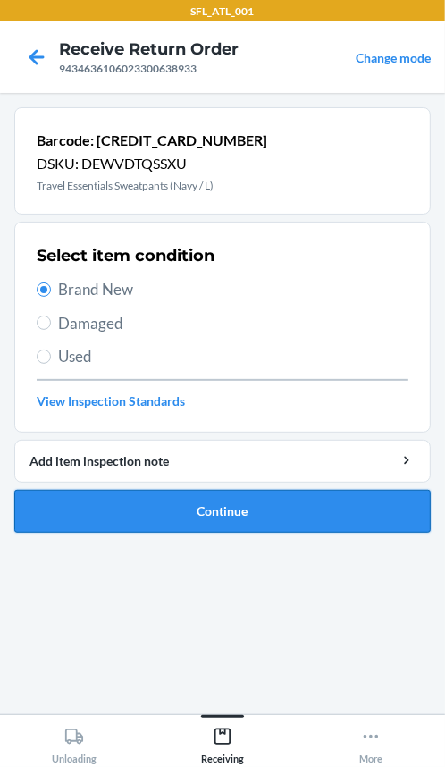
click at [145, 508] on button "Continue" at bounding box center [222, 511] width 416 height 43
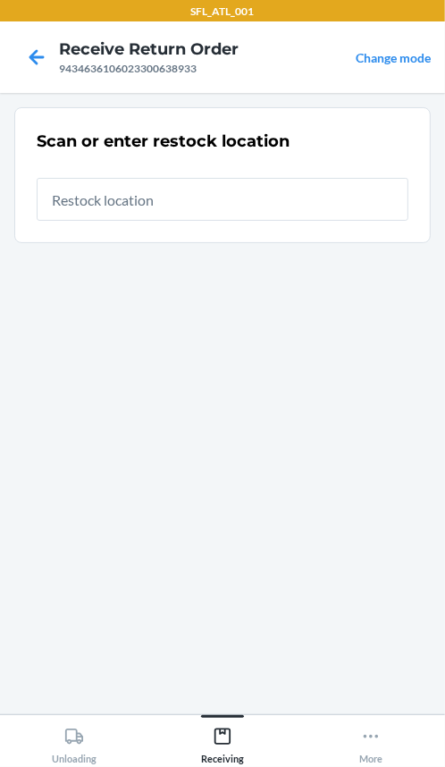
drag, startPoint x: 216, startPoint y: 203, endPoint x: 219, endPoint y: 212, distance: 9.3
click at [219, 205] on input "text" at bounding box center [223, 199] width 372 height 43
type input "REP34"
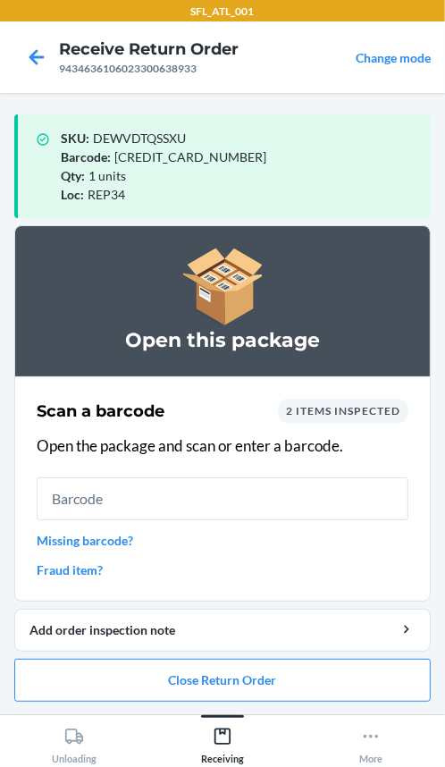
click at [232, 703] on ol "Open this package Scan a barcode 2 items inspected Open the package and scan or…" at bounding box center [222, 470] width 416 height 490
click at [222, 675] on button "Close Return Order" at bounding box center [222, 679] width 416 height 43
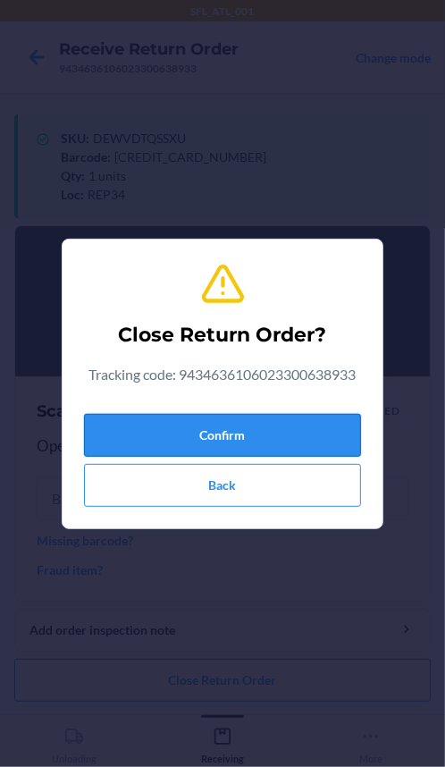
click at [159, 440] on button "Confirm" at bounding box center [222, 435] width 277 height 43
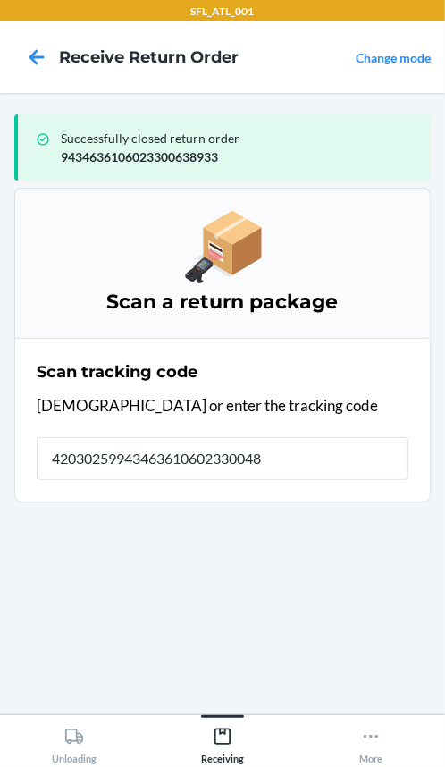
type input "420302599434636106023300487"
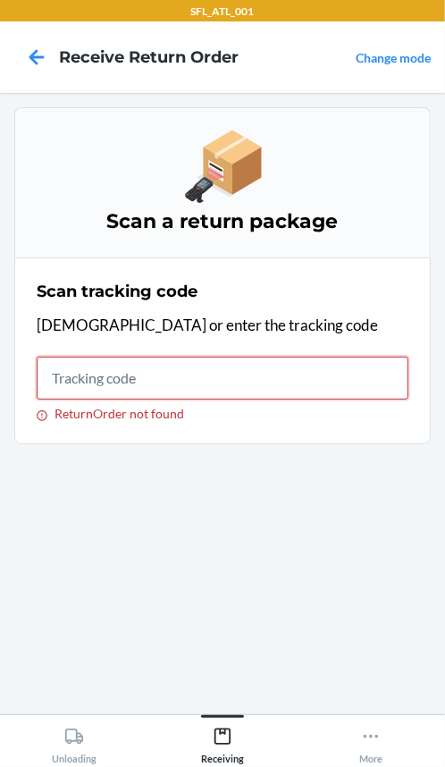
click at [68, 384] on input "ReturnOrder not found" at bounding box center [223, 377] width 372 height 43
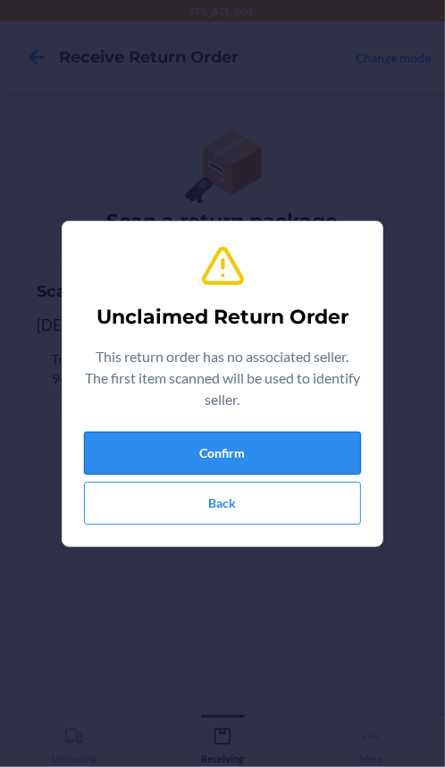
click at [336, 456] on button "Confirm" at bounding box center [222, 453] width 277 height 43
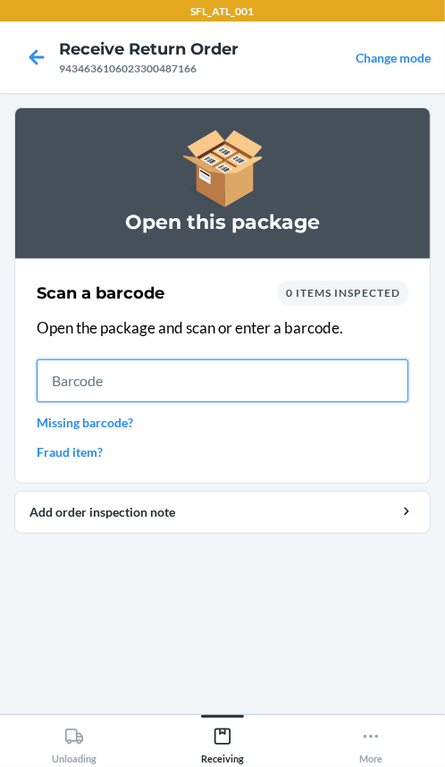
click at [252, 382] on input "text" at bounding box center [223, 380] width 372 height 43
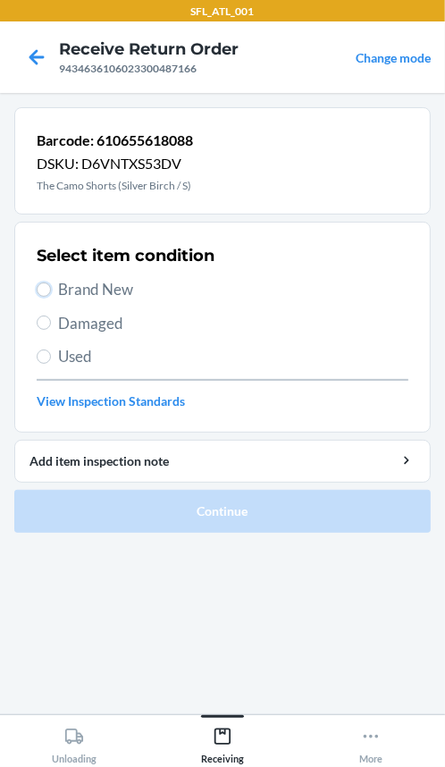
drag, startPoint x: 37, startPoint y: 289, endPoint x: 49, endPoint y: 313, distance: 27.2
click at [38, 295] on input "Brand New" at bounding box center [44, 289] width 14 height 14
radio input "true"
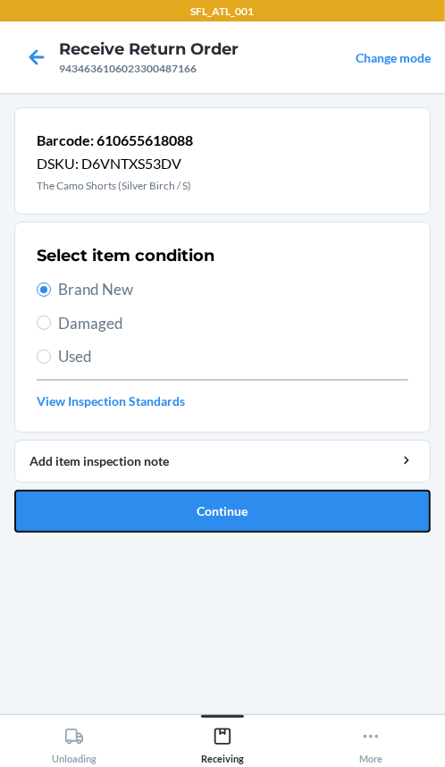
click at [110, 509] on button "Continue" at bounding box center [222, 511] width 416 height 43
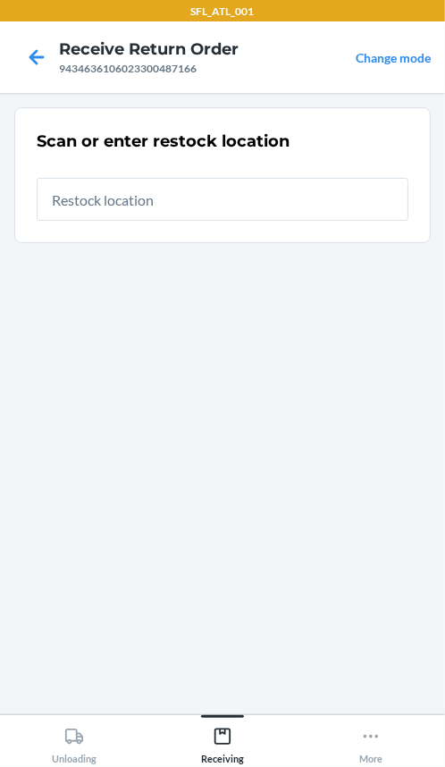
click at [173, 206] on input "text" at bounding box center [223, 199] width 372 height 43
type input "REP34"
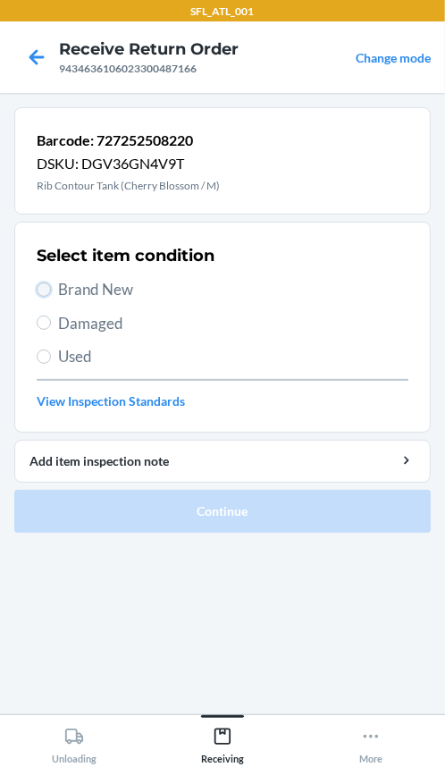
click at [49, 285] on input "Brand New" at bounding box center [44, 289] width 14 height 14
radio input "true"
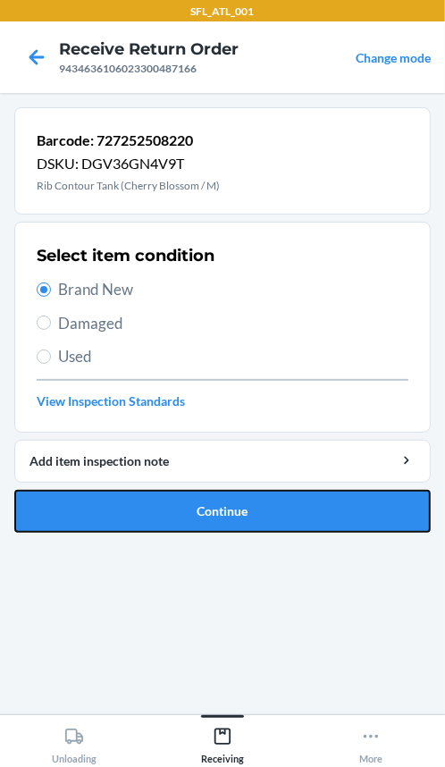
click at [94, 490] on button "Continue" at bounding box center [222, 511] width 416 height 43
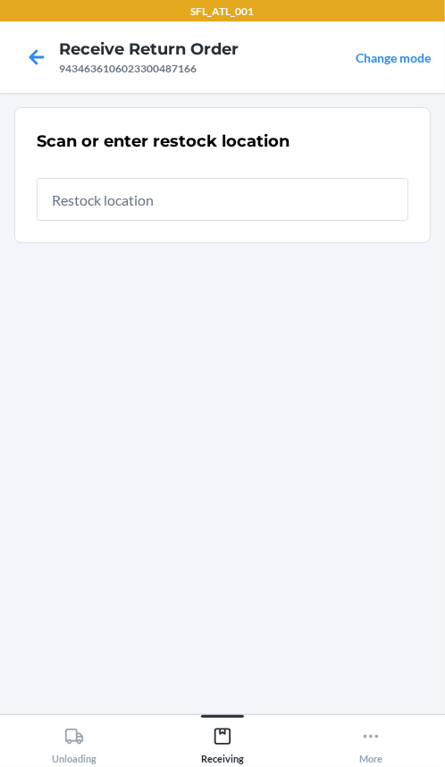
click at [197, 194] on input "text" at bounding box center [223, 199] width 372 height 43
type input "REP34"
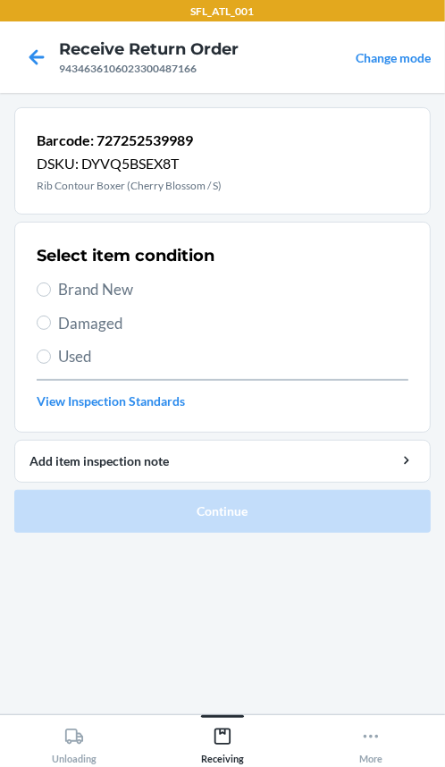
click at [49, 298] on label "Brand New" at bounding box center [223, 289] width 372 height 23
click at [49, 297] on input "Brand New" at bounding box center [44, 289] width 14 height 14
radio input "true"
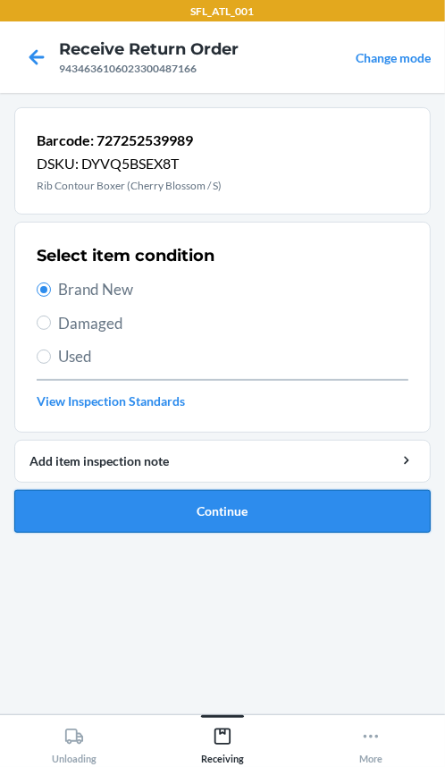
click at [101, 502] on button "Continue" at bounding box center [222, 511] width 416 height 43
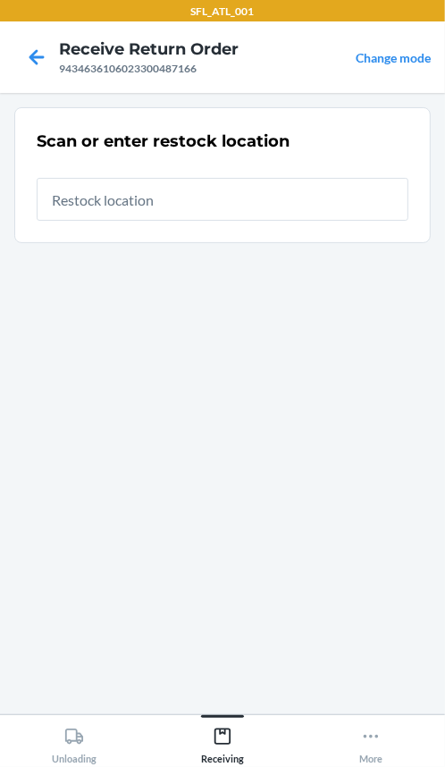
click at [147, 206] on input "text" at bounding box center [223, 199] width 372 height 43
type input "REP34"
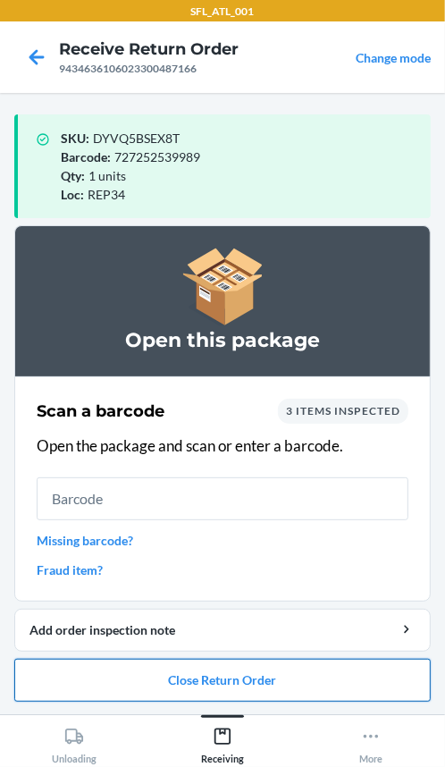
drag, startPoint x: 259, startPoint y: 679, endPoint x: 237, endPoint y: 668, distance: 24.8
click at [243, 671] on button "Close Return Order" at bounding box center [222, 679] width 416 height 43
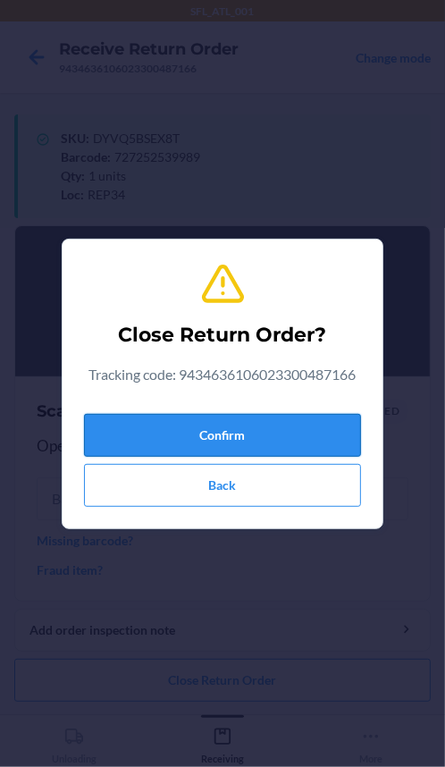
click at [214, 428] on button "Confirm" at bounding box center [222, 435] width 277 height 43
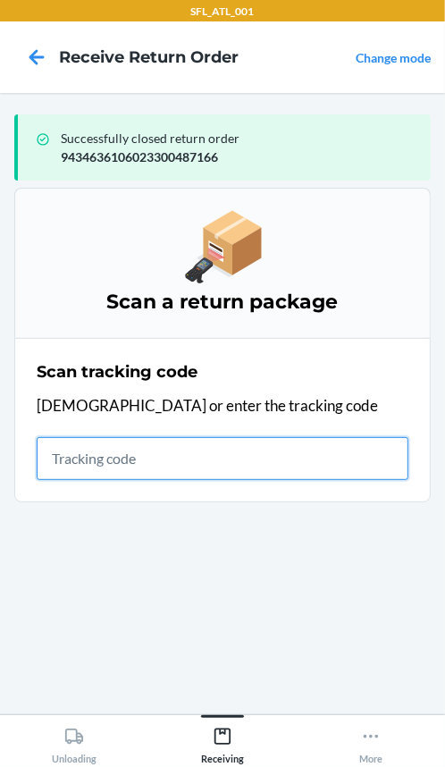
click at [130, 455] on input "text" at bounding box center [223, 458] width 372 height 43
type input "4203025994346361060233011"
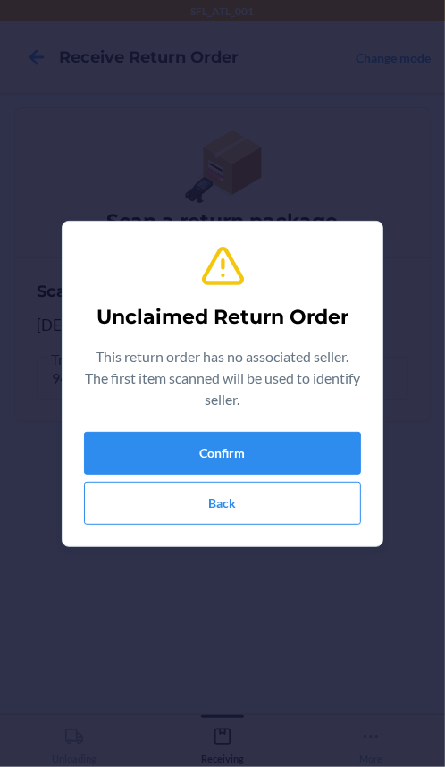
drag, startPoint x: 161, startPoint y: 428, endPoint x: 145, endPoint y: 432, distance: 16.7
click at [163, 427] on div "Unclaimed Return Order This return order has no associated seller. The first it…" at bounding box center [222, 384] width 277 height 296
click at [144, 432] on button "Confirm" at bounding box center [222, 453] width 277 height 43
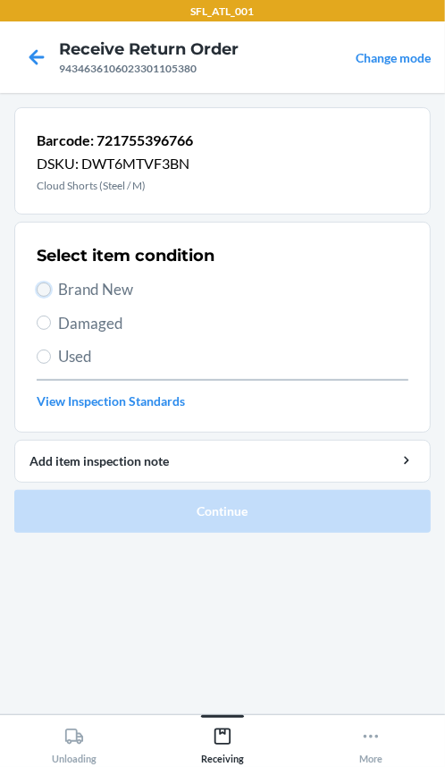
click at [47, 292] on input "Brand New" at bounding box center [44, 289] width 14 height 14
radio input "true"
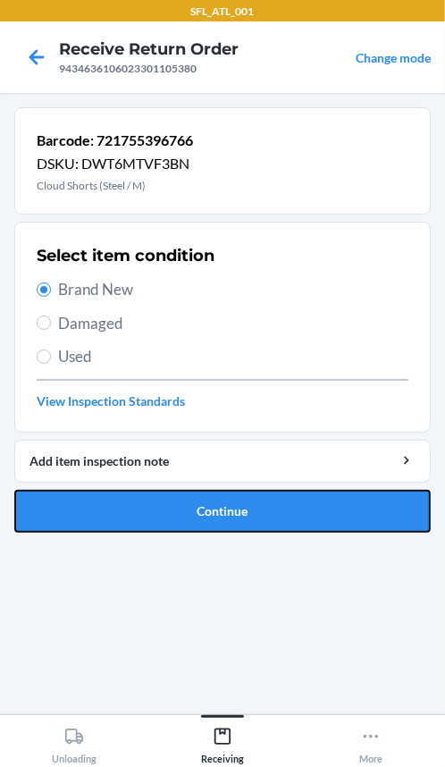
drag, startPoint x: 134, startPoint y: 521, endPoint x: 144, endPoint y: 497, distance: 26.0
click at [134, 521] on button "Continue" at bounding box center [222, 511] width 416 height 43
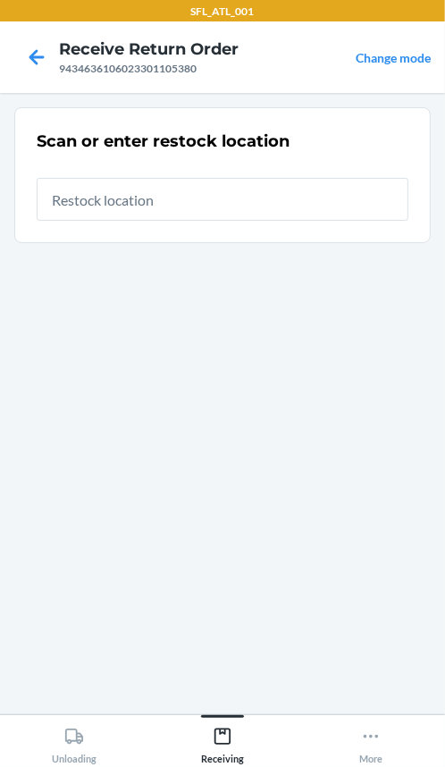
click at [247, 205] on input "text" at bounding box center [223, 199] width 372 height 43
type input "REP34"
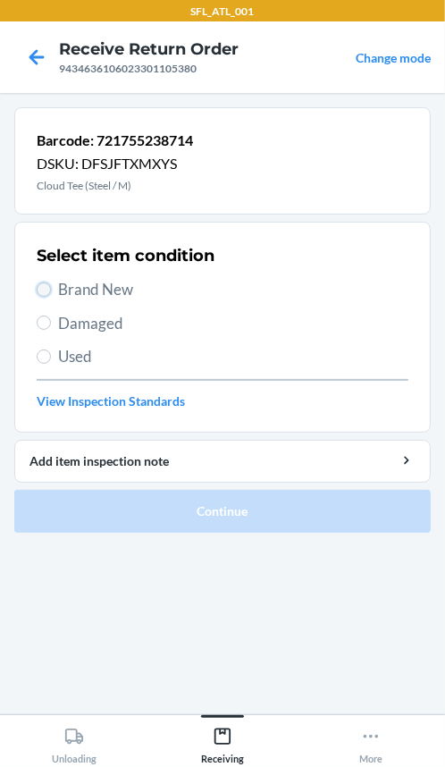
click at [44, 286] on input "Brand New" at bounding box center [44, 289] width 14 height 14
radio input "true"
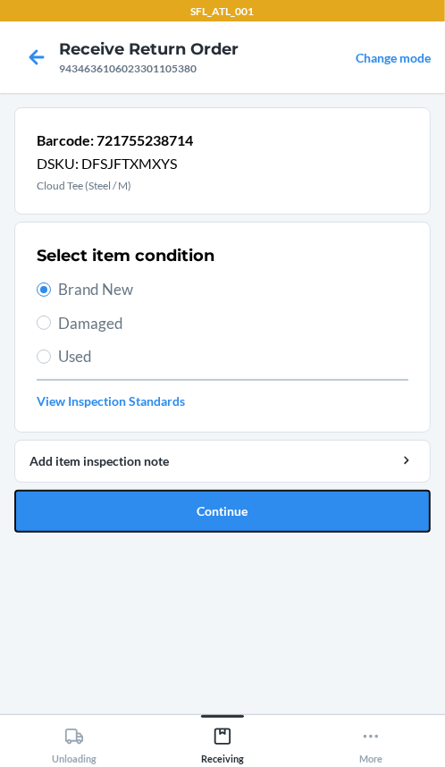
click at [55, 506] on button "Continue" at bounding box center [222, 511] width 416 height 43
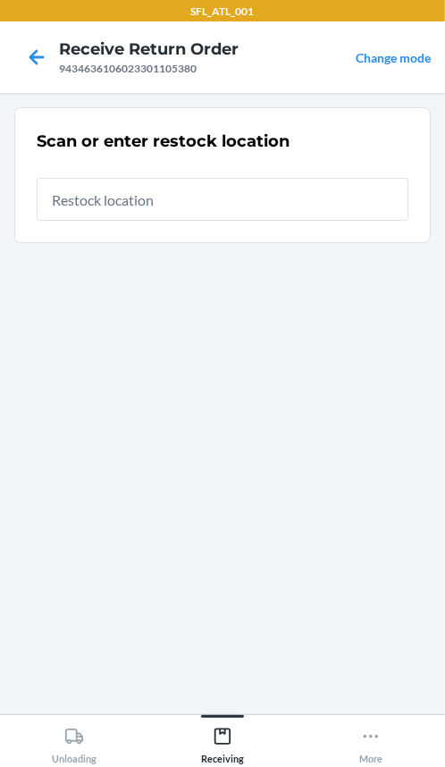
click at [141, 189] on input "text" at bounding box center [223, 199] width 372 height 43
type input "REP34"
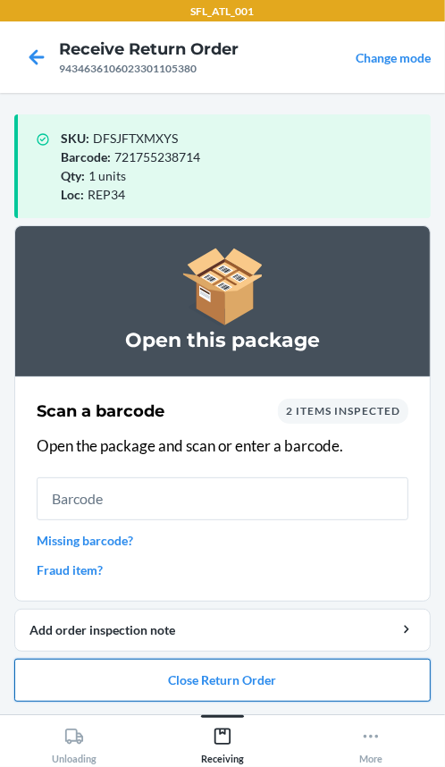
click at [251, 683] on button "Close Return Order" at bounding box center [222, 679] width 416 height 43
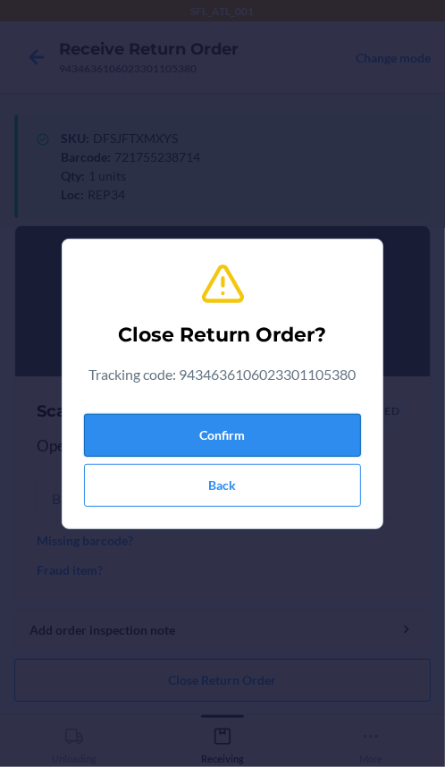
click at [232, 428] on button "Confirm" at bounding box center [222, 435] width 277 height 43
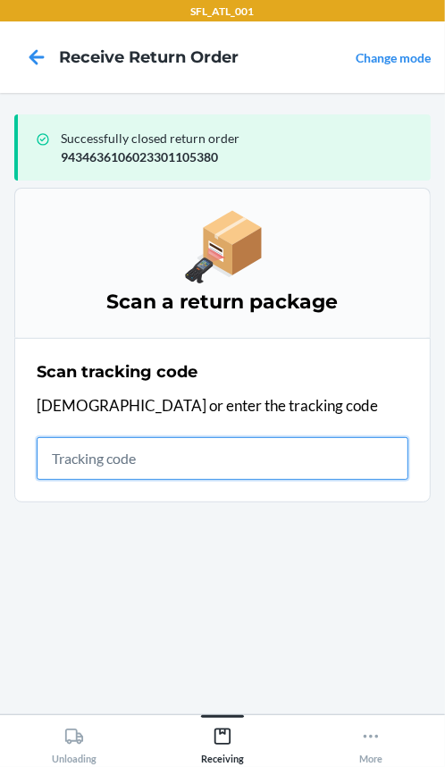
click at [94, 442] on input "text" at bounding box center [223, 458] width 372 height 43
type input "4203025994346361060233"
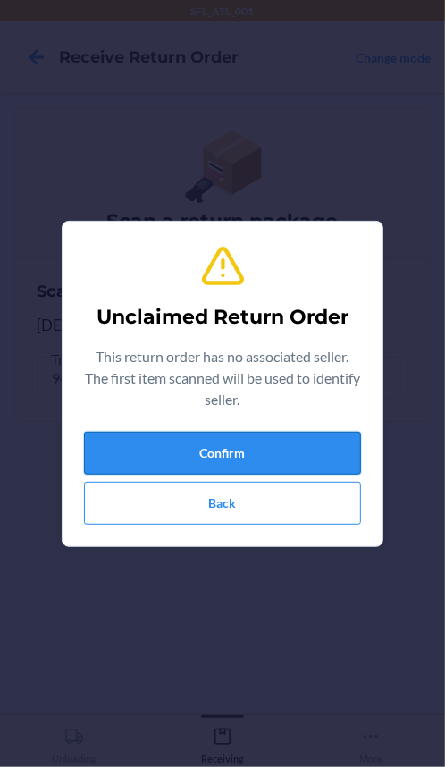
click at [272, 447] on button "Confirm" at bounding box center [222, 453] width 277 height 43
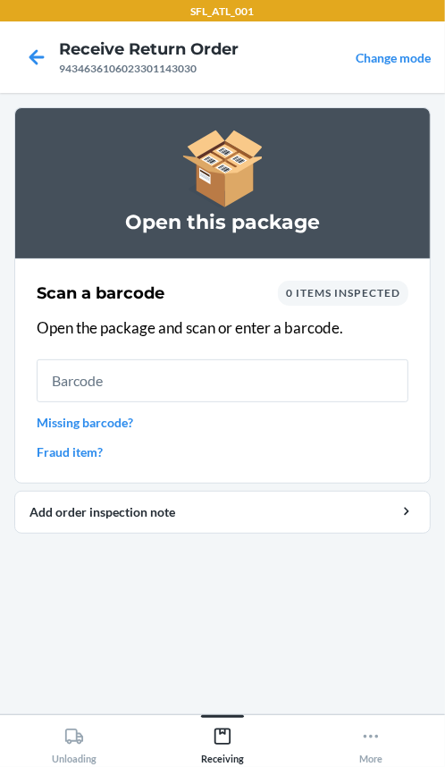
click at [122, 418] on link "Missing barcode?" at bounding box center [223, 422] width 372 height 19
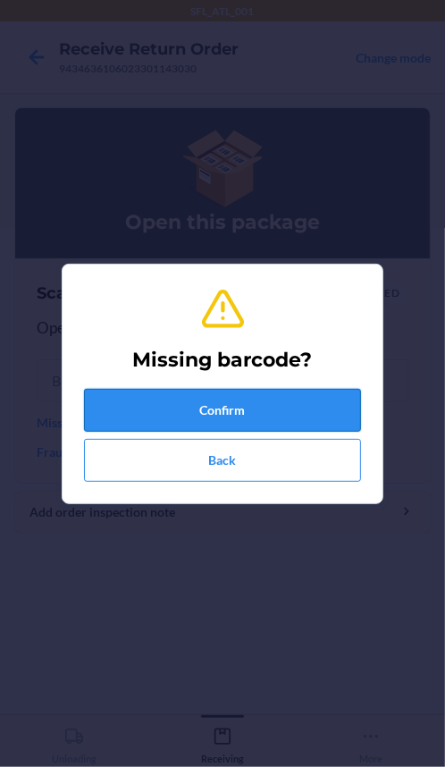
click at [130, 414] on button "Confirm" at bounding box center [222, 410] width 277 height 43
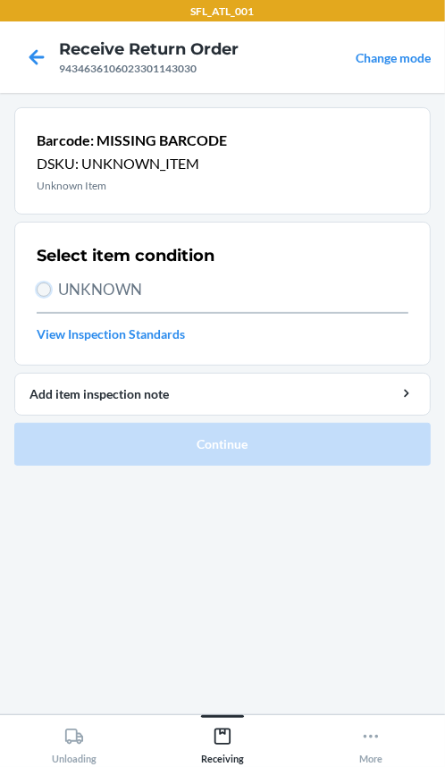
click at [50, 292] on input "UNKNOWN" at bounding box center [44, 289] width 14 height 14
radio input "true"
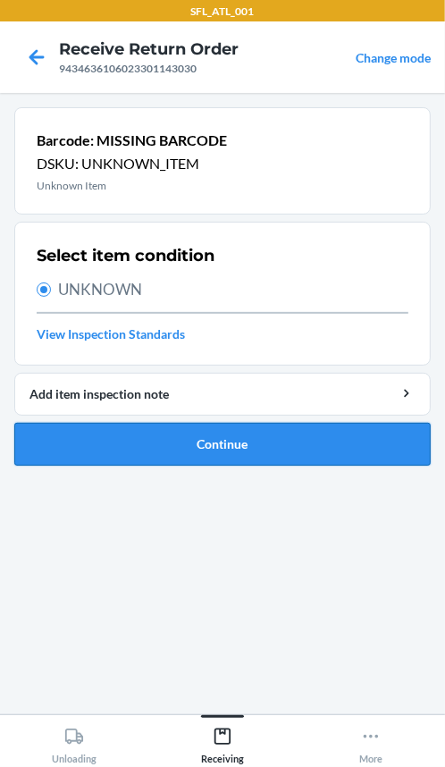
click at [95, 444] on button "Continue" at bounding box center [222, 444] width 416 height 43
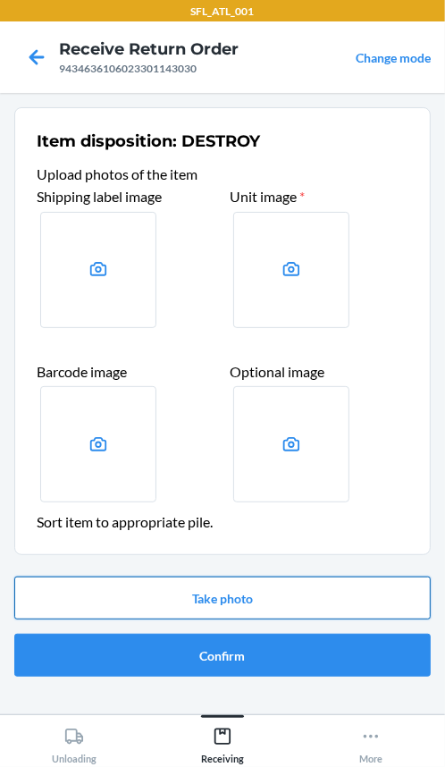
click at [263, 603] on button "Take photo" at bounding box center [222, 597] width 416 height 43
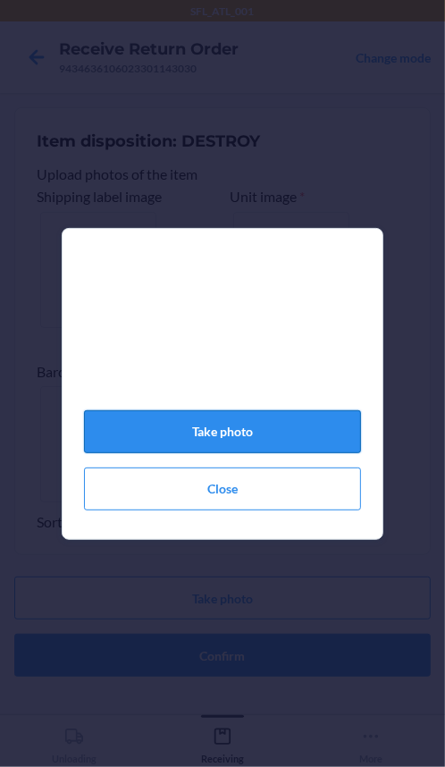
click at [222, 429] on button "Take photo" at bounding box center [222, 431] width 277 height 43
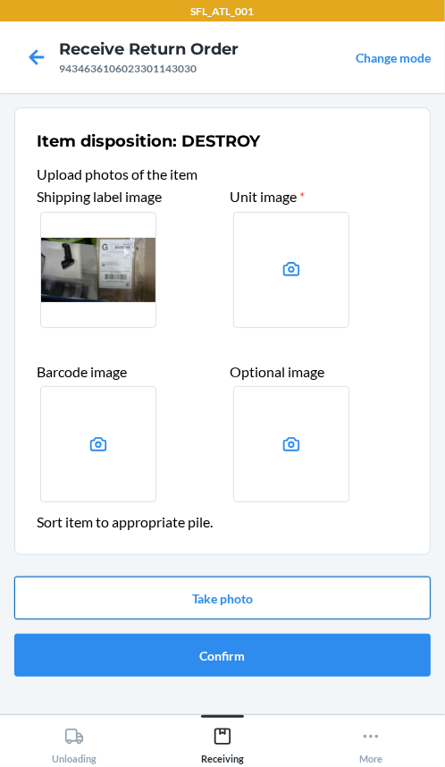
click at [244, 599] on button "Take photo" at bounding box center [222, 597] width 416 height 43
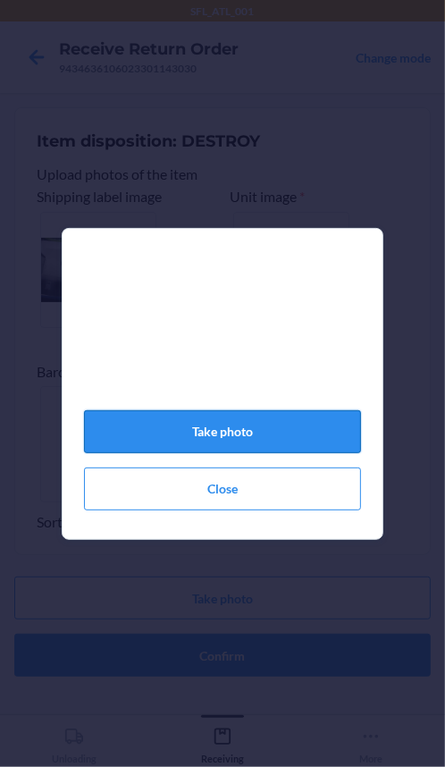
click at [305, 435] on button "Take photo" at bounding box center [222, 431] width 277 height 43
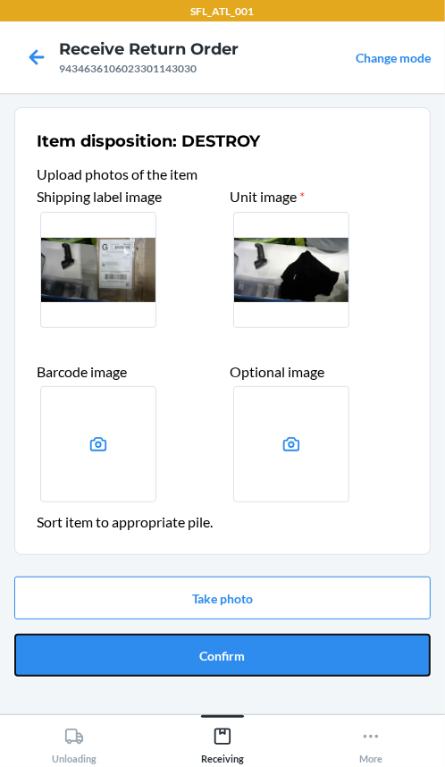
click at [324, 652] on button "Confirm" at bounding box center [222, 654] width 416 height 43
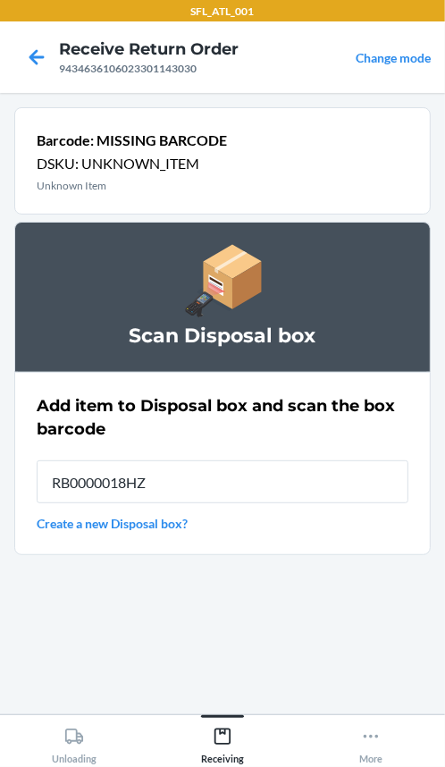
type input "RB0000018HZ"
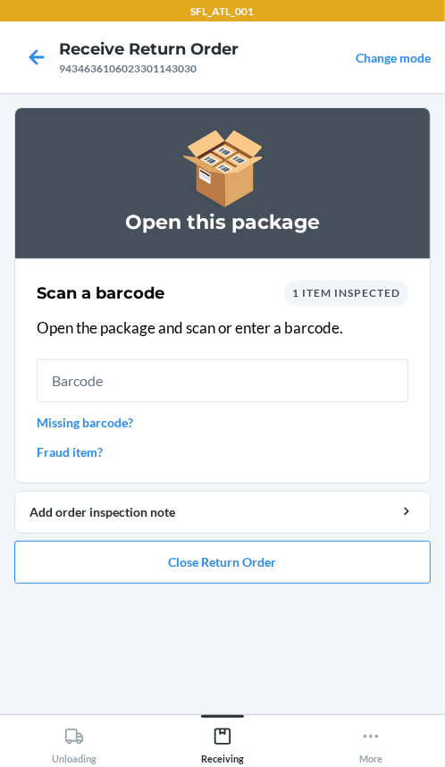
click at [84, 420] on link "Missing barcode?" at bounding box center [223, 422] width 372 height 19
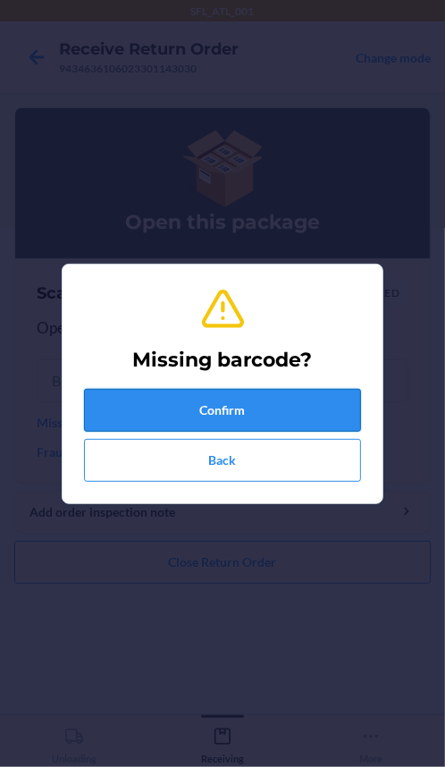
click at [133, 416] on button "Confirm" at bounding box center [222, 410] width 277 height 43
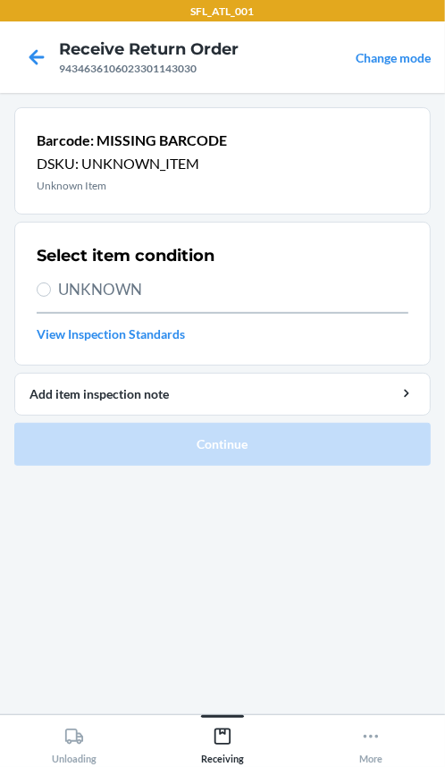
click at [80, 300] on div "Select item condition UNKNOWN View Inspection Standards" at bounding box center [223, 294] width 372 height 110
click at [59, 296] on span "UNKNOWN" at bounding box center [233, 289] width 350 height 23
click at [51, 296] on input "UNKNOWN" at bounding box center [44, 289] width 14 height 14
radio input "true"
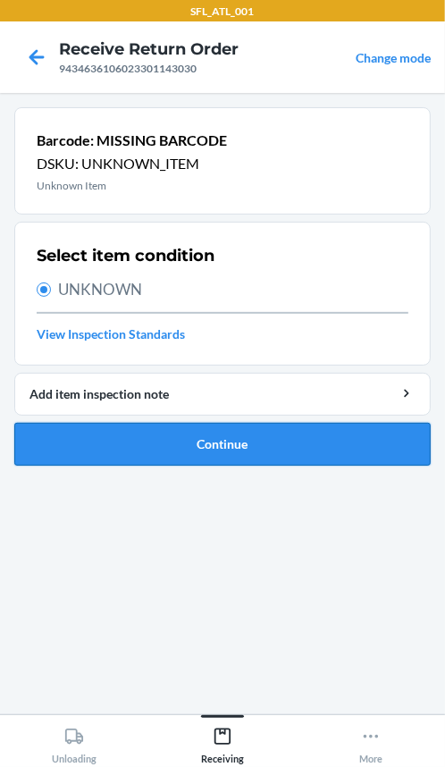
click at [288, 461] on button "Continue" at bounding box center [222, 444] width 416 height 43
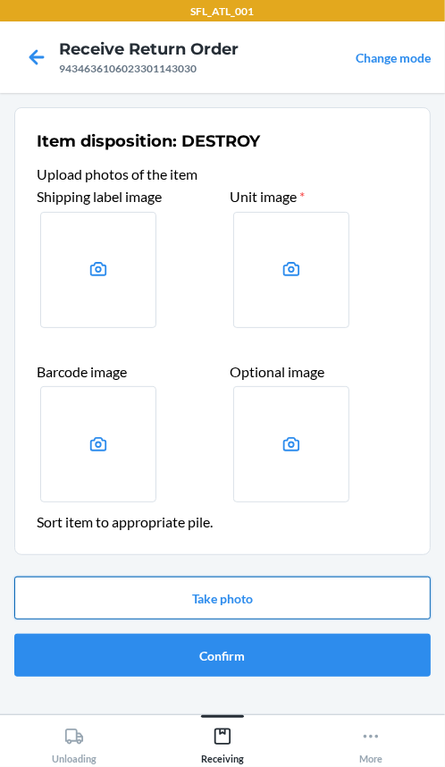
click at [313, 599] on button "Take photo" at bounding box center [222, 597] width 416 height 43
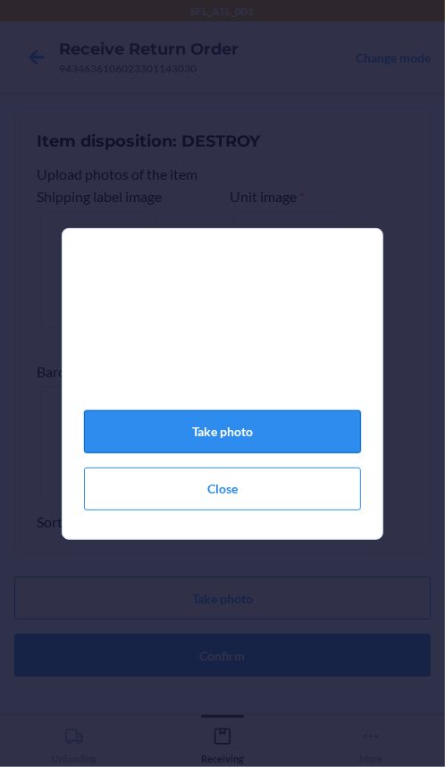
click at [289, 441] on button "Take photo" at bounding box center [222, 431] width 277 height 43
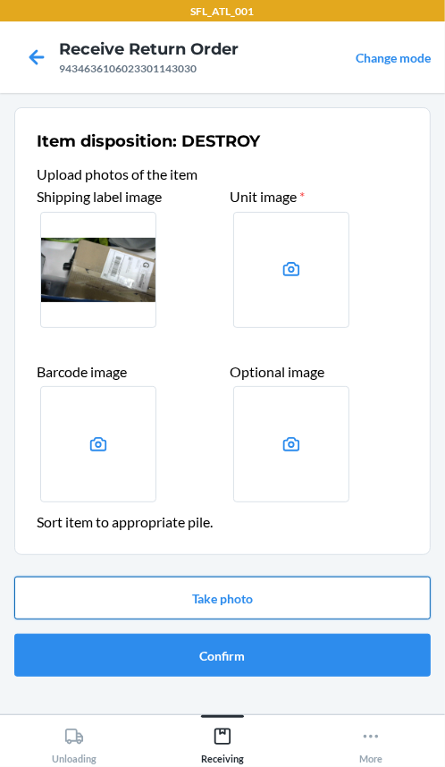
drag, startPoint x: 300, startPoint y: 594, endPoint x: 306, endPoint y: 586, distance: 9.7
click at [305, 588] on button "Take photo" at bounding box center [222, 597] width 416 height 43
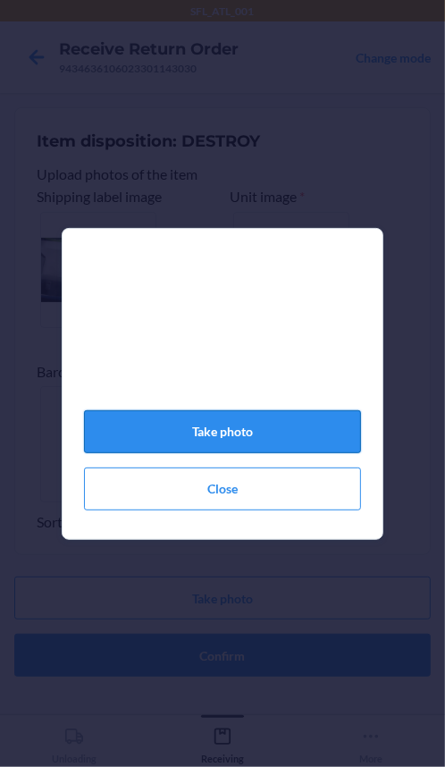
click at [297, 432] on button "Take photo" at bounding box center [222, 431] width 277 height 43
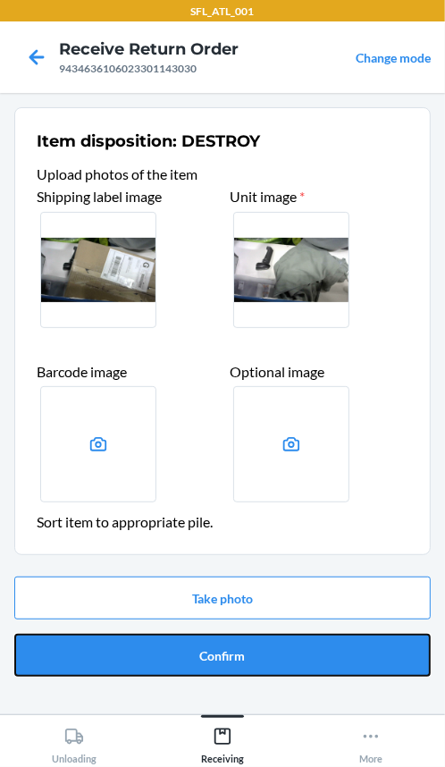
click at [331, 647] on button "Confirm" at bounding box center [222, 654] width 416 height 43
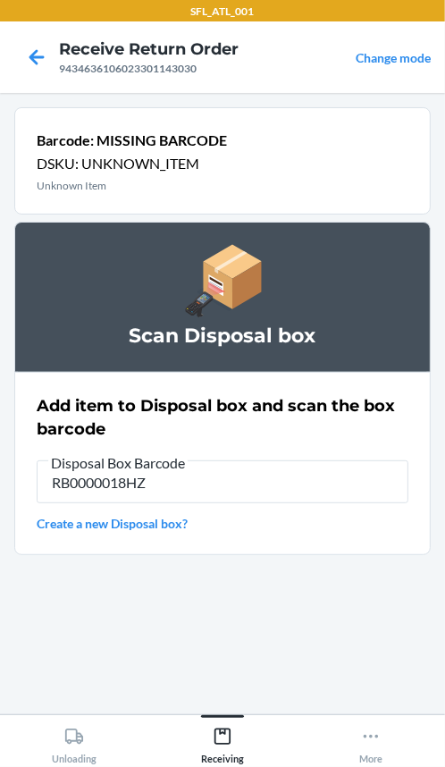
type input "RB0000018HZ"
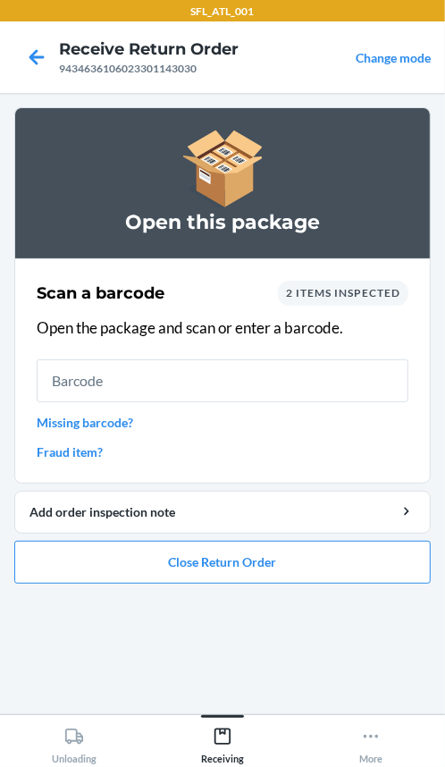
click at [126, 428] on link "Missing barcode?" at bounding box center [223, 422] width 372 height 19
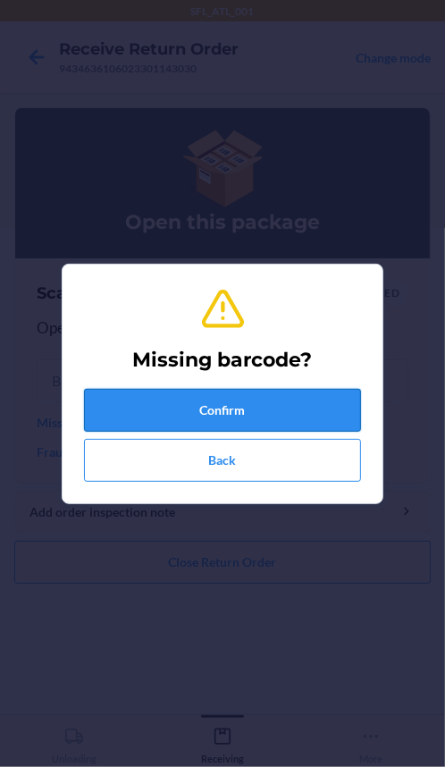
click at [187, 417] on button "Confirm" at bounding box center [222, 410] width 277 height 43
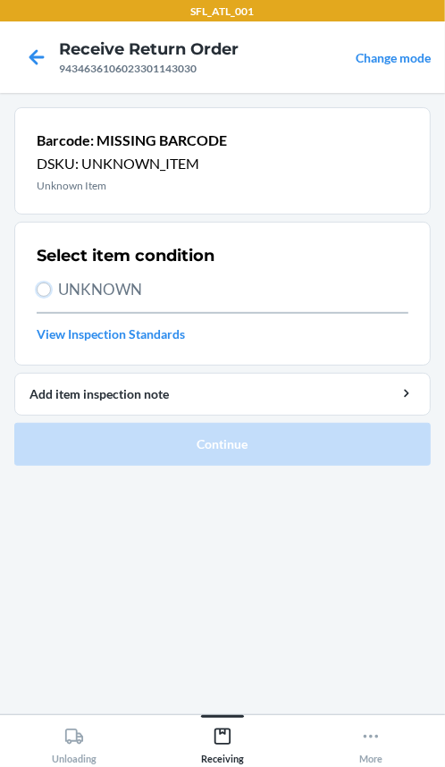
click at [53, 290] on label "UNKNOWN" at bounding box center [223, 289] width 372 height 23
click at [51, 290] on input "UNKNOWN" at bounding box center [44, 289] width 14 height 14
radio input "true"
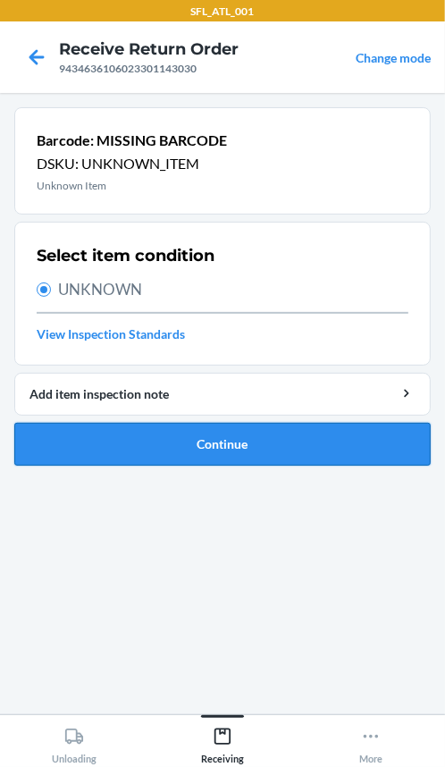
click at [155, 439] on button "Continue" at bounding box center [222, 444] width 416 height 43
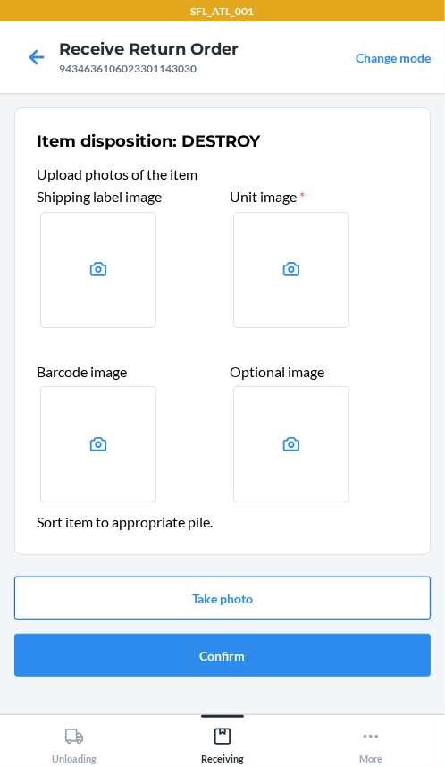
click at [188, 587] on button "Take photo" at bounding box center [222, 597] width 416 height 43
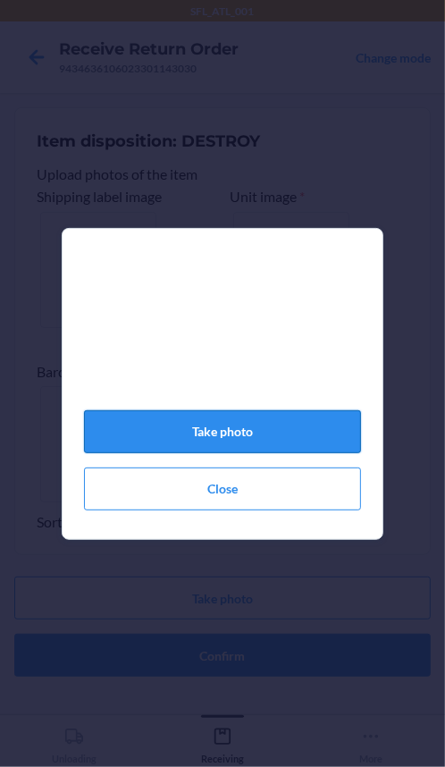
click at [247, 424] on button "Take photo" at bounding box center [222, 431] width 277 height 43
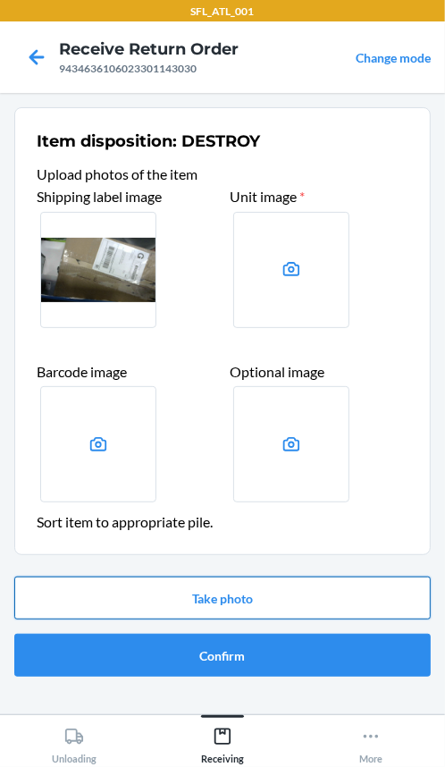
click at [270, 591] on button "Take photo" at bounding box center [222, 597] width 416 height 43
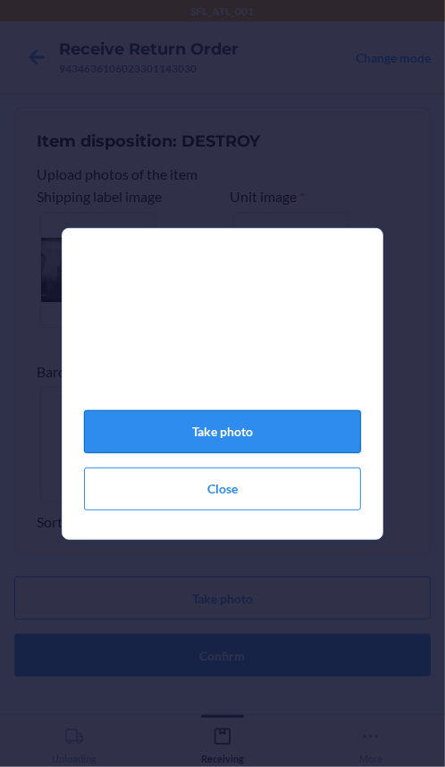
click at [255, 436] on button "Take photo" at bounding box center [222, 431] width 277 height 43
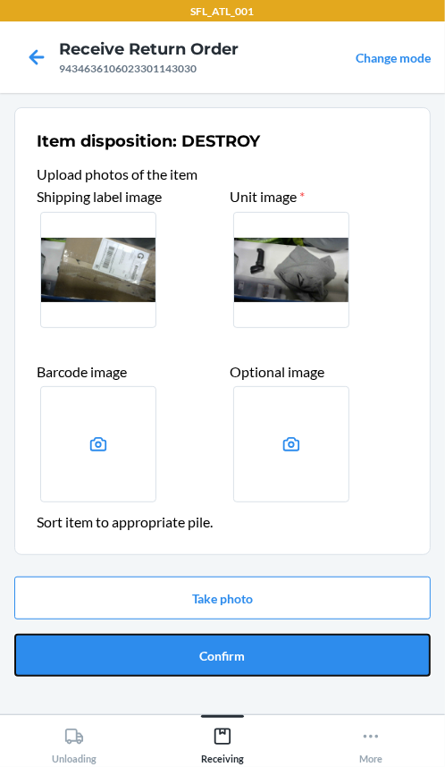
click at [276, 659] on button "Confirm" at bounding box center [222, 654] width 416 height 43
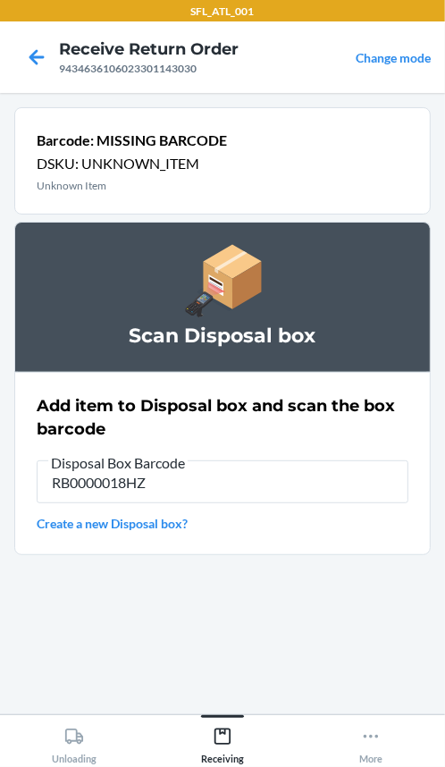
type input "RB0000018HZ"
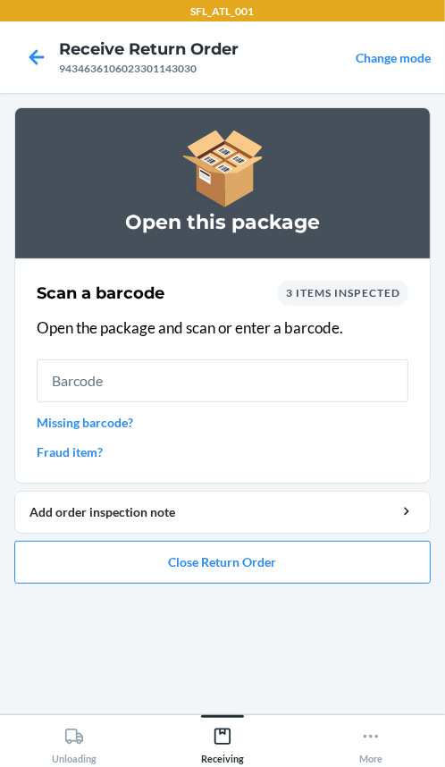
click at [87, 417] on link "Missing barcode?" at bounding box center [223, 422] width 372 height 19
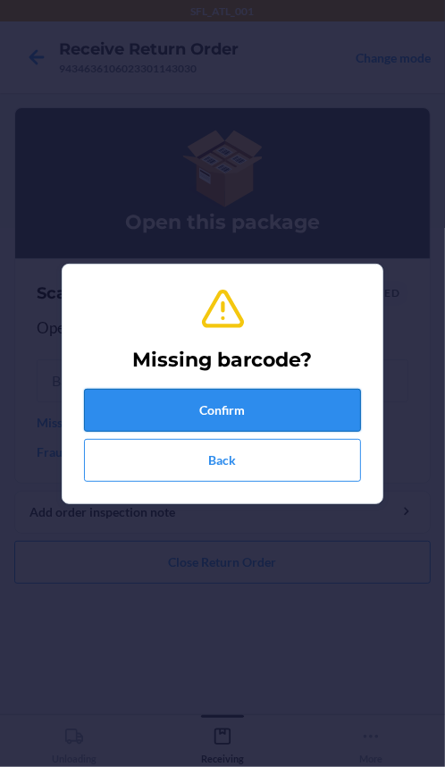
click at [181, 413] on button "Confirm" at bounding box center [222, 410] width 277 height 43
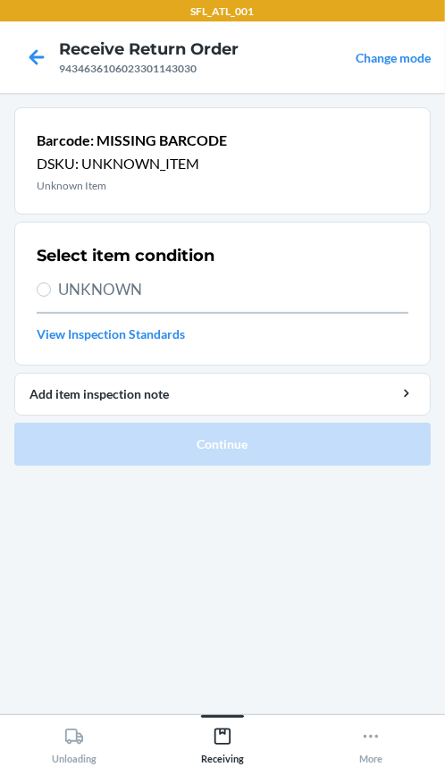
click at [32, 286] on section "Select item condition UNKNOWN View Inspection Standards" at bounding box center [222, 294] width 416 height 144
click at [47, 295] on input "UNKNOWN" at bounding box center [44, 289] width 14 height 14
radio input "true"
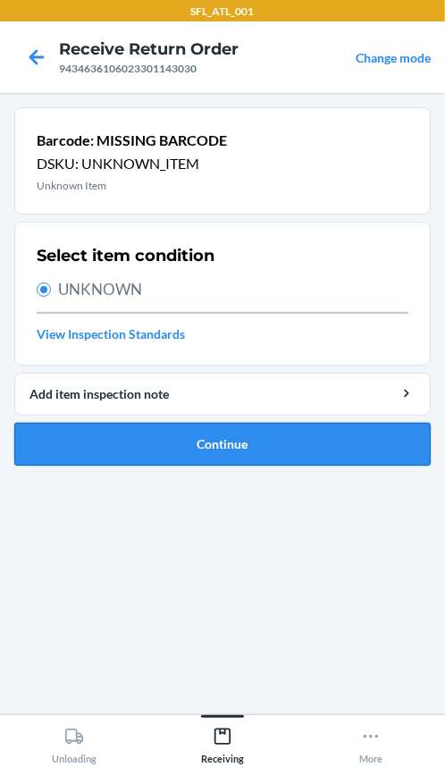
click at [69, 438] on button "Continue" at bounding box center [222, 444] width 416 height 43
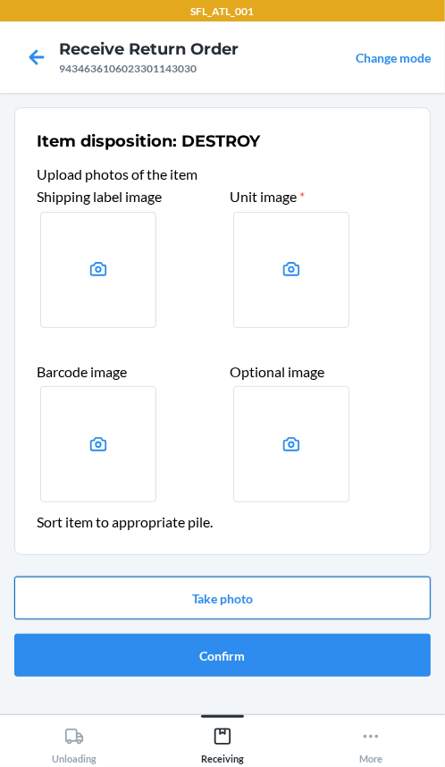
click at [234, 590] on button "Take photo" at bounding box center [222, 597] width 416 height 43
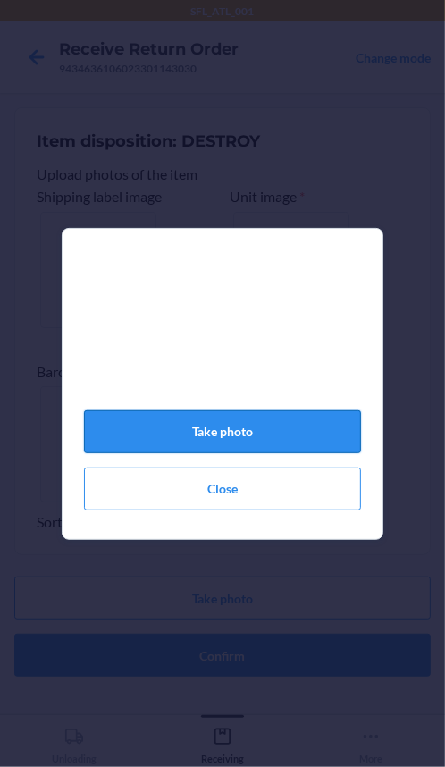
click at [229, 437] on button "Take photo" at bounding box center [222, 431] width 277 height 43
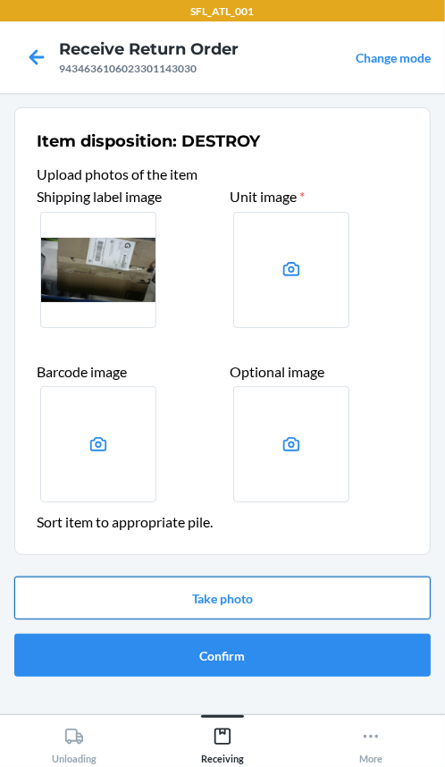
click at [247, 593] on button "Take photo" at bounding box center [222, 597] width 416 height 43
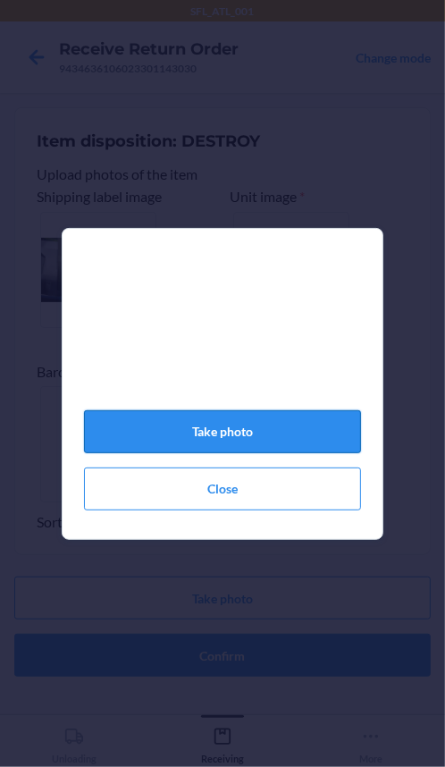
click at [245, 446] on button "Take photo" at bounding box center [222, 431] width 277 height 43
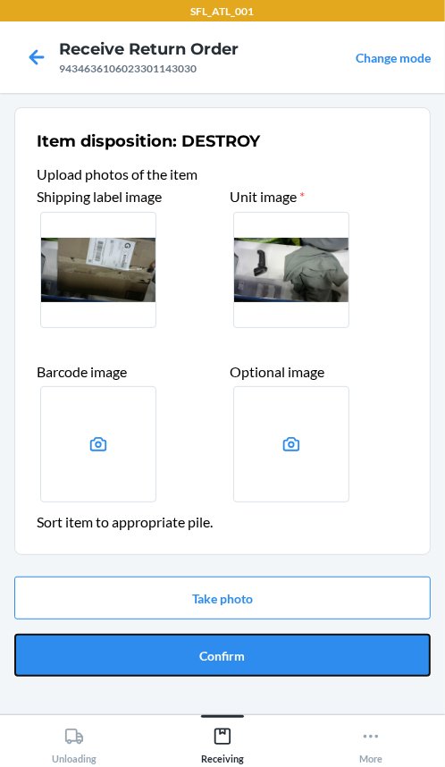
click at [232, 647] on button "Confirm" at bounding box center [222, 654] width 416 height 43
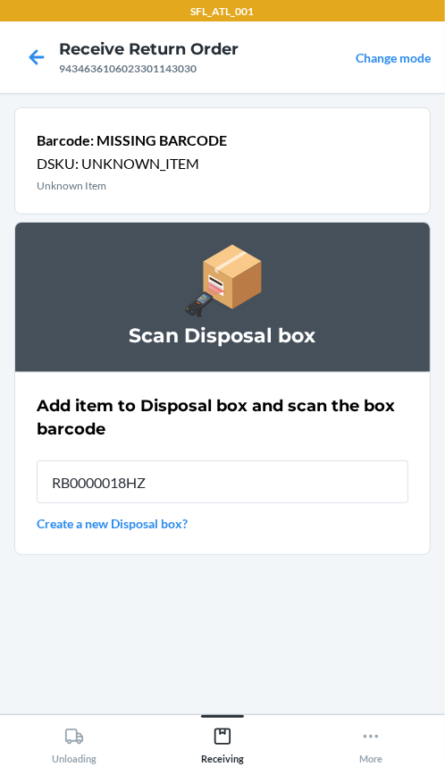
type input "RB0000018HZ"
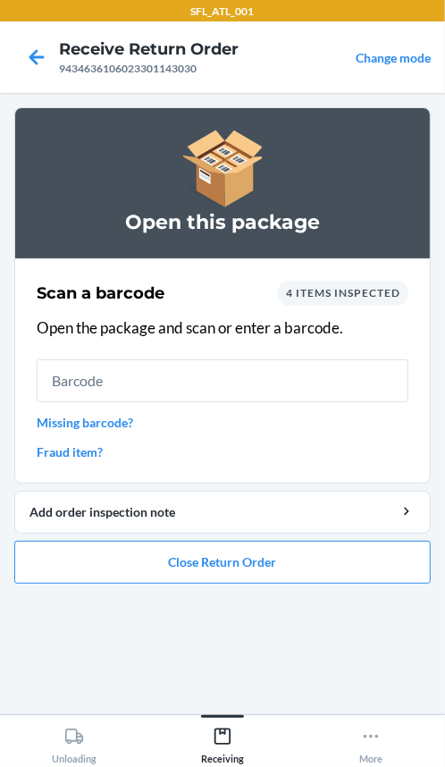
click at [117, 425] on link "Missing barcode?" at bounding box center [223, 422] width 372 height 19
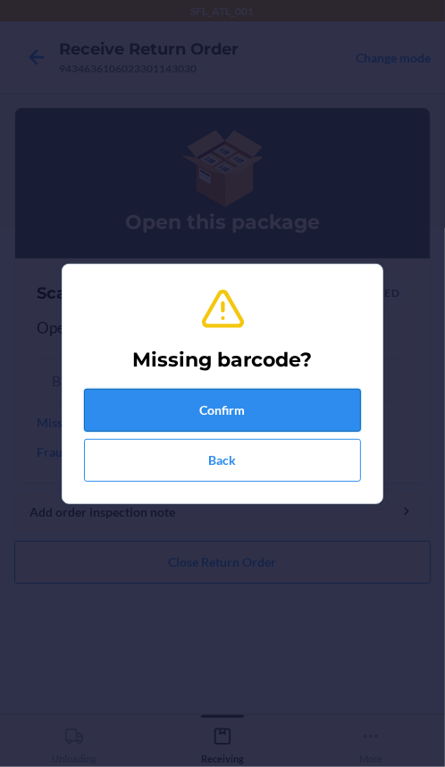
click at [183, 415] on button "Confirm" at bounding box center [222, 410] width 277 height 43
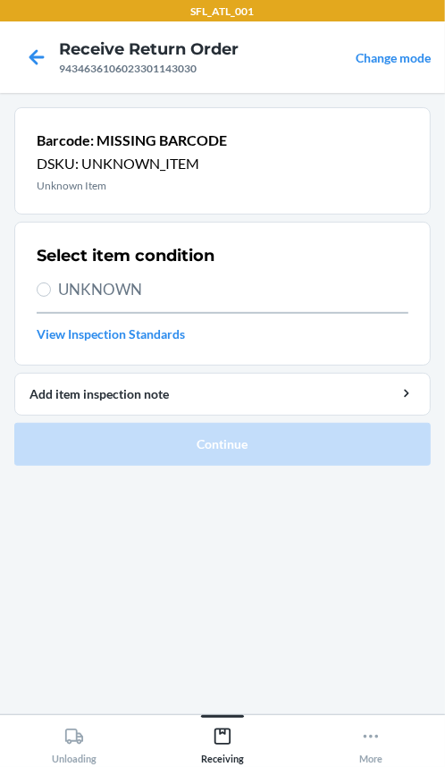
click at [36, 269] on section "Select item condition UNKNOWN View Inspection Standards" at bounding box center [222, 294] width 416 height 144
click at [43, 298] on label "UNKNOWN" at bounding box center [223, 289] width 372 height 23
click at [43, 297] on input "UNKNOWN" at bounding box center [44, 289] width 14 height 14
radio input "true"
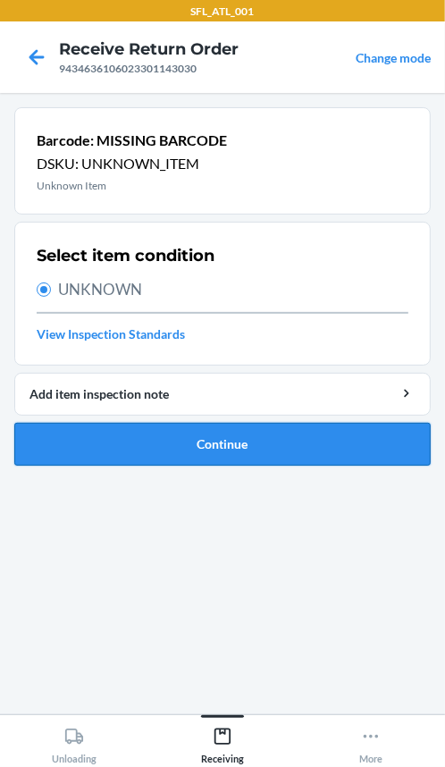
click at [95, 464] on button "Continue" at bounding box center [222, 444] width 416 height 43
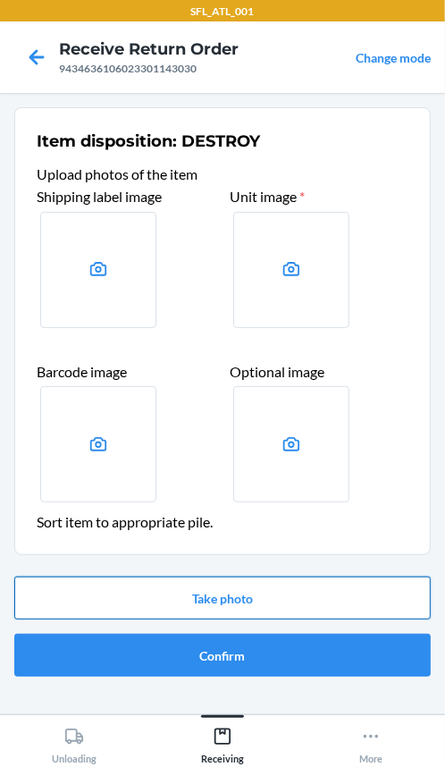
click at [213, 609] on button "Take photo" at bounding box center [222, 597] width 416 height 43
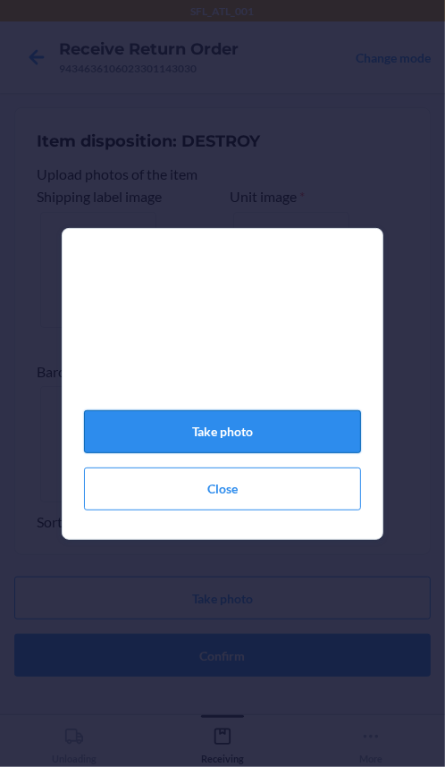
click at [246, 432] on button "Take photo" at bounding box center [222, 431] width 277 height 43
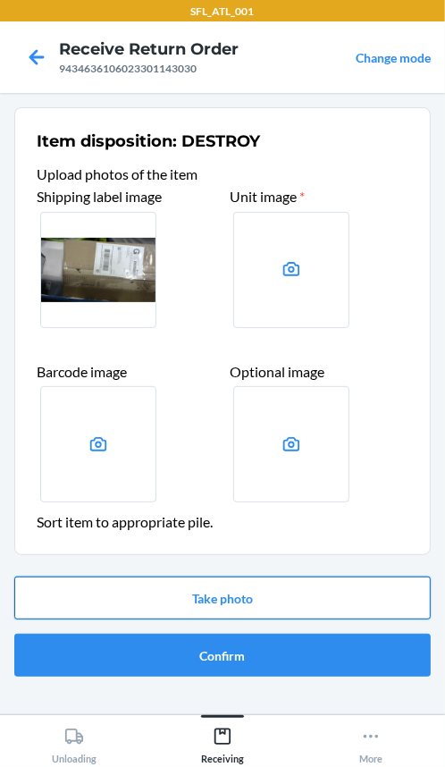
drag, startPoint x: 187, startPoint y: 598, endPoint x: 194, endPoint y: 591, distance: 10.1
click at [194, 591] on button "Take photo" at bounding box center [222, 597] width 416 height 43
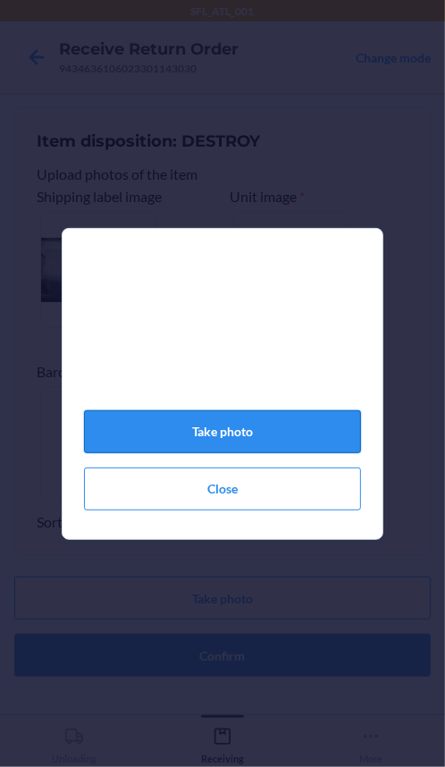
click at [222, 441] on button "Take photo" at bounding box center [222, 431] width 277 height 43
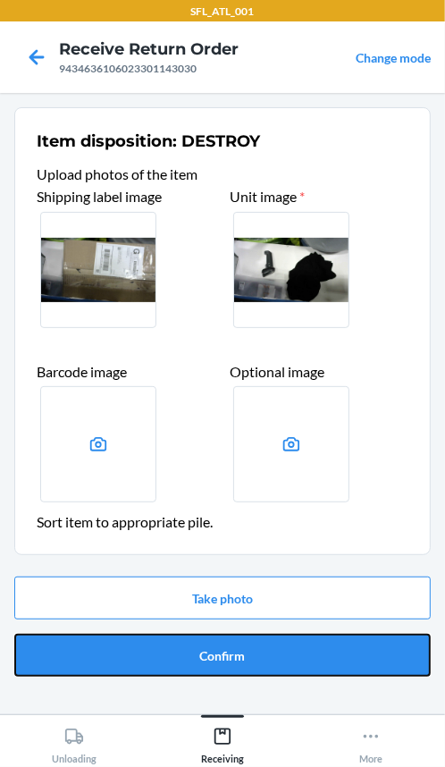
drag, startPoint x: 263, startPoint y: 654, endPoint x: 247, endPoint y: 617, distance: 40.0
click at [263, 651] on button "Confirm" at bounding box center [222, 654] width 416 height 43
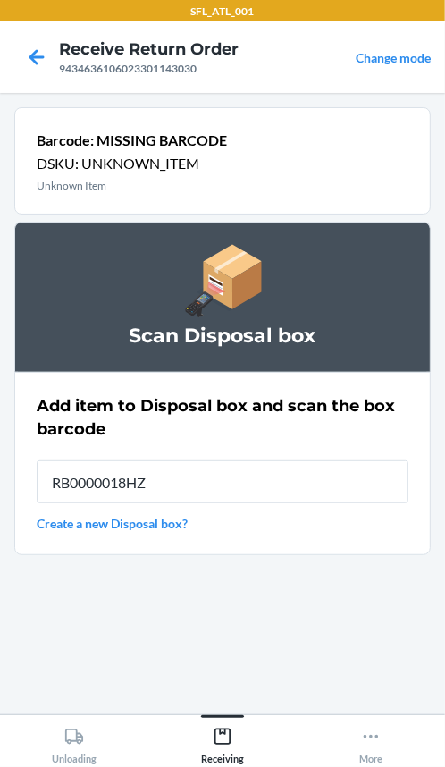
type input "RB0000018HZ"
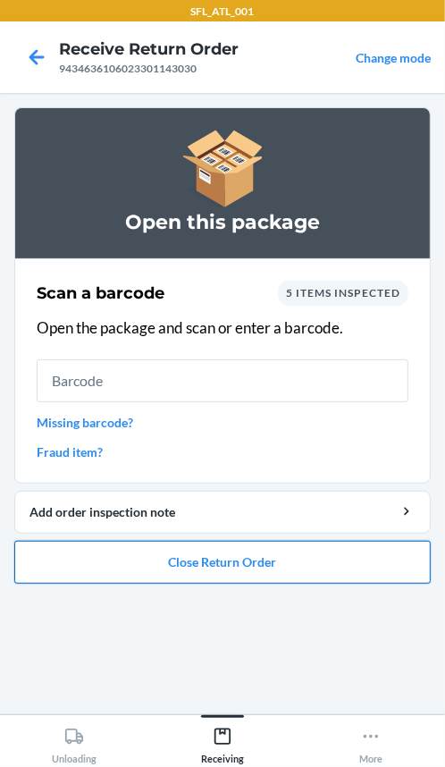
click at [113, 564] on button "Close Return Order" at bounding box center [222, 562] width 416 height 43
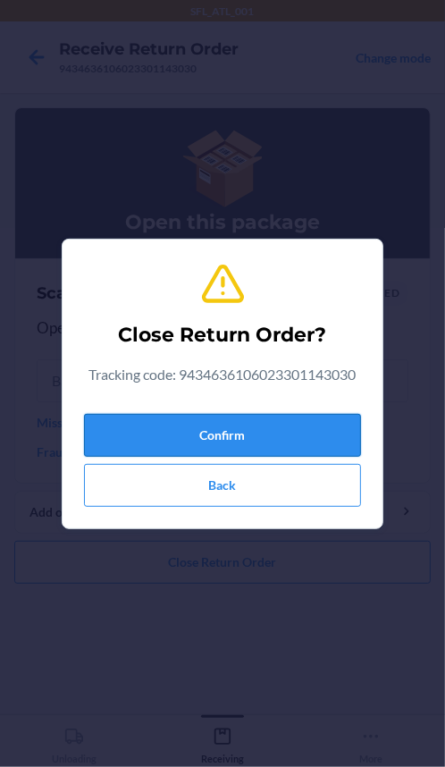
drag, startPoint x: 147, startPoint y: 419, endPoint x: 154, endPoint y: 436, distance: 18.4
click at [152, 429] on button "Confirm" at bounding box center [222, 435] width 277 height 43
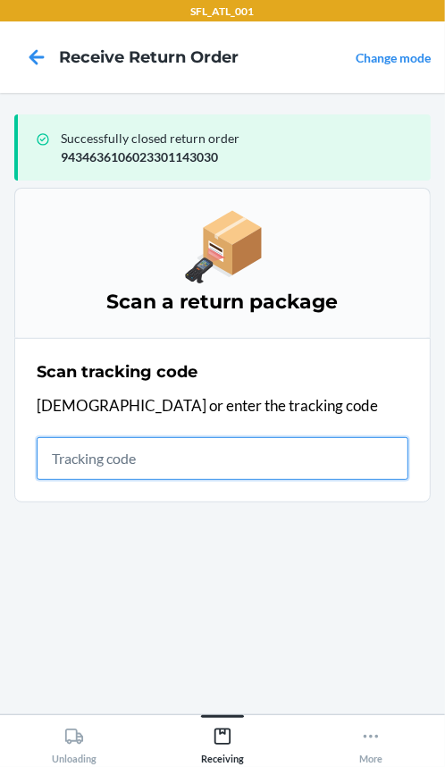
click at [57, 449] on input "text" at bounding box center [223, 458] width 372 height 43
type input "420302599434636106023"
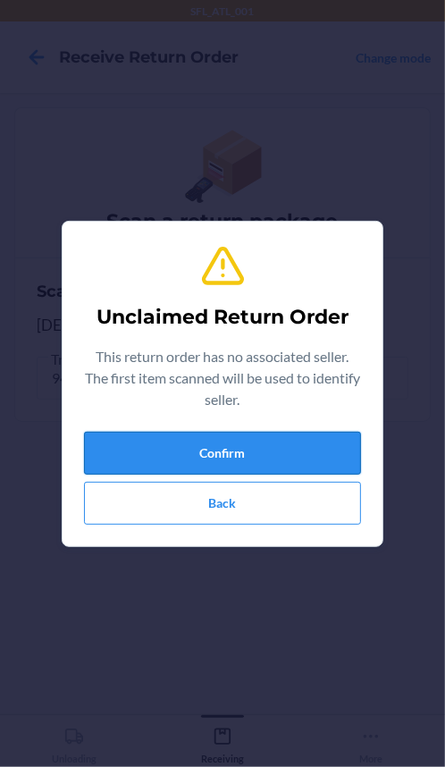
click at [97, 450] on button "Confirm" at bounding box center [222, 453] width 277 height 43
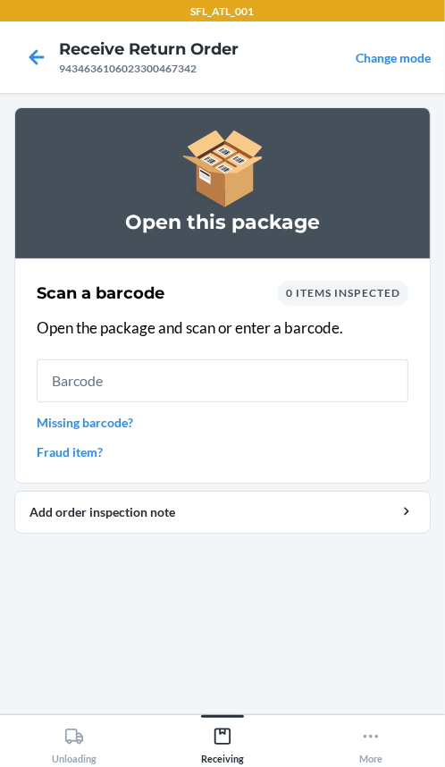
drag, startPoint x: 49, startPoint y: 377, endPoint x: 11, endPoint y: 365, distance: 40.1
click at [53, 377] on input "text" at bounding box center [223, 380] width 372 height 43
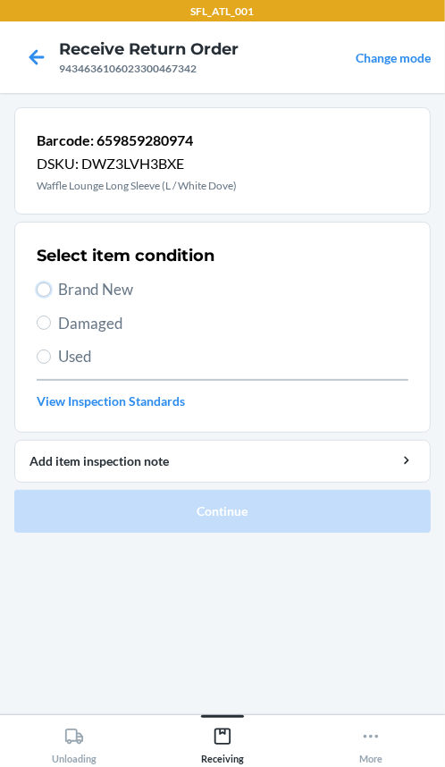
drag, startPoint x: 45, startPoint y: 293, endPoint x: 54, endPoint y: 296, distance: 9.3
click at [54, 296] on label "Brand New" at bounding box center [223, 289] width 372 height 23
click at [51, 296] on input "Brand New" at bounding box center [44, 289] width 14 height 14
radio input "true"
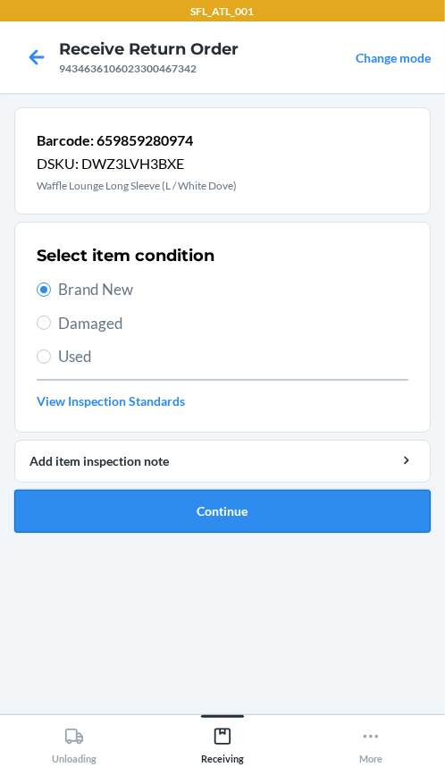
click at [121, 514] on button "Continue" at bounding box center [222, 511] width 416 height 43
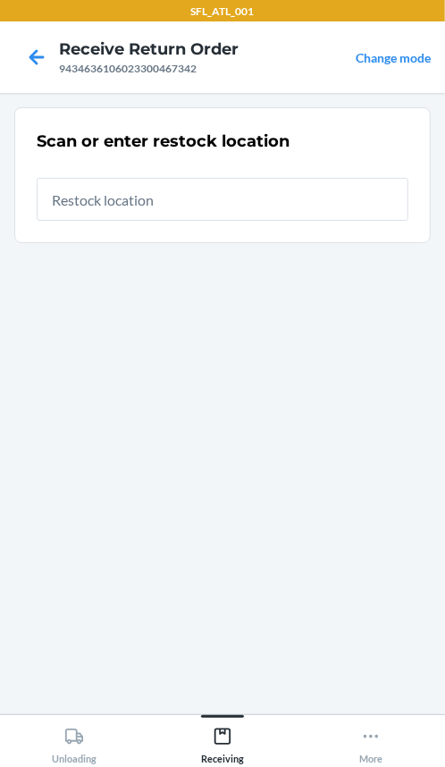
click at [139, 196] on input "text" at bounding box center [223, 199] width 372 height 43
type input "REP34"
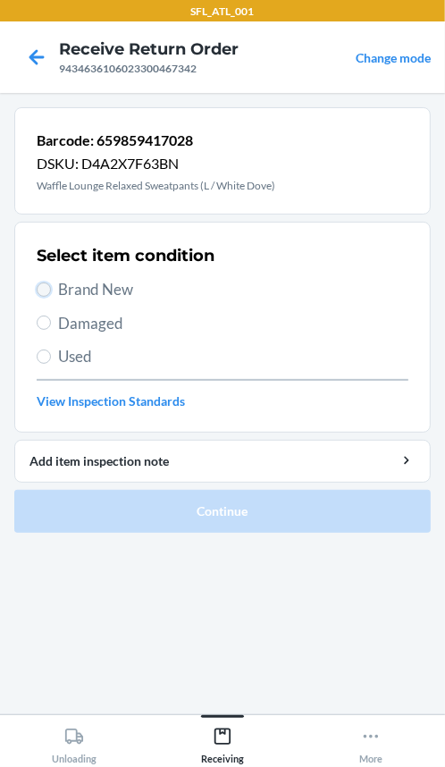
drag, startPoint x: 44, startPoint y: 292, endPoint x: 60, endPoint y: 339, distance: 50.0
click at [44, 294] on input "Brand New" at bounding box center [44, 289] width 14 height 14
radio input "true"
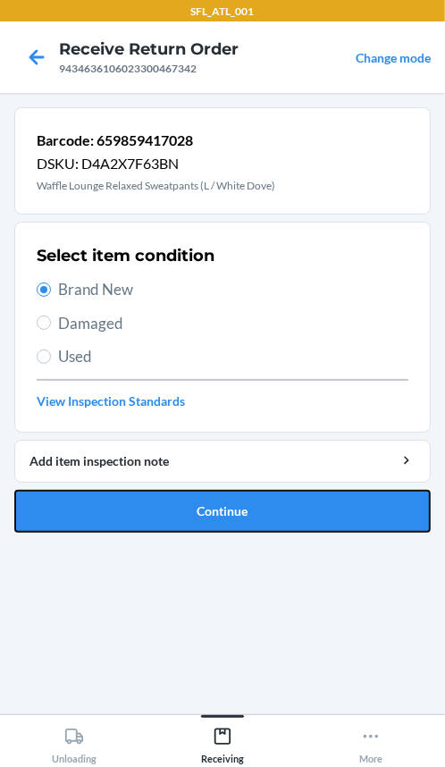
drag, startPoint x: 121, startPoint y: 496, endPoint x: 123, endPoint y: 476, distance: 19.8
click at [125, 490] on button "Continue" at bounding box center [222, 511] width 416 height 43
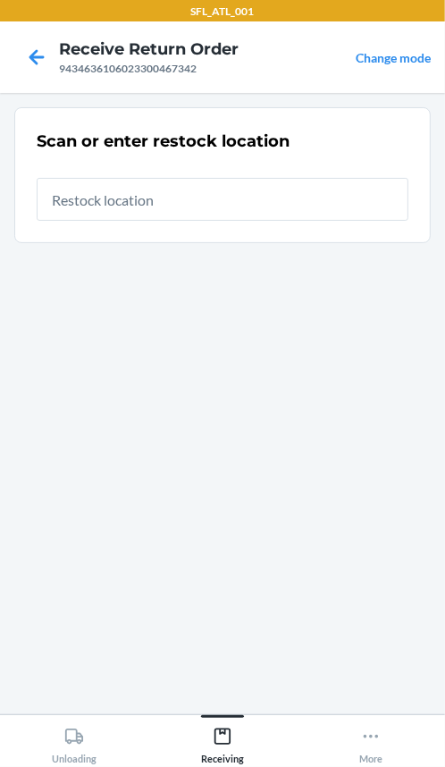
click at [80, 188] on input "text" at bounding box center [223, 199] width 372 height 43
type input "REP34"
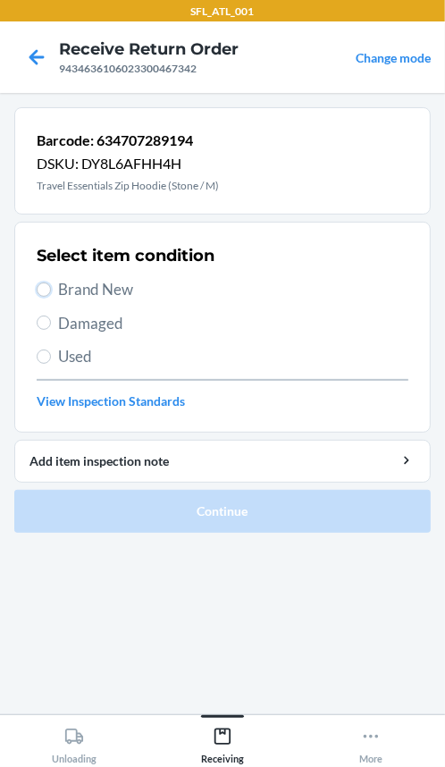
click at [52, 284] on label "Brand New" at bounding box center [223, 289] width 372 height 23
click at [51, 284] on input "Brand New" at bounding box center [44, 289] width 14 height 14
radio input "true"
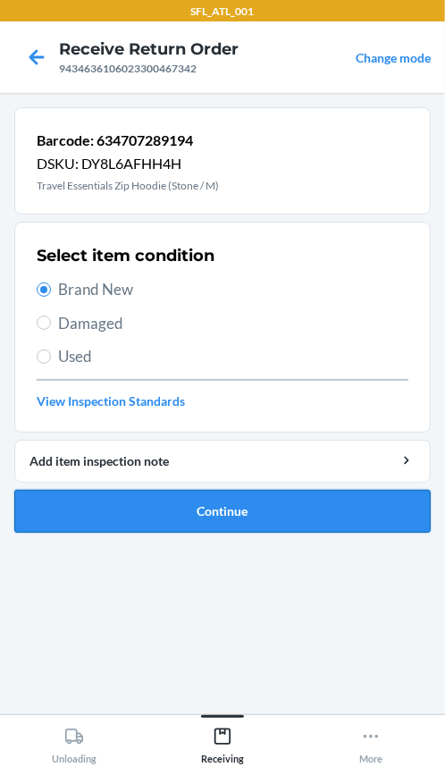
click at [162, 527] on button "Continue" at bounding box center [222, 511] width 416 height 43
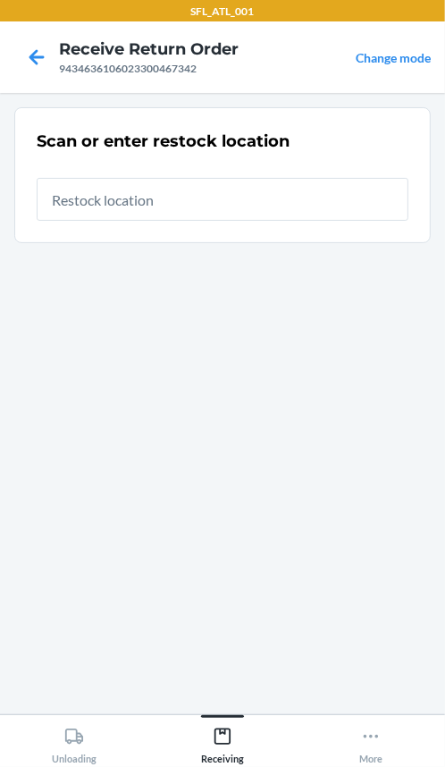
click at [190, 191] on input "text" at bounding box center [223, 199] width 372 height 43
type input "REP34"
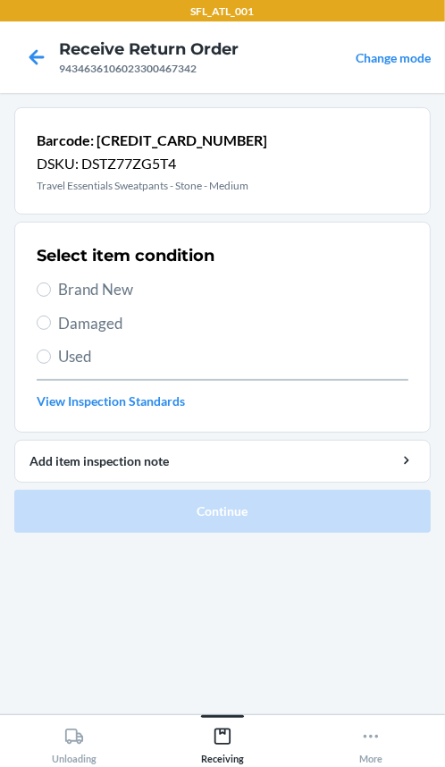
click at [51, 288] on label "Brand New" at bounding box center [223, 289] width 372 height 23
click at [51, 288] on input "Brand New" at bounding box center [44, 289] width 14 height 14
radio input "true"
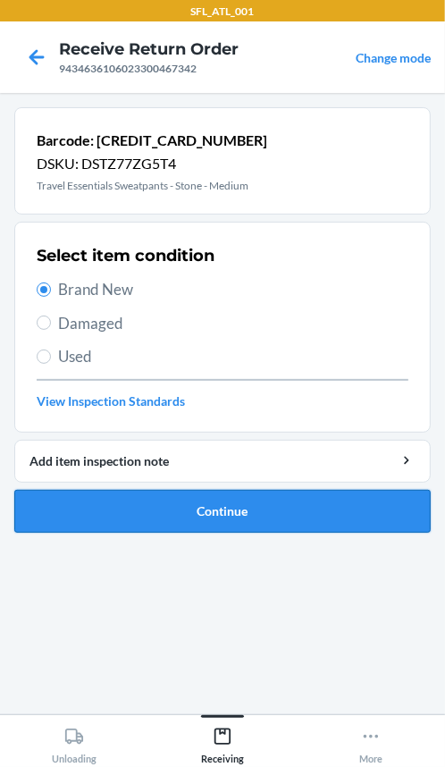
drag, startPoint x: 127, startPoint y: 507, endPoint x: 138, endPoint y: 506, distance: 11.6
click at [138, 506] on button "Continue" at bounding box center [222, 511] width 416 height 43
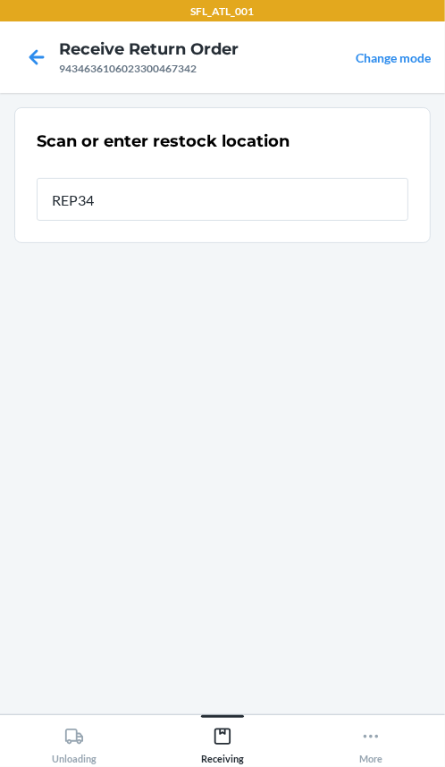
type input "REP34"
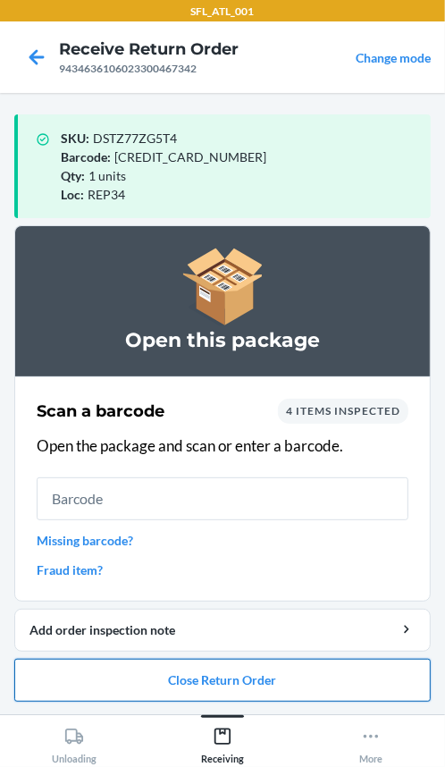
click at [256, 679] on button "Close Return Order" at bounding box center [222, 679] width 416 height 43
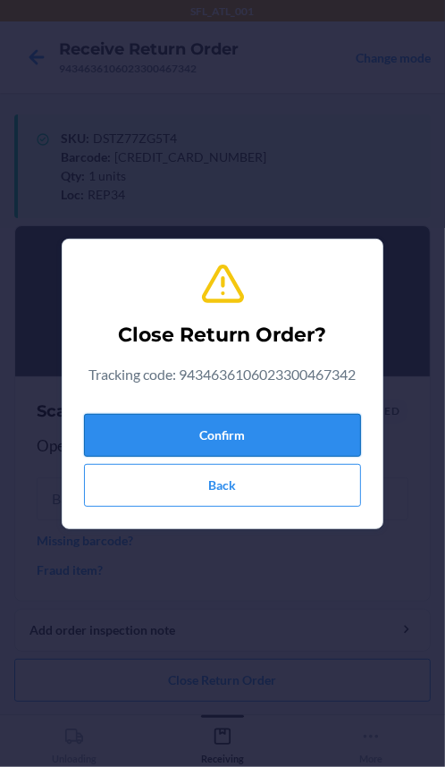
click at [206, 436] on button "Confirm" at bounding box center [222, 435] width 277 height 43
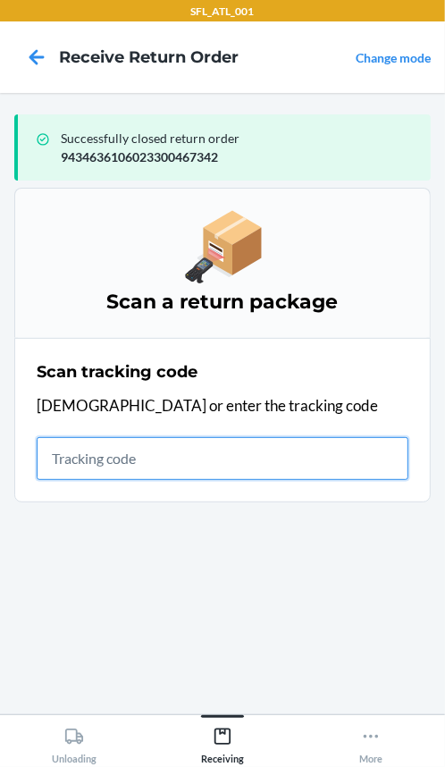
click at [73, 455] on input "text" at bounding box center [223, 458] width 372 height 43
type input "420302599434636106023300"
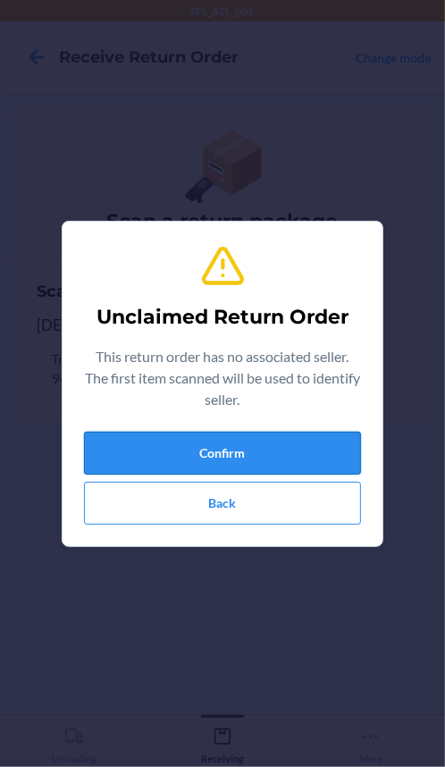
click at [218, 455] on button "Confirm" at bounding box center [222, 453] width 277 height 43
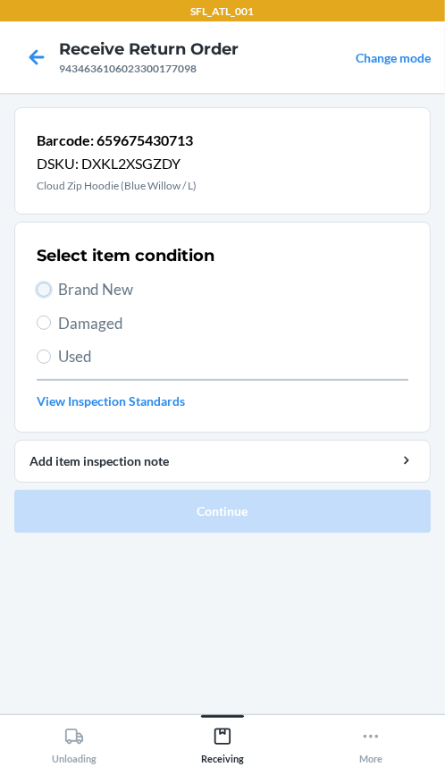
click at [46, 285] on input "Brand New" at bounding box center [44, 289] width 14 height 14
radio input "true"
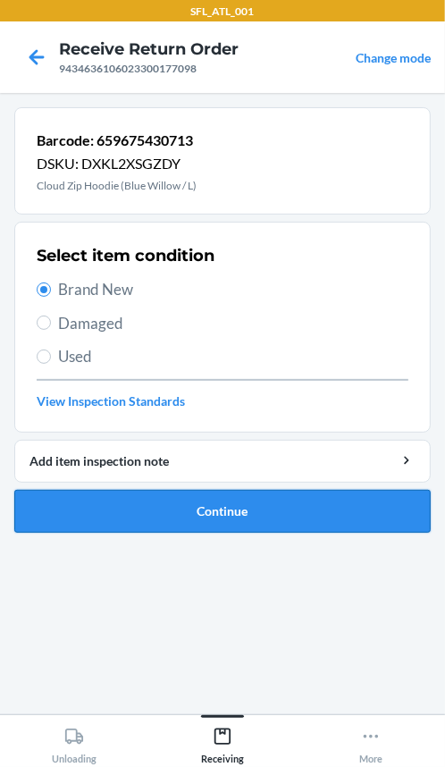
click at [122, 516] on button "Continue" at bounding box center [222, 511] width 416 height 43
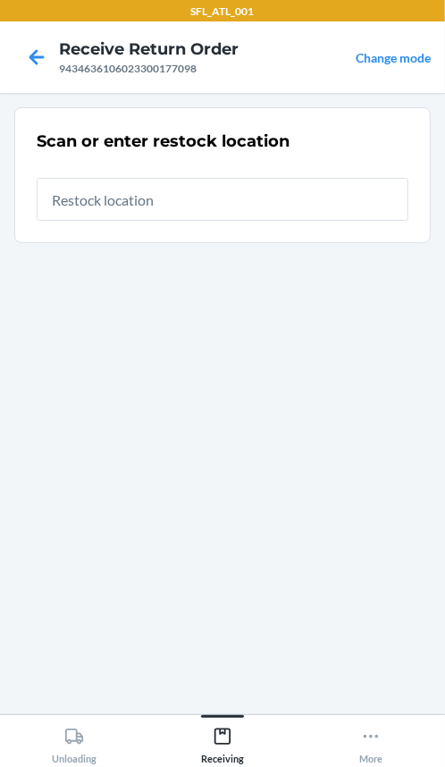
drag, startPoint x: 216, startPoint y: 203, endPoint x: 232, endPoint y: 205, distance: 16.2
click at [222, 203] on input "text" at bounding box center [223, 199] width 372 height 43
type input "REP34"
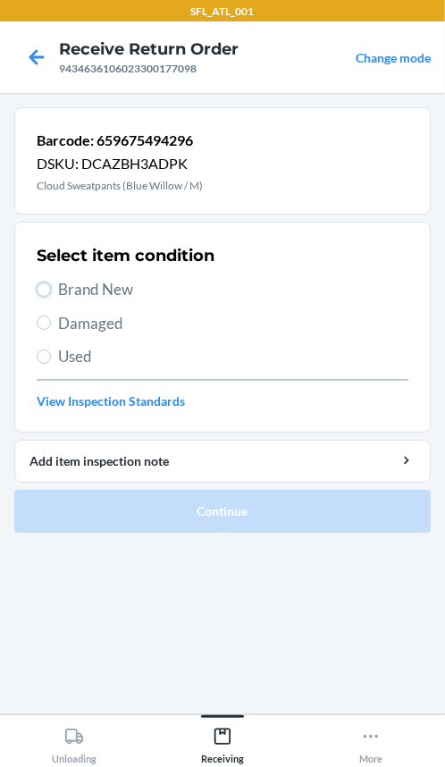
click at [50, 287] on input "Brand New" at bounding box center [44, 289] width 14 height 14
radio input "true"
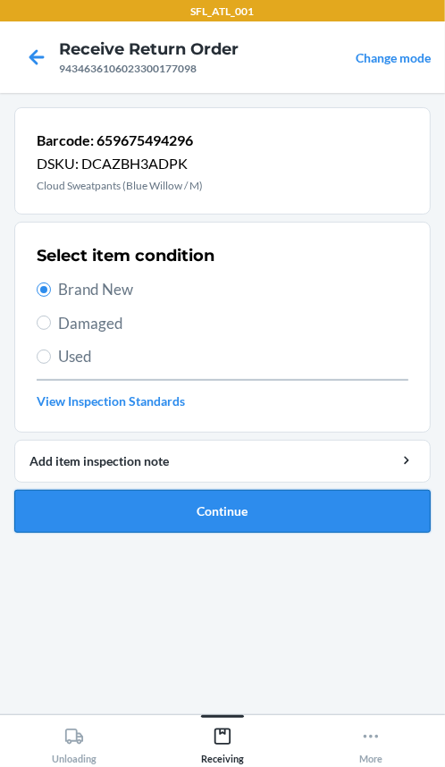
click at [117, 516] on button "Continue" at bounding box center [222, 511] width 416 height 43
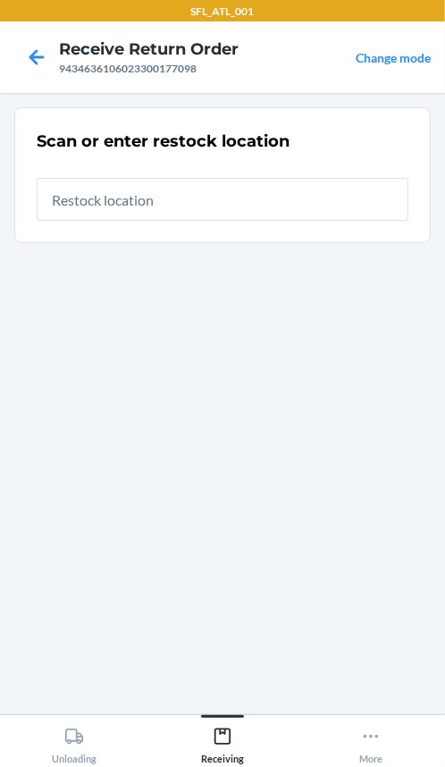
click at [161, 186] on input "text" at bounding box center [223, 199] width 372 height 43
type input "REP34"
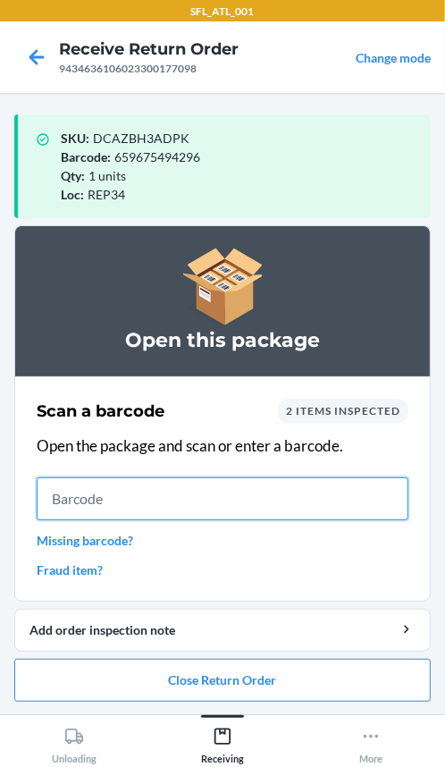
click at [302, 497] on input "text" at bounding box center [223, 498] width 372 height 43
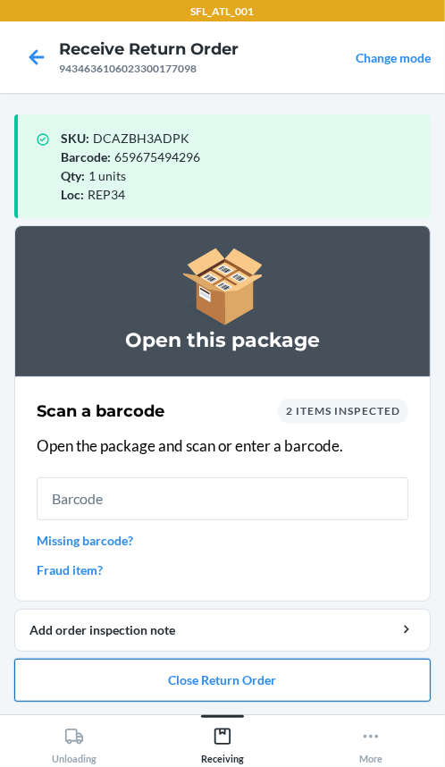
click at [322, 679] on button "Close Return Order" at bounding box center [222, 679] width 416 height 43
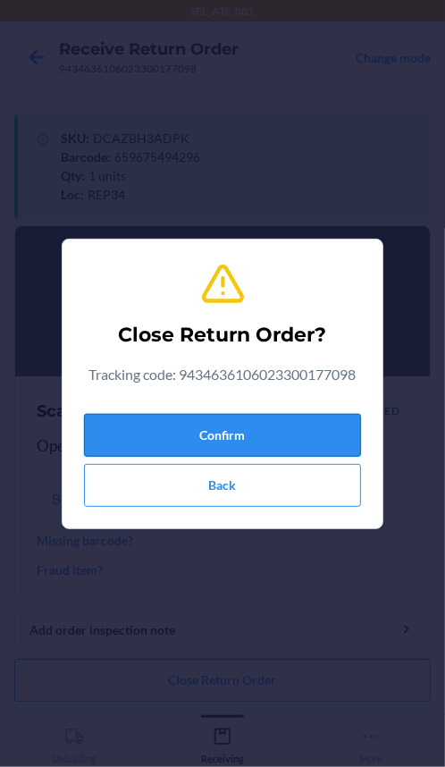
click at [297, 424] on button "Confirm" at bounding box center [222, 435] width 277 height 43
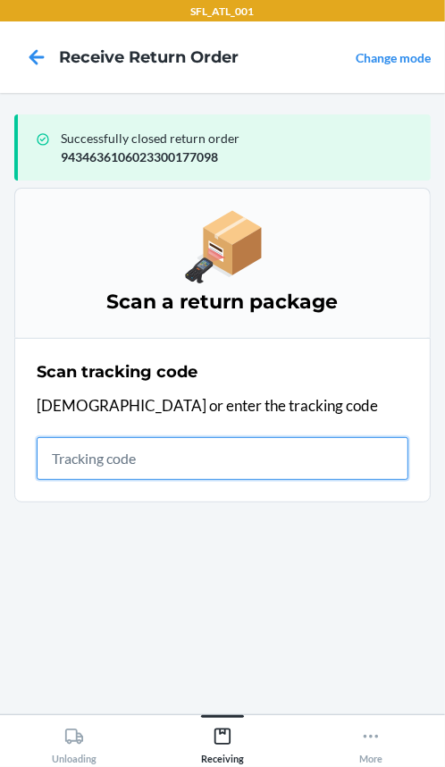
click at [135, 446] on input "text" at bounding box center [223, 458] width 372 height 43
type input "420302599434636106"
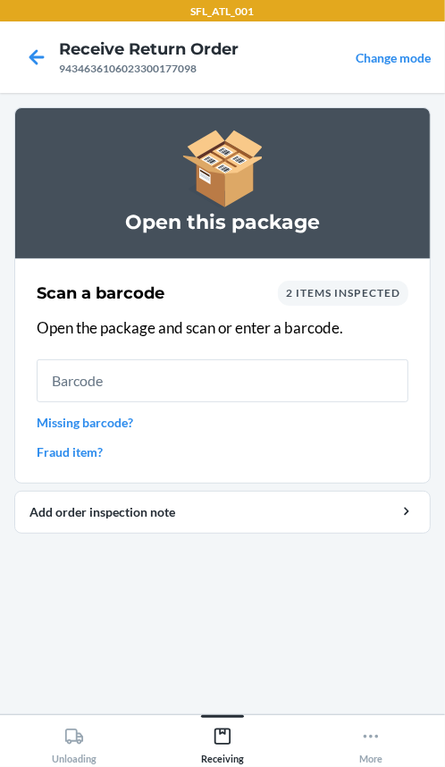
click at [117, 413] on link "Missing barcode?" at bounding box center [223, 422] width 372 height 19
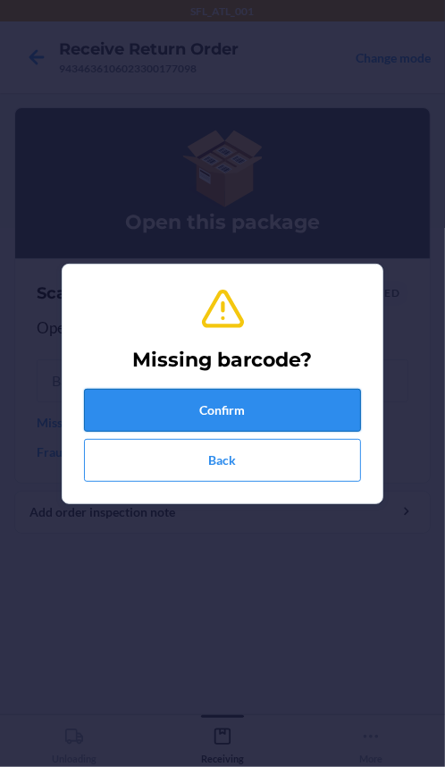
click at [135, 409] on button "Confirm" at bounding box center [222, 410] width 277 height 43
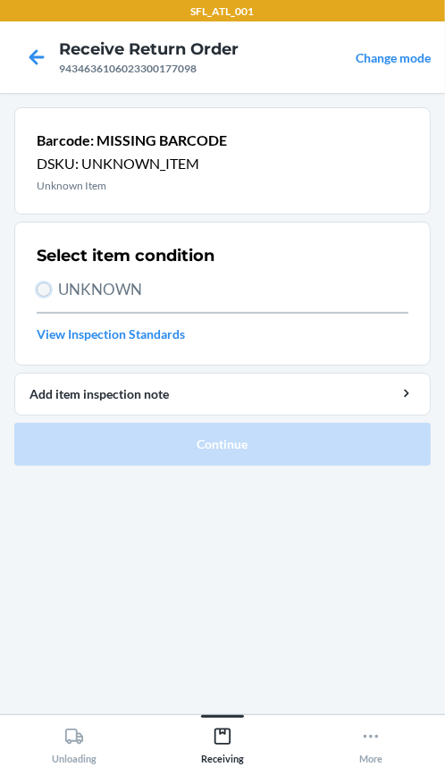
click at [40, 286] on input "UNKNOWN" at bounding box center [44, 289] width 14 height 14
radio input "true"
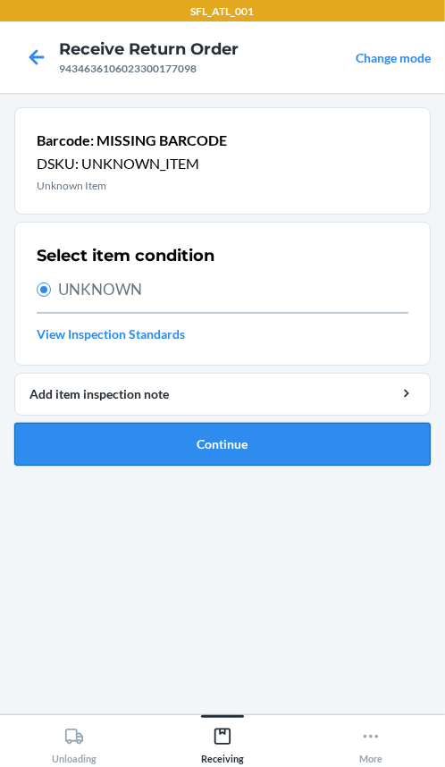
click at [80, 440] on button "Continue" at bounding box center [222, 444] width 416 height 43
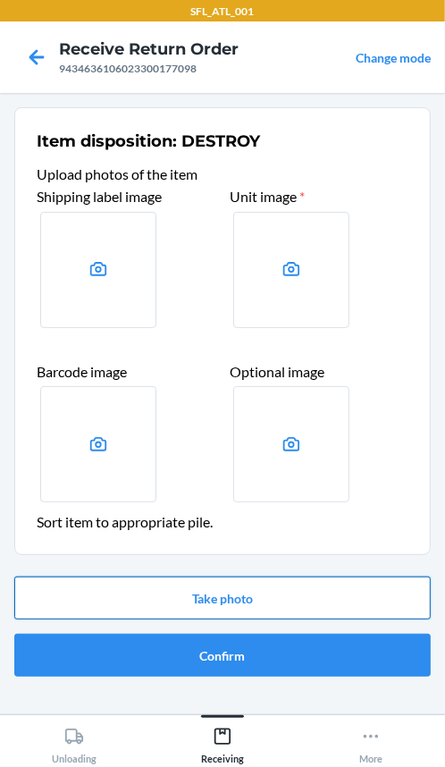
click at [209, 599] on button "Take photo" at bounding box center [222, 597] width 416 height 43
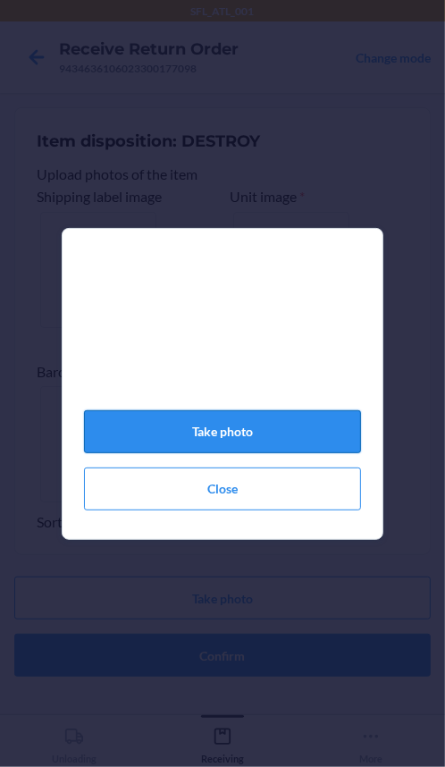
click at [291, 445] on button "Take photo" at bounding box center [222, 431] width 277 height 43
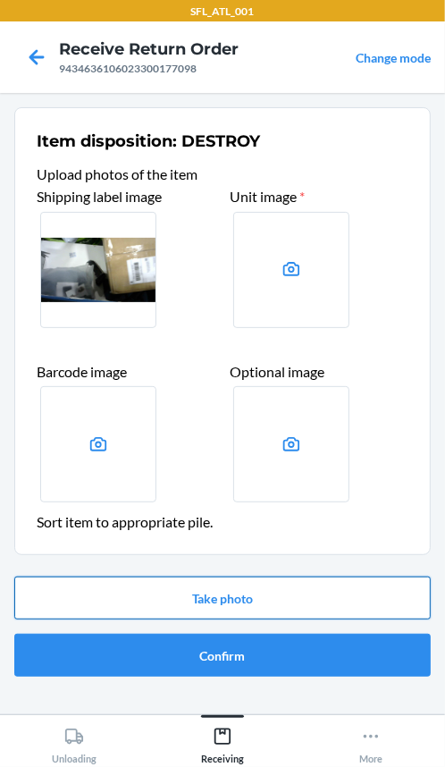
click at [329, 613] on button "Take photo" at bounding box center [222, 597] width 416 height 43
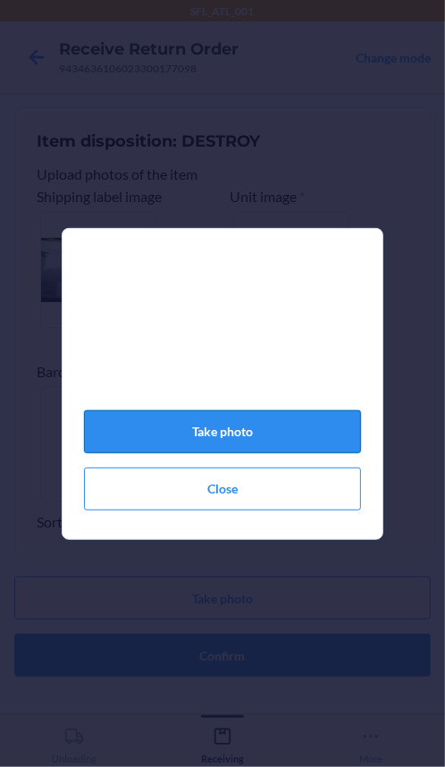
click at [289, 437] on button "Take photo" at bounding box center [222, 431] width 277 height 43
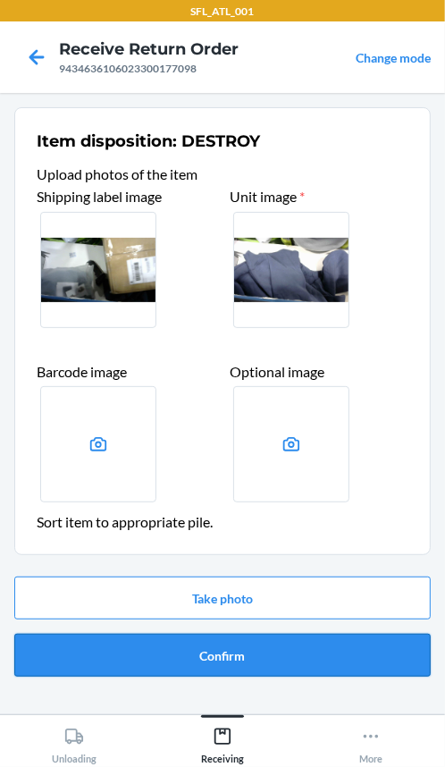
click at [270, 658] on button "Confirm" at bounding box center [222, 654] width 416 height 43
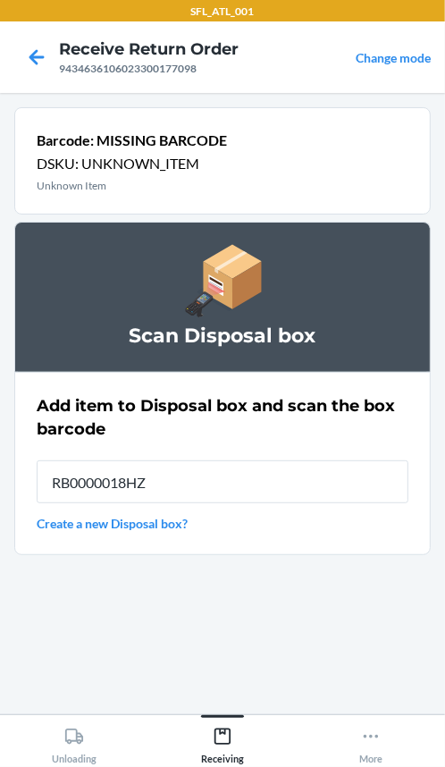
type input "RB0000018HZ"
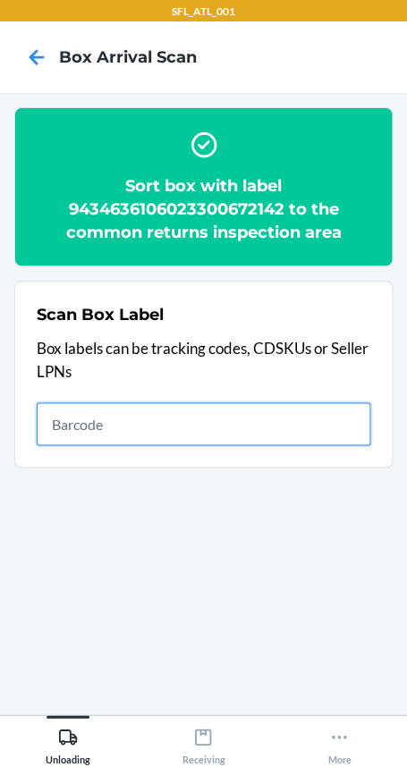
click at [172, 432] on input "text" at bounding box center [203, 423] width 333 height 43
type input "420302599434636106023301023271"
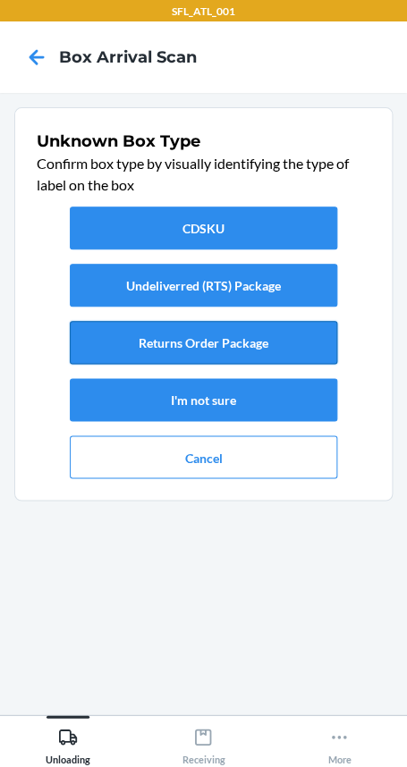
click at [266, 343] on button "Returns Order Package" at bounding box center [203, 342] width 266 height 43
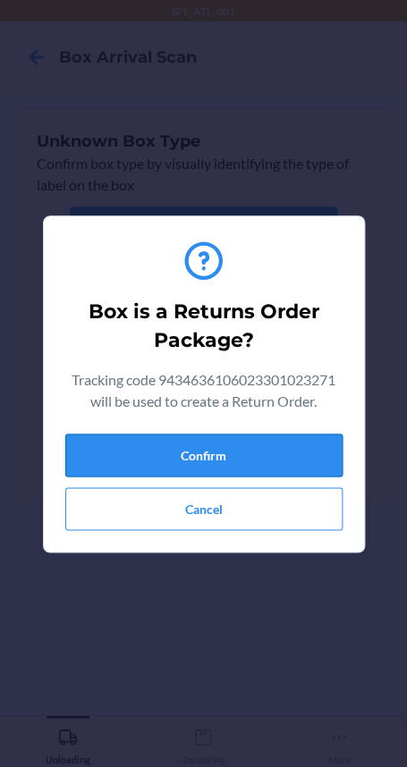
click at [272, 448] on button "Confirm" at bounding box center [203, 454] width 277 height 43
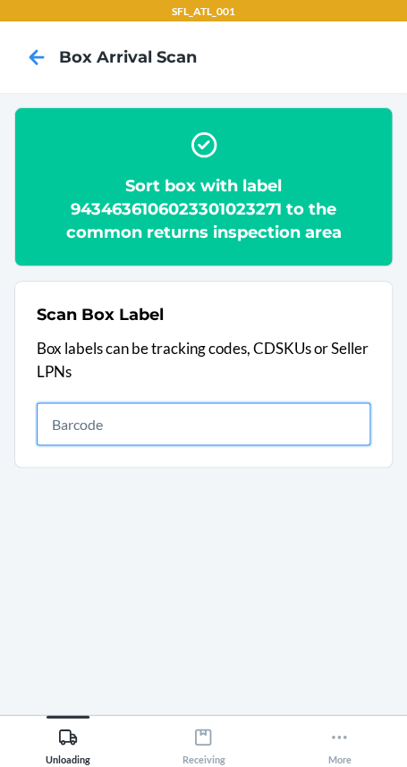
click at [165, 430] on input "text" at bounding box center [203, 423] width 333 height 43
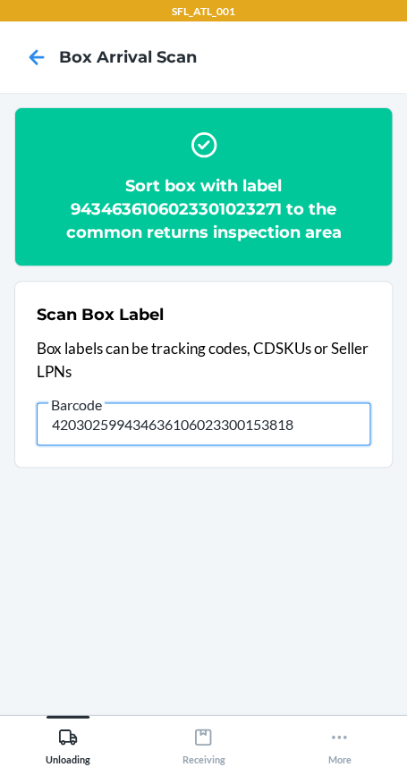
type input "420302599434636106023300153818"
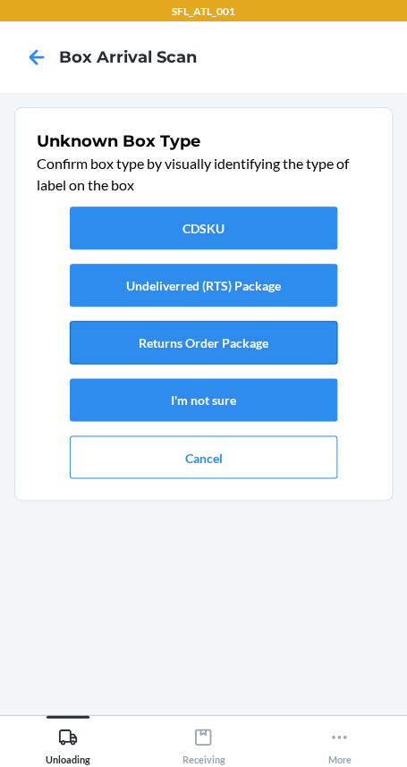
click at [169, 335] on button "Returns Order Package" at bounding box center [203, 342] width 266 height 43
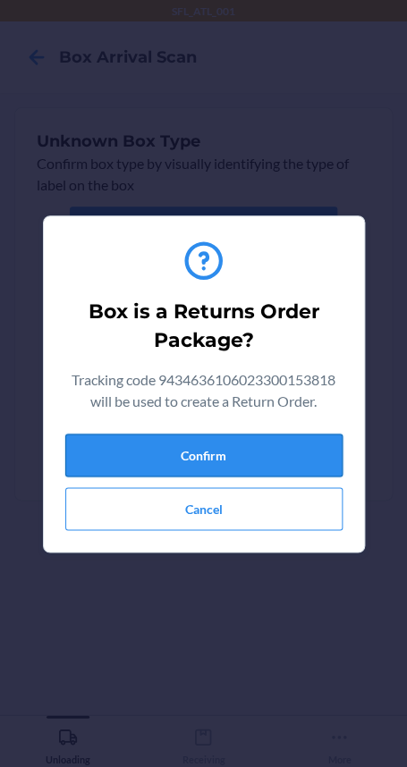
click at [170, 452] on button "Confirm" at bounding box center [203, 454] width 277 height 43
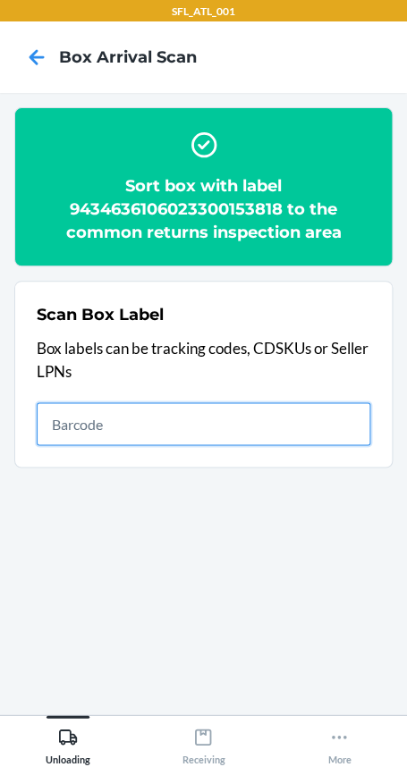
click at [234, 420] on input "text" at bounding box center [203, 423] width 333 height 43
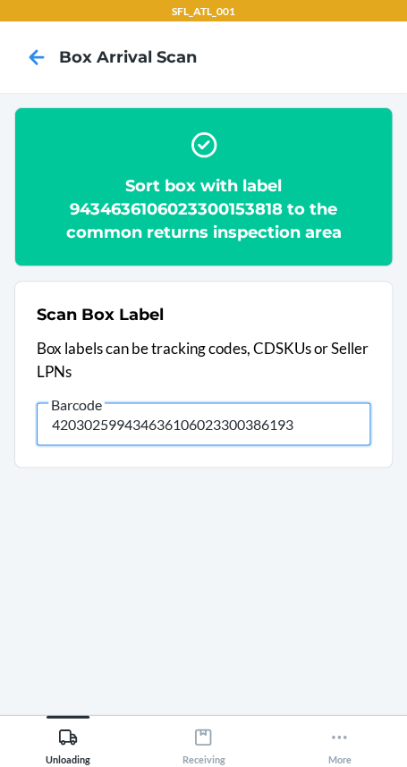
type input "420302599434636106023300386193"
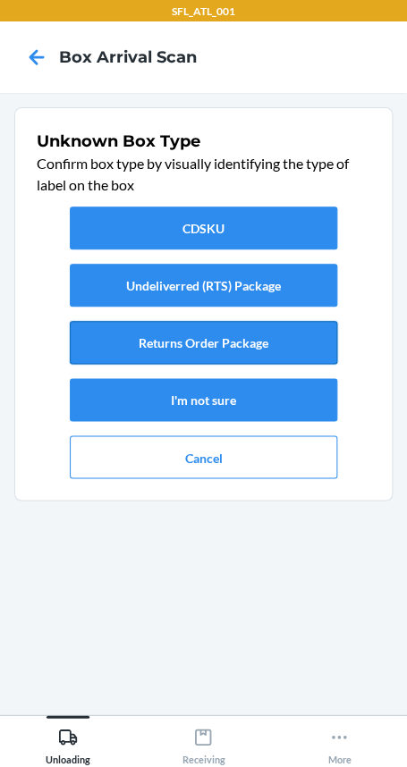
click at [250, 348] on button "Returns Order Package" at bounding box center [203, 342] width 266 height 43
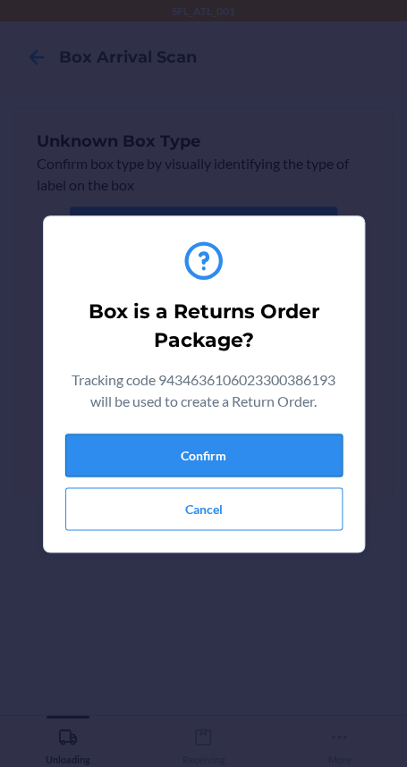
click at [242, 454] on button "Confirm" at bounding box center [203, 454] width 277 height 43
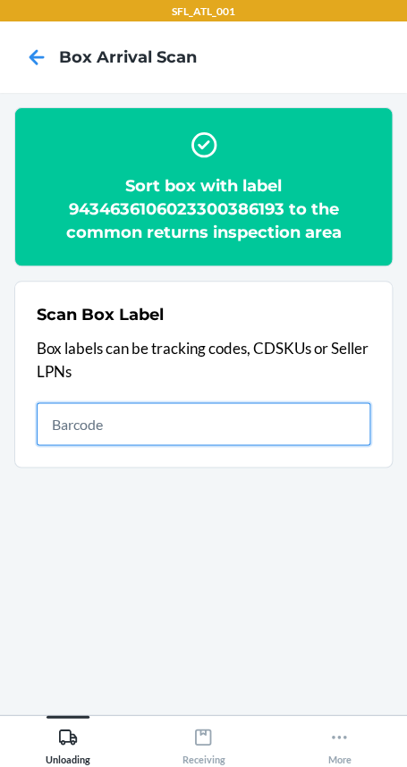
drag, startPoint x: 352, startPoint y: 438, endPoint x: 356, endPoint y: 465, distance: 28.1
click at [356, 465] on section "Scan Box Label Box labels can be tracking codes, CDSKUs or Seller LPNs" at bounding box center [203, 374] width 378 height 187
type input "420302599434636106023300866886"
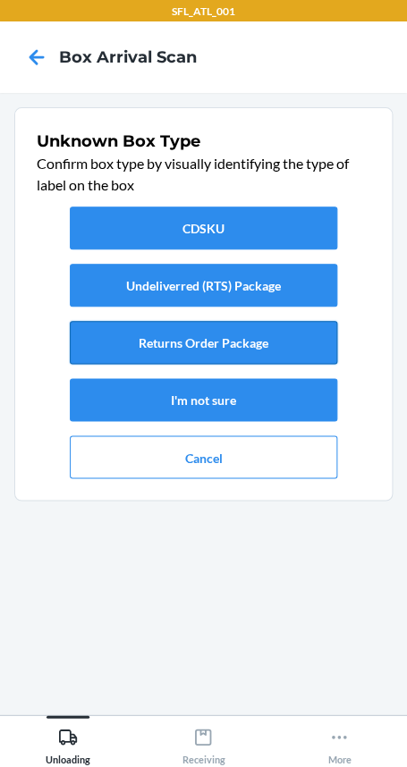
drag, startPoint x: 261, startPoint y: 320, endPoint x: 261, endPoint y: 331, distance: 10.7
click at [261, 330] on button "Returns Order Package" at bounding box center [203, 342] width 266 height 43
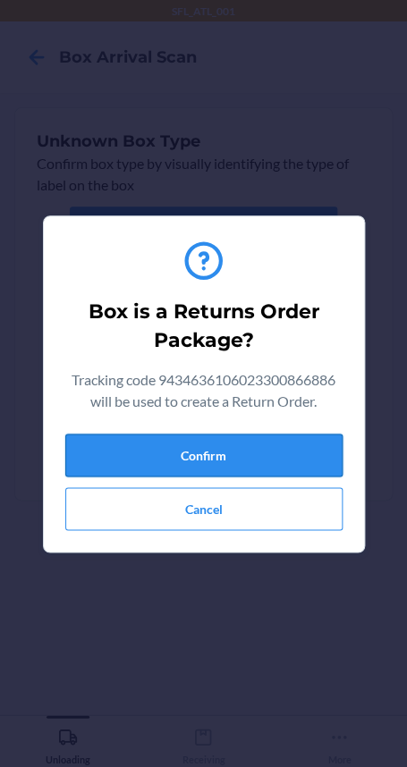
click at [234, 449] on button "Confirm" at bounding box center [203, 454] width 277 height 43
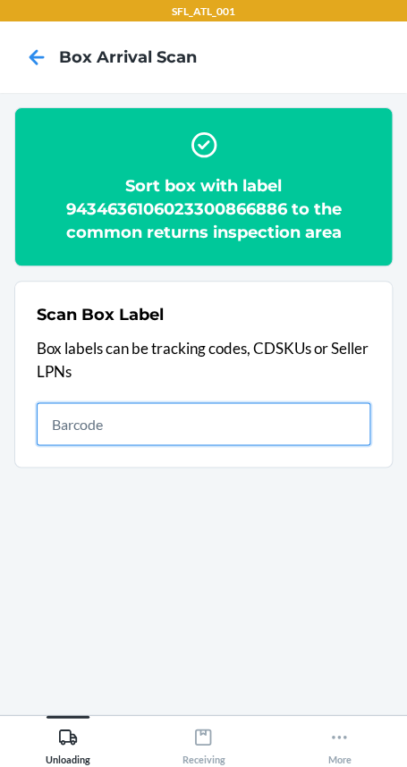
drag, startPoint x: 309, startPoint y: 428, endPoint x: 323, endPoint y: 436, distance: 15.6
click at [323, 428] on input "text" at bounding box center [203, 423] width 333 height 43
type input "420302599434636106023300356851"
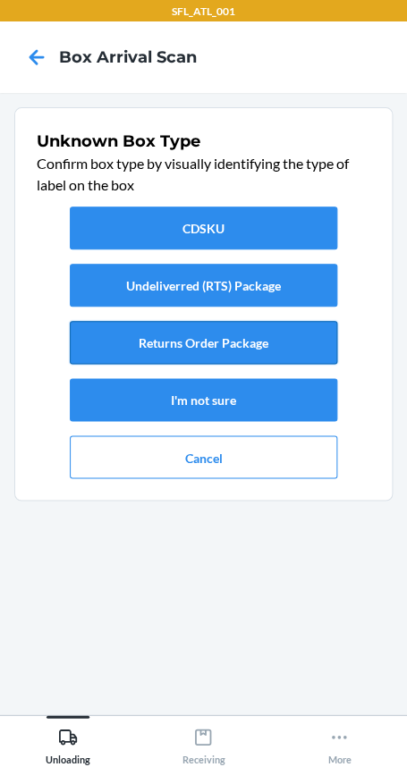
click at [250, 339] on button "Returns Order Package" at bounding box center [203, 342] width 266 height 43
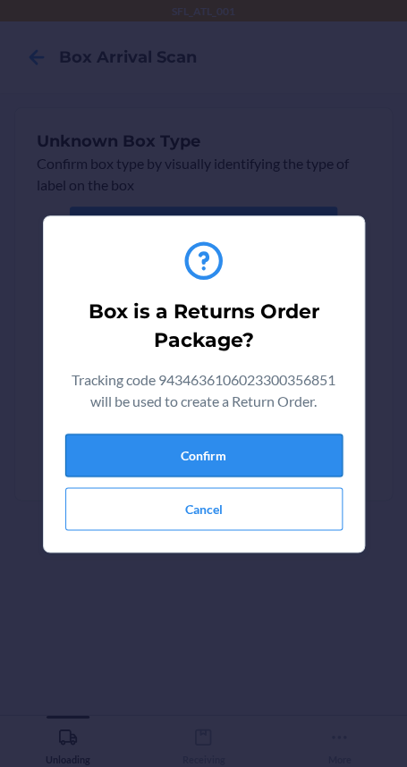
click at [266, 449] on button "Confirm" at bounding box center [203, 454] width 277 height 43
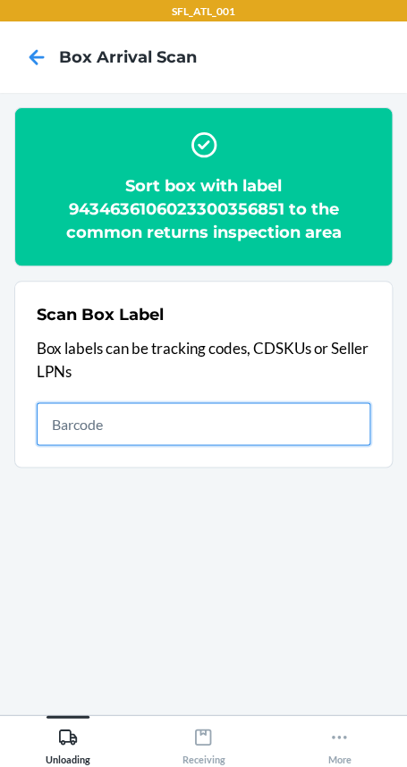
click at [251, 426] on input "text" at bounding box center [203, 423] width 333 height 43
type input "420302599434636106023300356325"
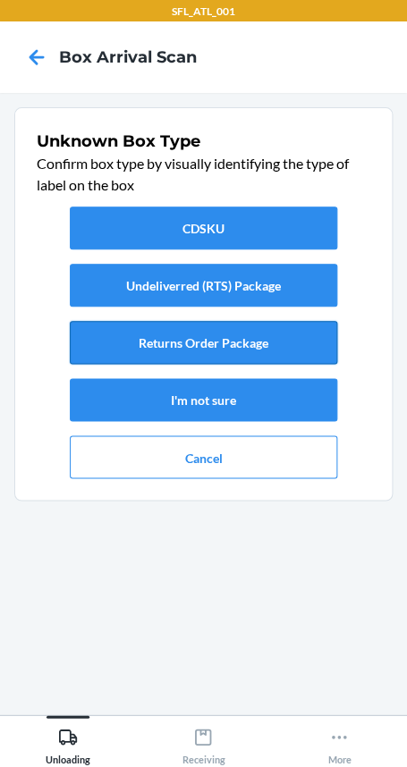
click at [199, 345] on button "Returns Order Package" at bounding box center [203, 342] width 266 height 43
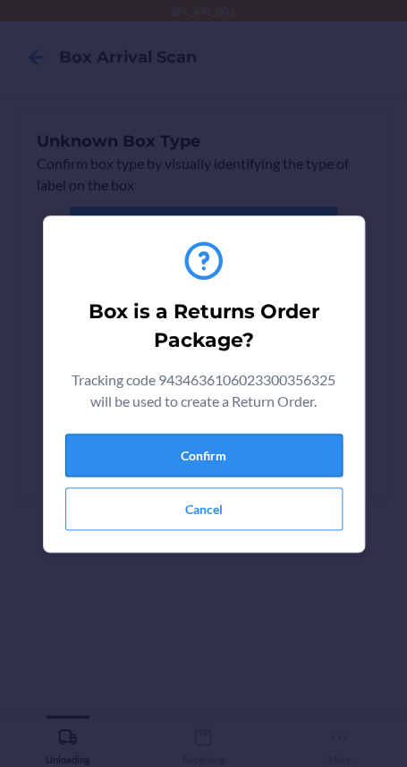
click at [214, 455] on button "Confirm" at bounding box center [203, 454] width 277 height 43
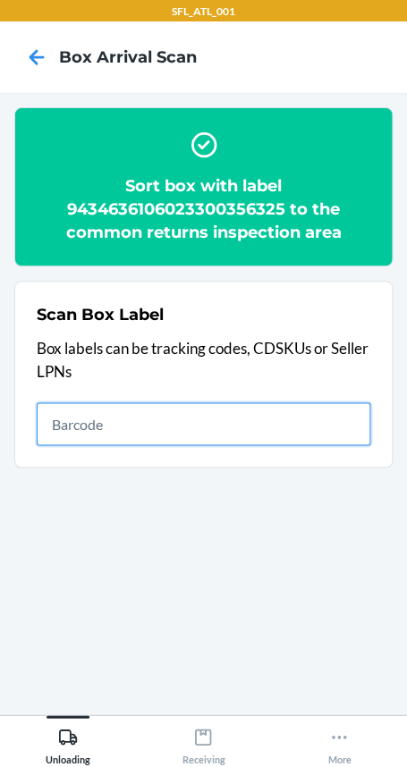
drag, startPoint x: 227, startPoint y: 407, endPoint x: 235, endPoint y: 431, distance: 25.4
click at [230, 406] on input "text" at bounding box center [203, 423] width 333 height 43
type input "420302599434636106023301022014"
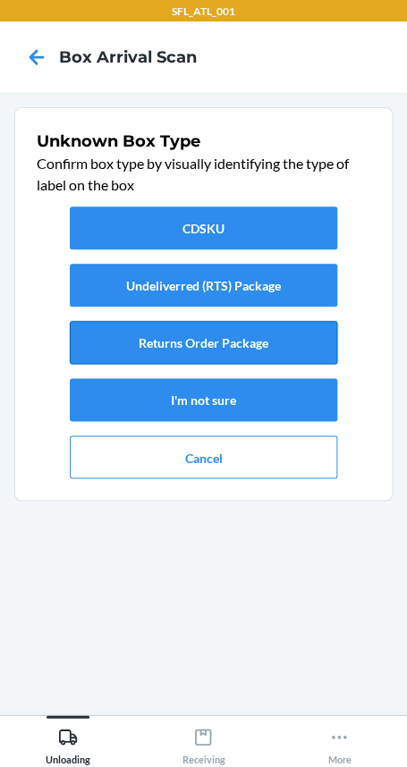
click at [277, 350] on button "Returns Order Package" at bounding box center [203, 342] width 266 height 43
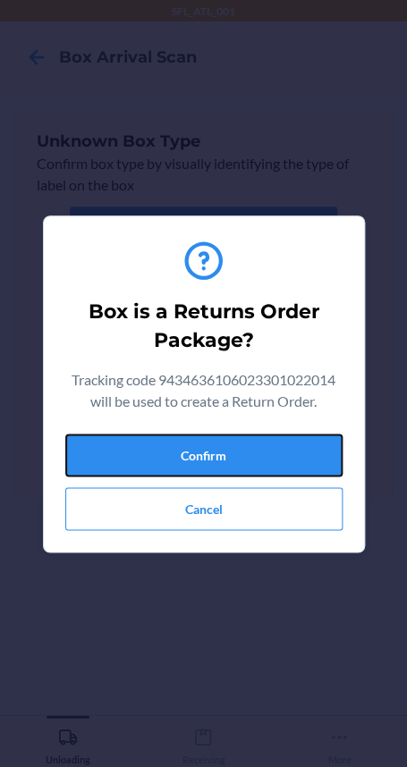
drag, startPoint x: 279, startPoint y: 449, endPoint x: 298, endPoint y: 427, distance: 29.8
click at [286, 447] on button "Confirm" at bounding box center [203, 454] width 277 height 43
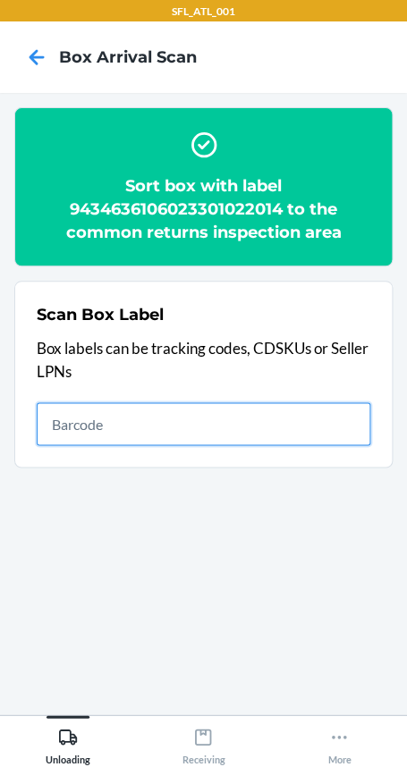
drag, startPoint x: 344, startPoint y: 416, endPoint x: 356, endPoint y: 407, distance: 15.4
click at [355, 407] on input "text" at bounding box center [203, 423] width 333 height 43
type input "420302599434636106023301131051"
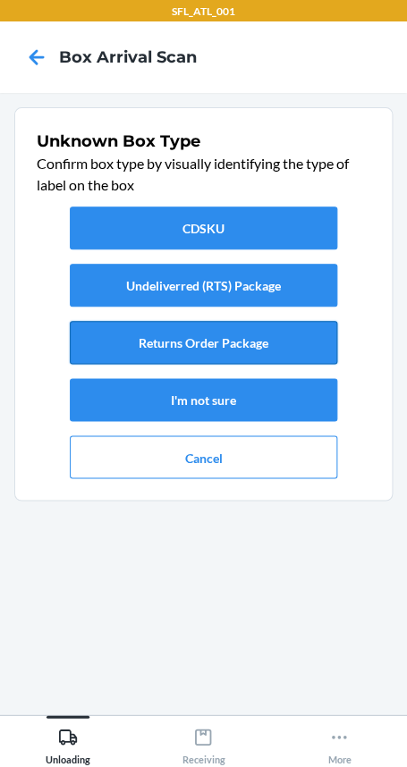
click at [282, 344] on button "Returns Order Package" at bounding box center [203, 342] width 266 height 43
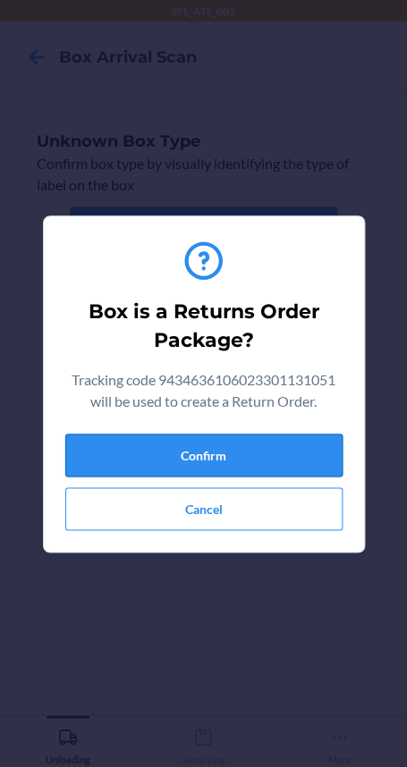
click at [287, 447] on button "Confirm" at bounding box center [203, 454] width 277 height 43
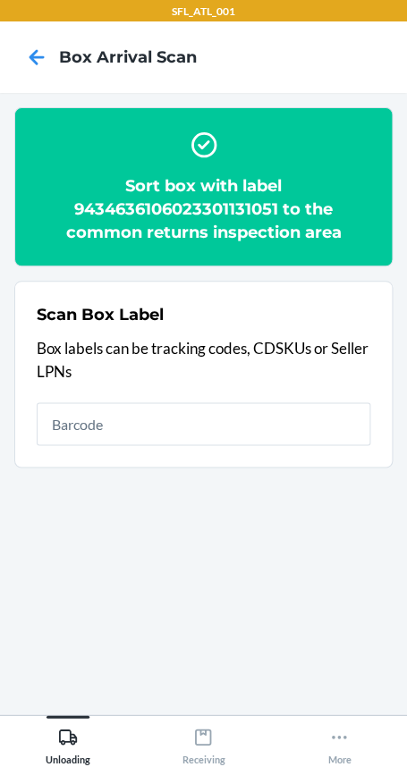
drag, startPoint x: 341, startPoint y: 449, endPoint x: 350, endPoint y: 438, distance: 14.7
click at [343, 449] on section "Scan Box Label Box labels can be tracking codes, CDSKUs or Seller LPNs" at bounding box center [203, 374] width 378 height 187
type input "4203025900299434636106023300854593"
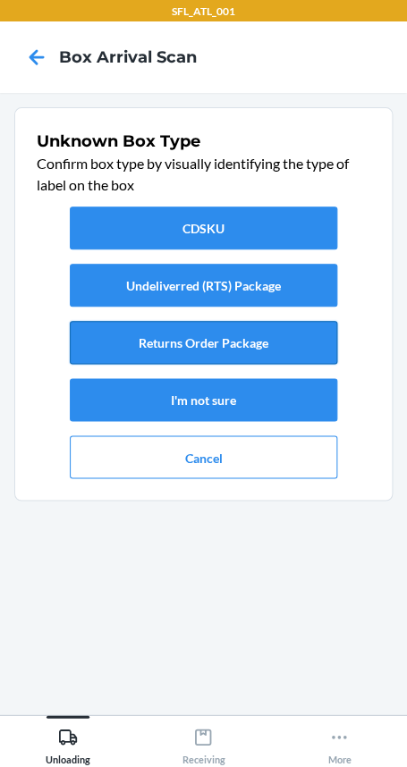
click at [277, 338] on button "Returns Order Package" at bounding box center [203, 342] width 266 height 43
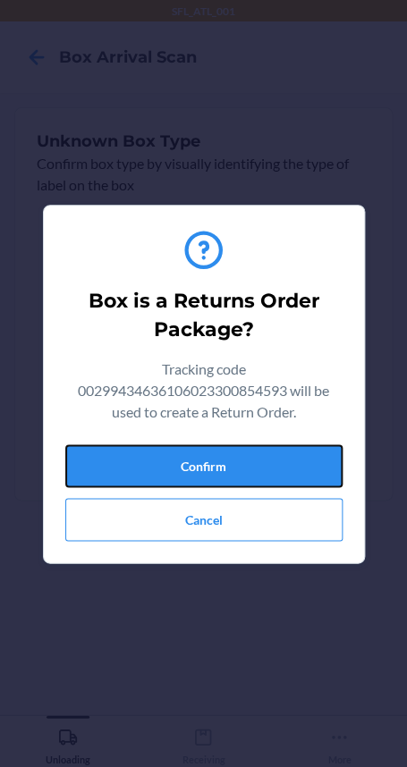
drag, startPoint x: 326, startPoint y: 468, endPoint x: 398, endPoint y: 467, distance: 71.5
click at [331, 468] on button "Confirm" at bounding box center [203, 465] width 277 height 43
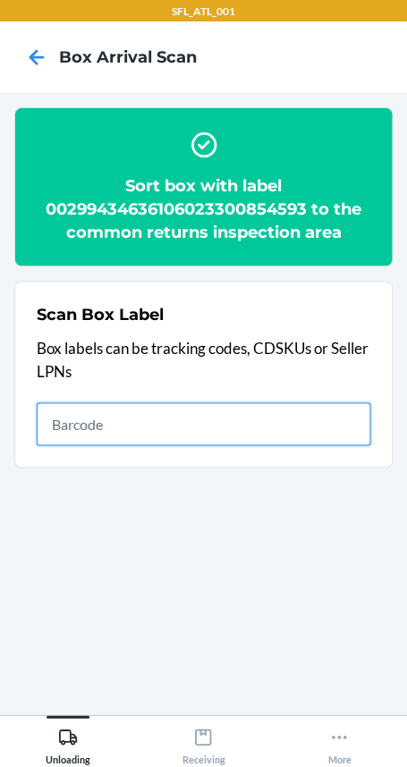
drag, startPoint x: 239, startPoint y: 415, endPoint x: 249, endPoint y: 416, distance: 9.9
click at [248, 415] on input "text" at bounding box center [203, 423] width 333 height 43
type input "420302599434636106023300854593"
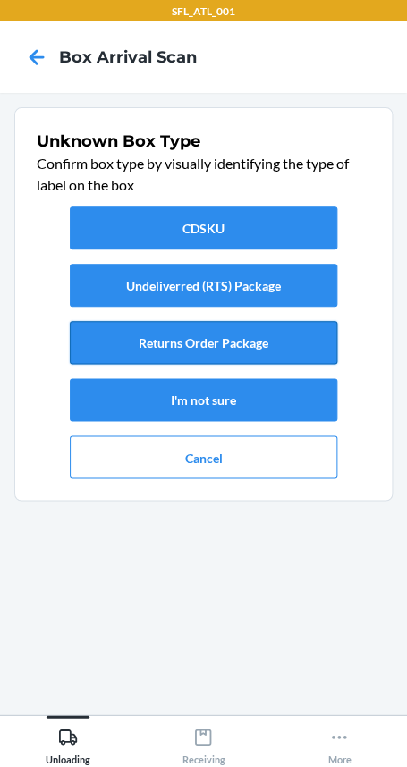
click at [265, 348] on button "Returns Order Package" at bounding box center [203, 342] width 266 height 43
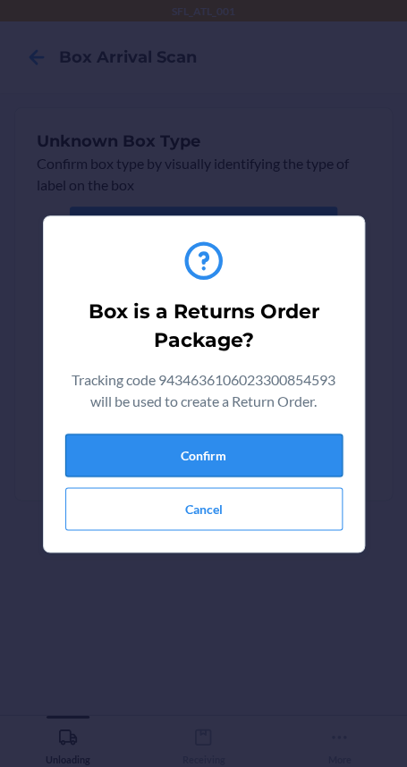
click at [259, 471] on button "Confirm" at bounding box center [203, 454] width 277 height 43
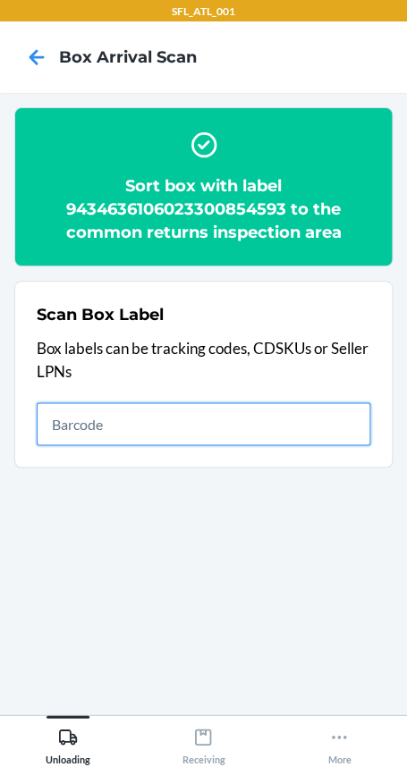
click at [218, 428] on input "text" at bounding box center [203, 423] width 333 height 43
drag, startPoint x: 351, startPoint y: 432, endPoint x: 384, endPoint y: 440, distance: 33.8
click at [357, 435] on input "text" at bounding box center [203, 423] width 333 height 43
type input "420302599434636106023299332782"
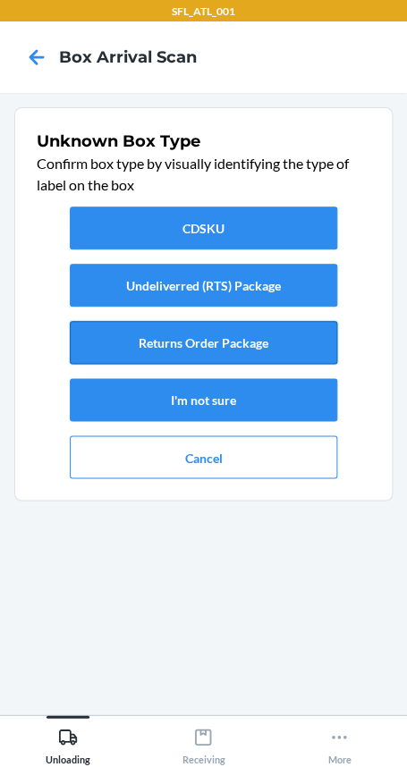
click at [298, 339] on button "Returns Order Package" at bounding box center [203, 342] width 266 height 43
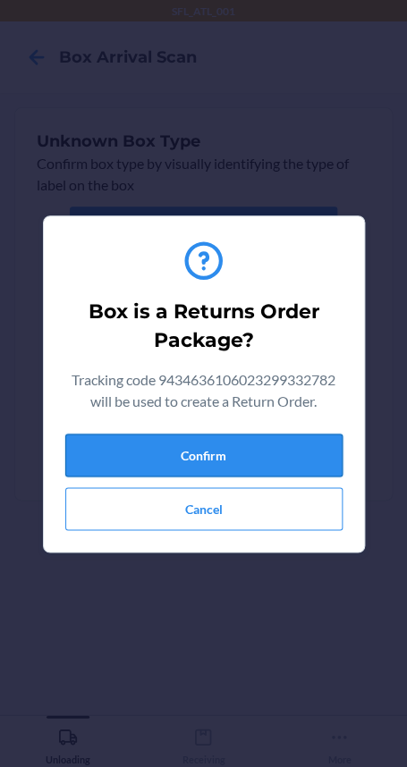
click at [302, 445] on button "Confirm" at bounding box center [203, 454] width 277 height 43
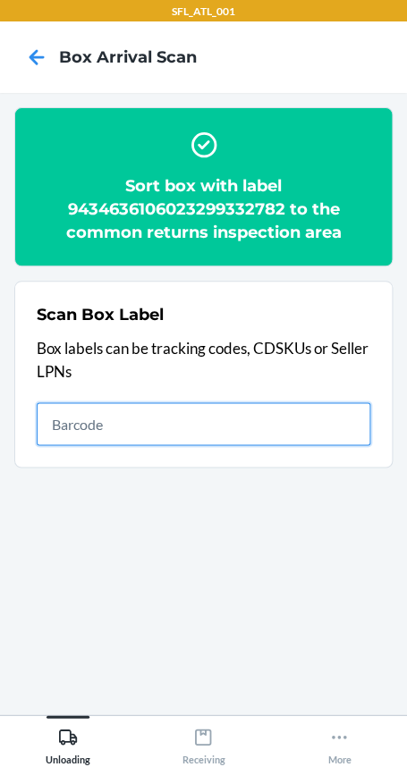
click at [330, 419] on input "text" at bounding box center [203, 423] width 333 height 43
type input "420302599434636106023301264308"
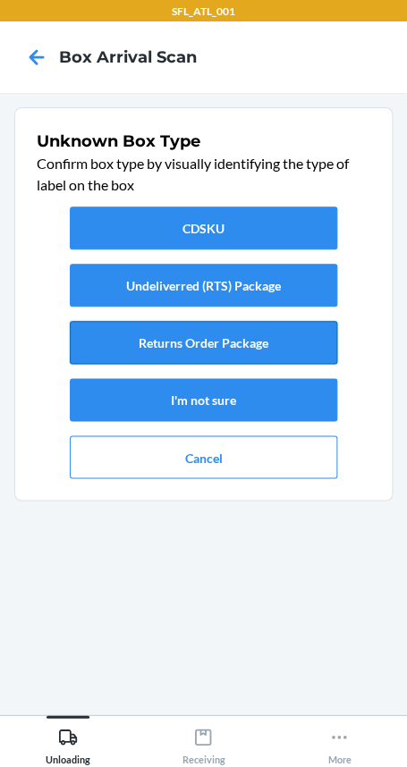
click at [246, 360] on button "Returns Order Package" at bounding box center [203, 342] width 266 height 43
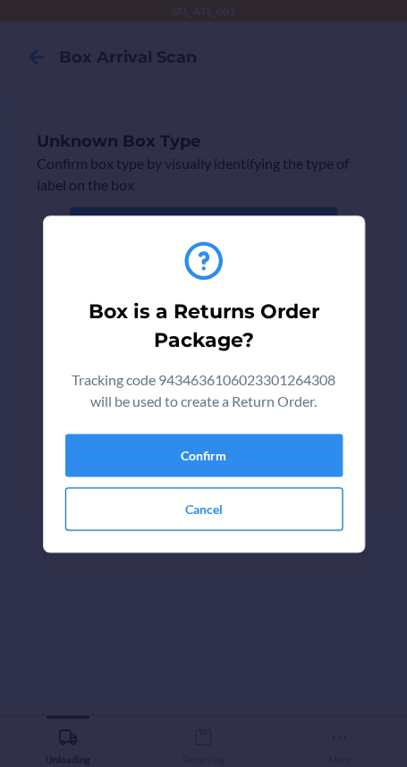
click at [227, 510] on button "Cancel" at bounding box center [203, 508] width 277 height 43
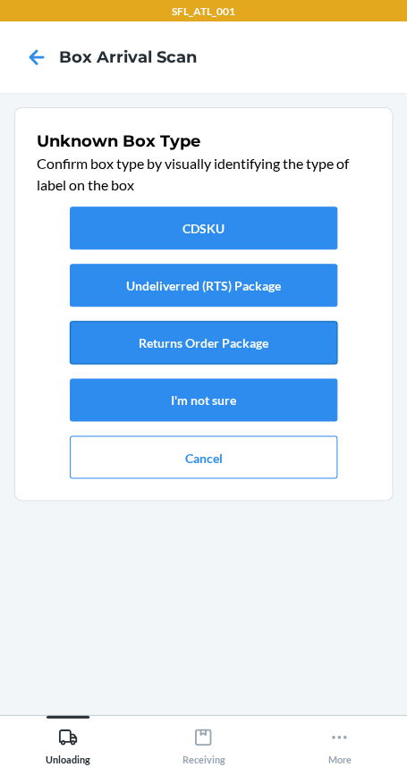
click at [205, 341] on button "Returns Order Package" at bounding box center [203, 342] width 266 height 43
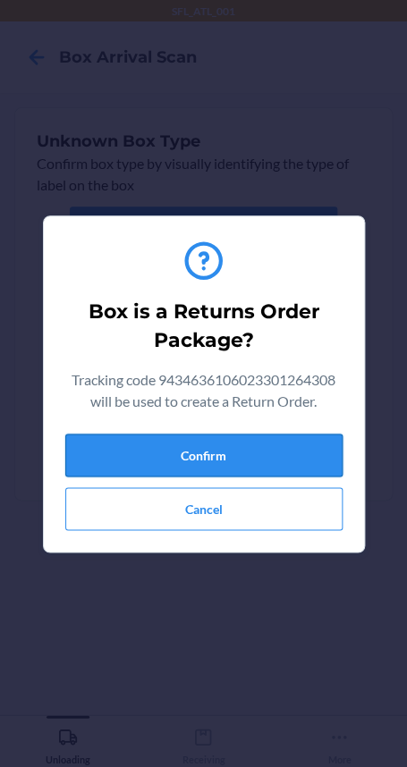
click at [264, 444] on button "Confirm" at bounding box center [203, 454] width 277 height 43
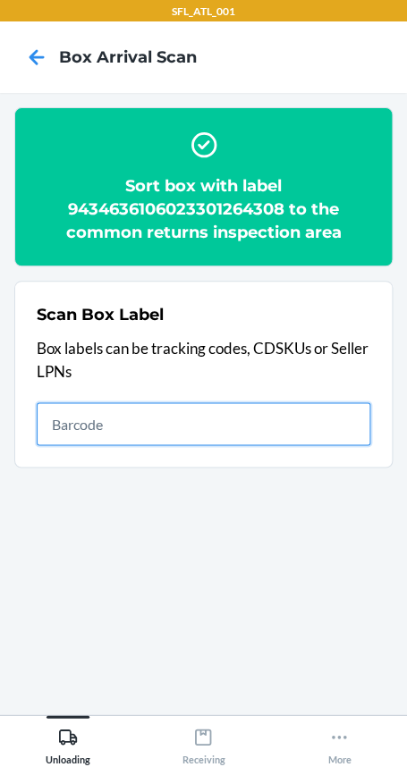
drag, startPoint x: 247, startPoint y: 420, endPoint x: 267, endPoint y: 426, distance: 21.5
click at [267, 421] on input "text" at bounding box center [203, 423] width 333 height 43
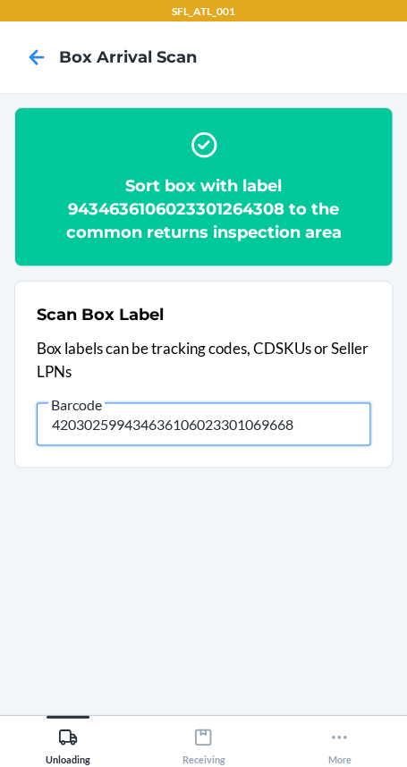
type input "420302599434636106023301069668"
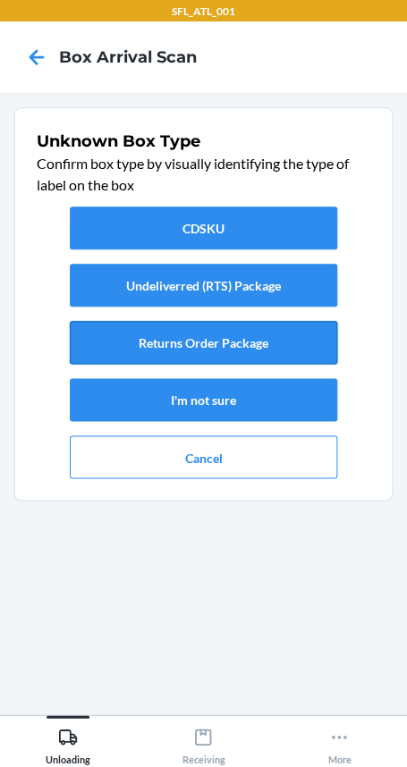
click at [257, 334] on button "Returns Order Package" at bounding box center [203, 342] width 266 height 43
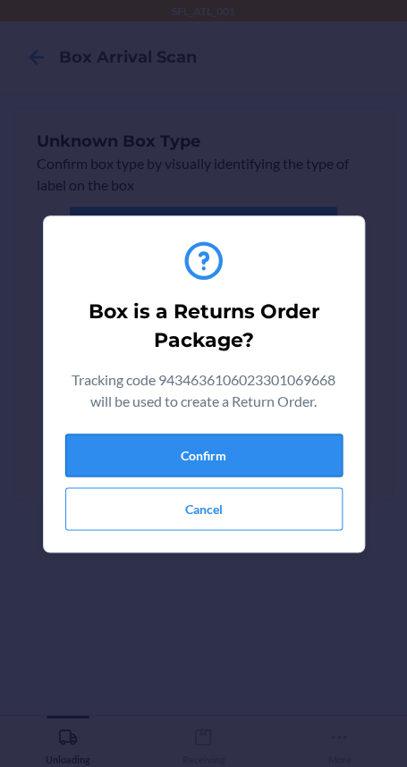
click at [231, 449] on button "Confirm" at bounding box center [203, 454] width 277 height 43
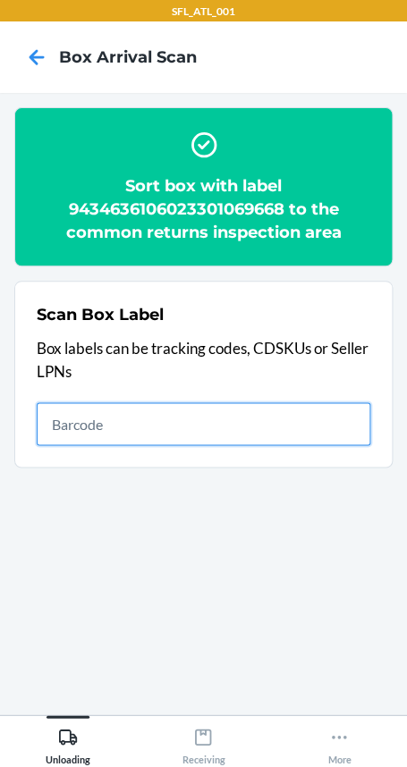
click at [313, 423] on input "text" at bounding box center [203, 423] width 333 height 43
click at [299, 409] on input "text" at bounding box center [203, 423] width 333 height 43
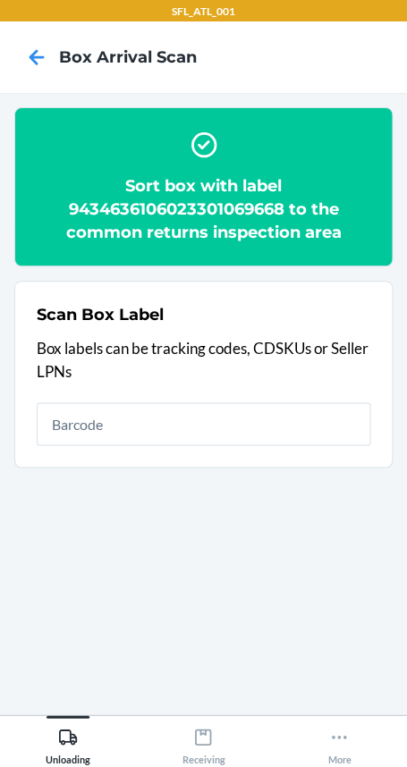
drag, startPoint x: 268, startPoint y: 399, endPoint x: 267, endPoint y: 373, distance: 26.8
click at [268, 398] on div "Scan Box Label Box labels can be tracking codes, CDSKUs or Seller LPNs" at bounding box center [203, 374] width 333 height 153
type input "4203025900299434636106023300709237"
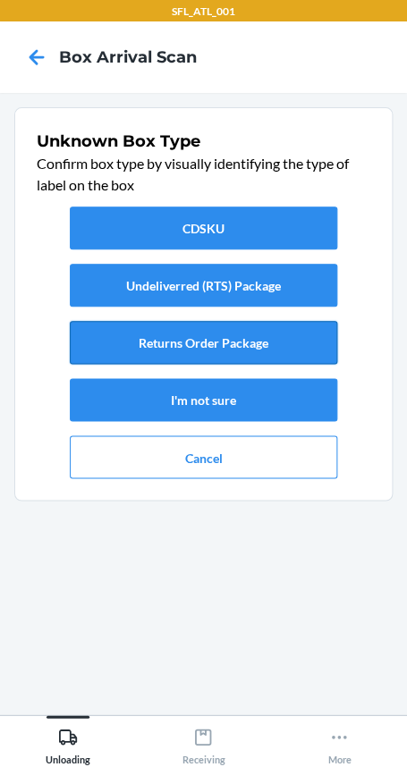
click at [274, 339] on button "Returns Order Package" at bounding box center [203, 342] width 266 height 43
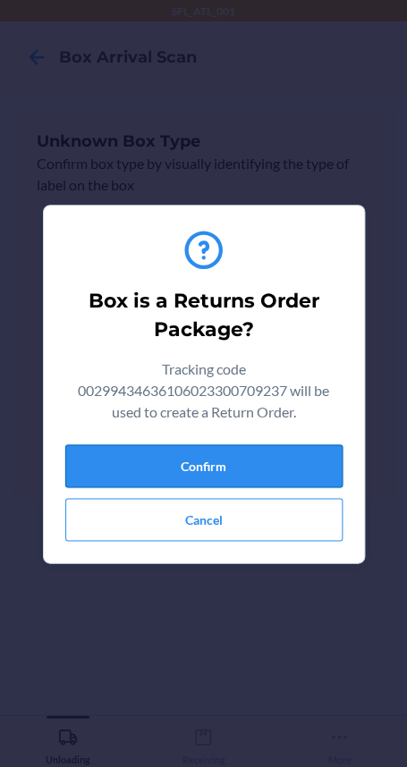
click at [277, 456] on button "Confirm" at bounding box center [203, 465] width 277 height 43
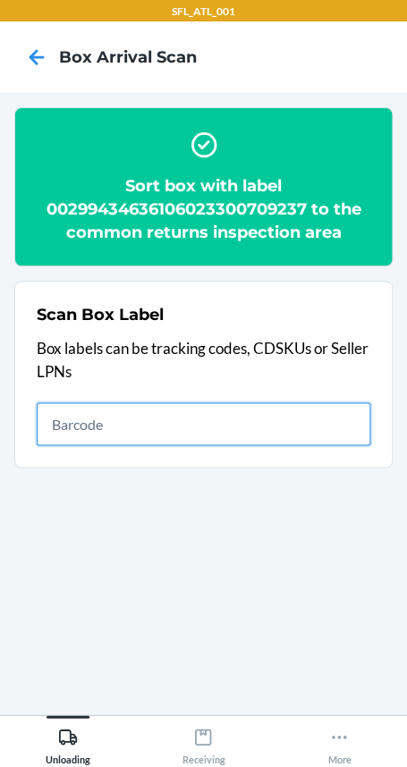
click at [342, 407] on input "text" at bounding box center [203, 423] width 333 height 43
type input "420302599434636106023300709237"
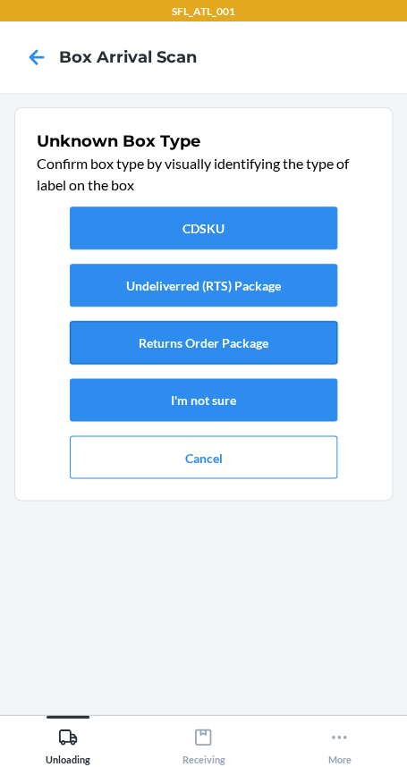
click at [231, 332] on button "Returns Order Package" at bounding box center [203, 342] width 266 height 43
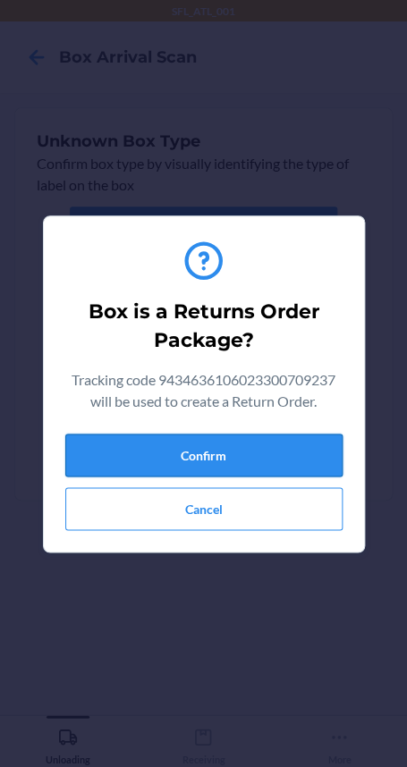
click at [222, 449] on button "Confirm" at bounding box center [203, 454] width 277 height 43
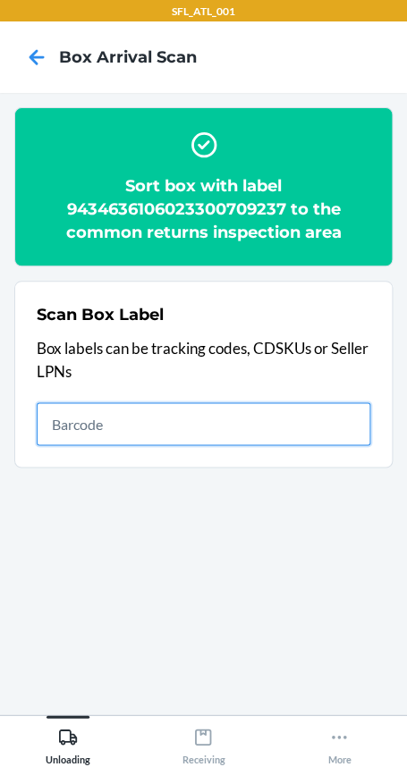
click at [256, 410] on input "text" at bounding box center [203, 423] width 333 height 43
type input "420302599434636106023300638933"
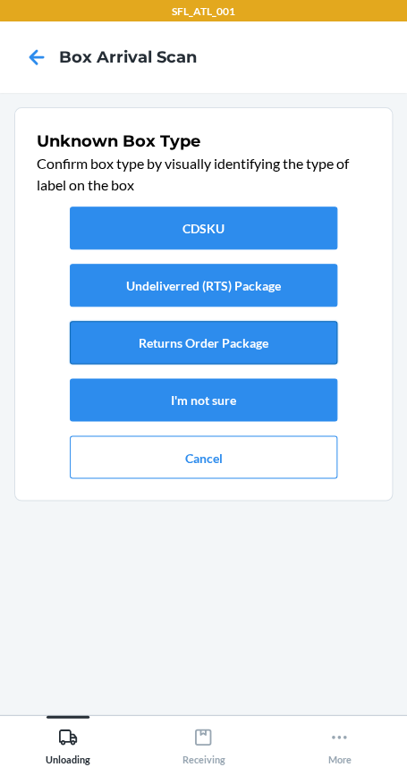
click at [272, 345] on button "Returns Order Package" at bounding box center [203, 342] width 266 height 43
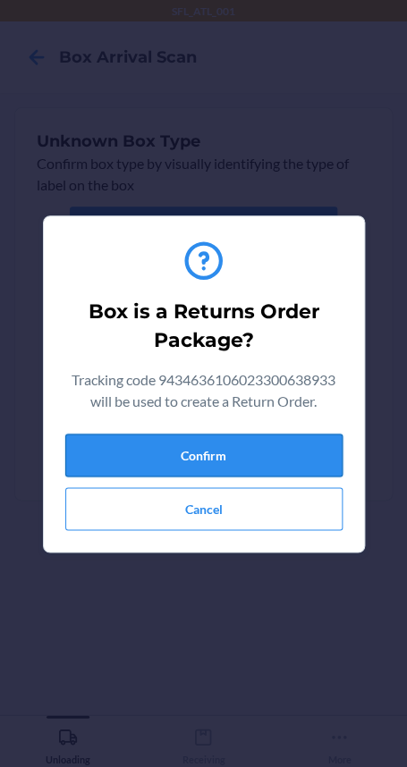
click at [290, 465] on button "Confirm" at bounding box center [203, 454] width 277 height 43
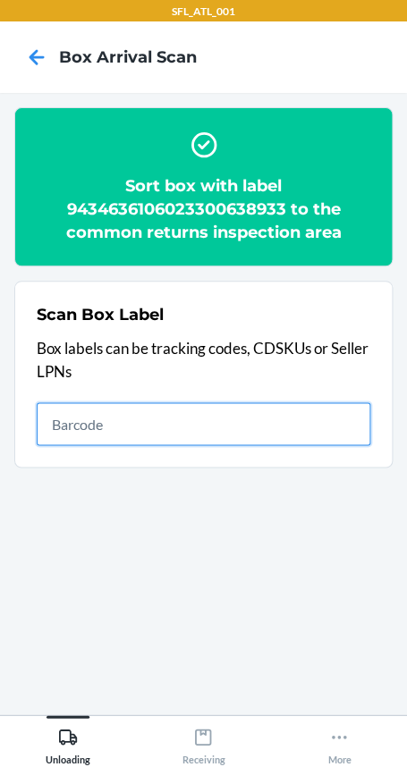
click at [317, 424] on input "text" at bounding box center [203, 423] width 333 height 43
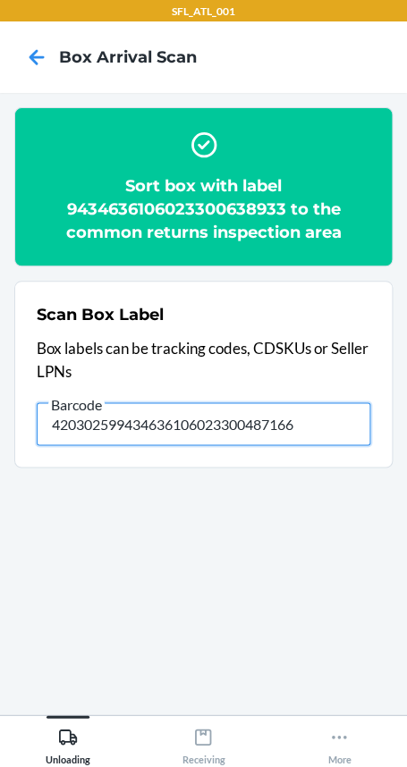
type input "420302599434636106023300487166"
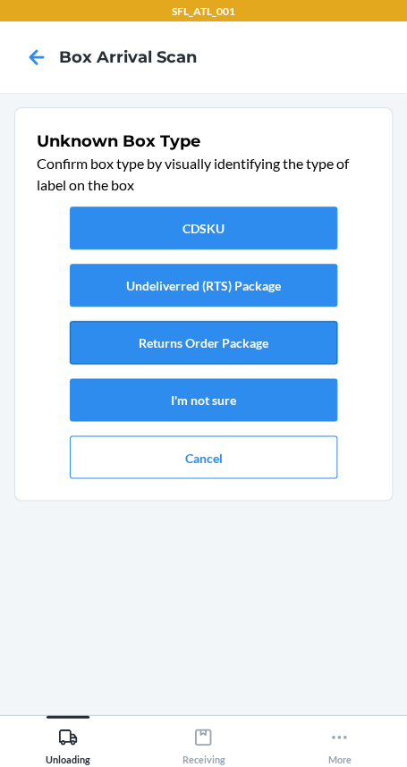
click at [240, 342] on button "Returns Order Package" at bounding box center [203, 342] width 266 height 43
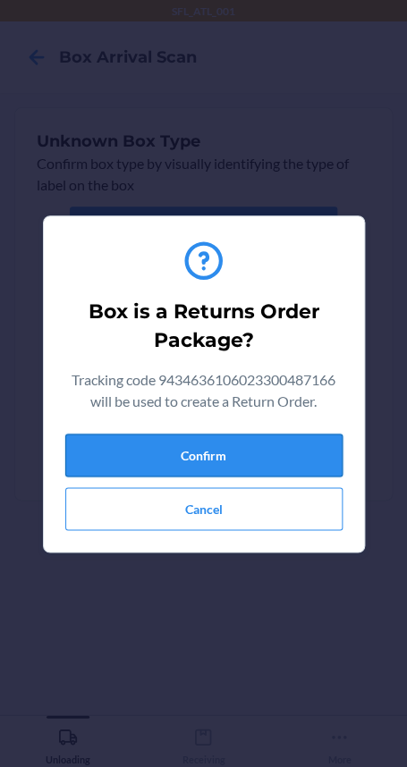
click at [252, 450] on button "Confirm" at bounding box center [203, 454] width 277 height 43
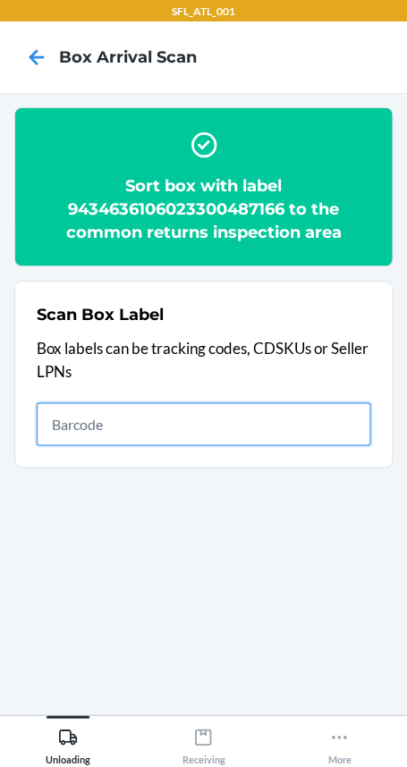
drag, startPoint x: 302, startPoint y: 410, endPoint x: 404, endPoint y: 431, distance: 103.9
click at [369, 422] on input "text" at bounding box center [203, 423] width 333 height 43
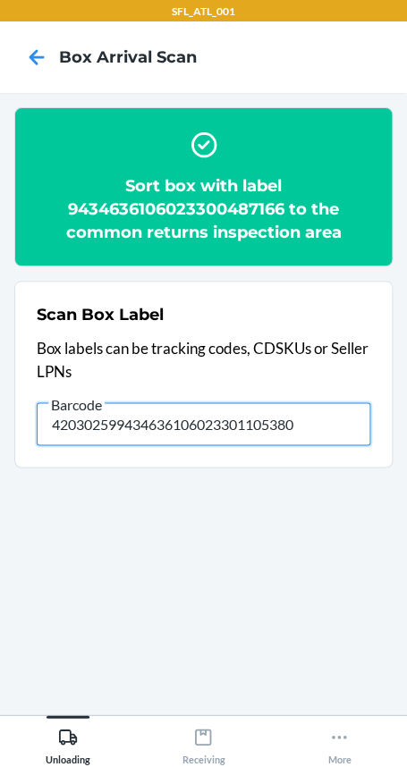
type input "420302599434636106023301105380"
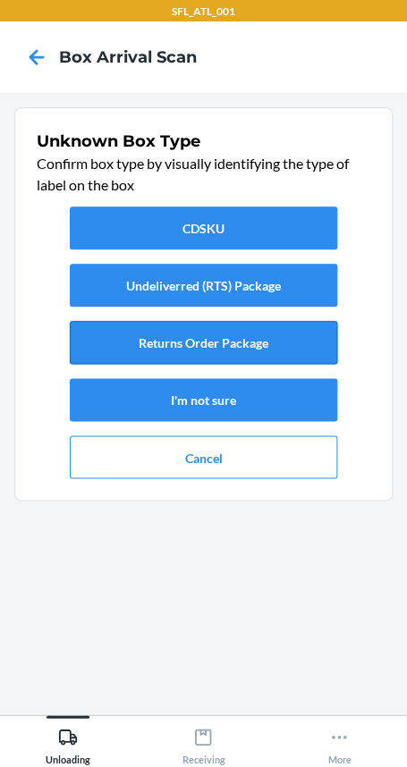
click at [309, 337] on button "Returns Order Package" at bounding box center [203, 342] width 266 height 43
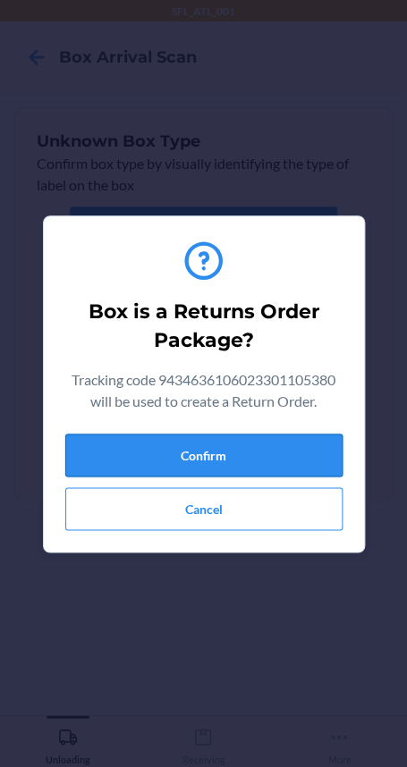
drag, startPoint x: 272, startPoint y: 452, endPoint x: 299, endPoint y: 452, distance: 26.8
click at [276, 452] on button "Confirm" at bounding box center [203, 454] width 277 height 43
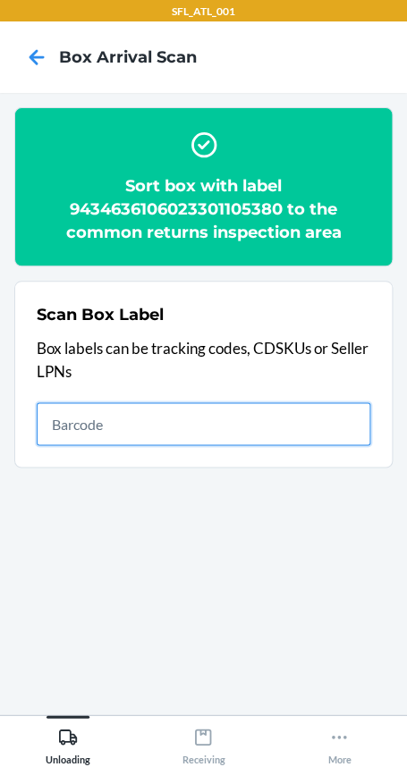
click at [235, 413] on input "text" at bounding box center [203, 423] width 333 height 43
type input "420302599434636106023301143030"
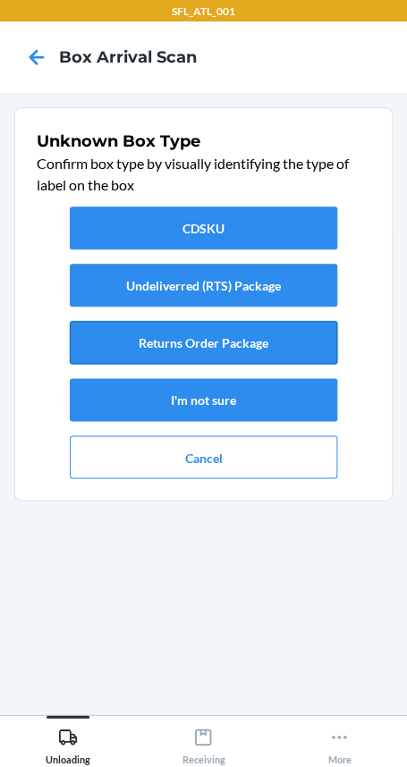
click at [227, 339] on button "Returns Order Package" at bounding box center [203, 342] width 266 height 43
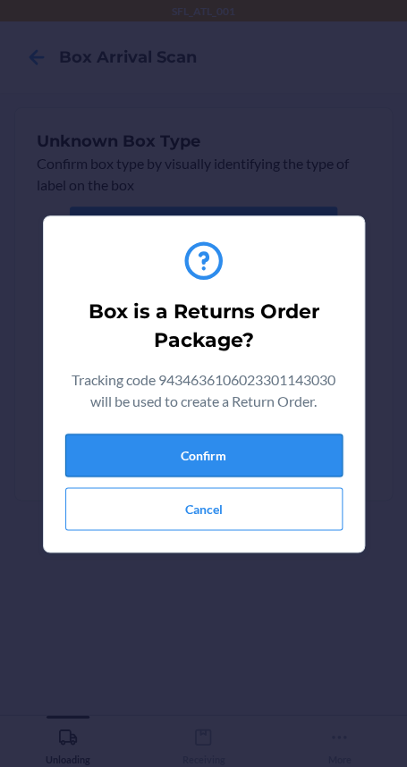
click at [240, 448] on button "Confirm" at bounding box center [203, 454] width 277 height 43
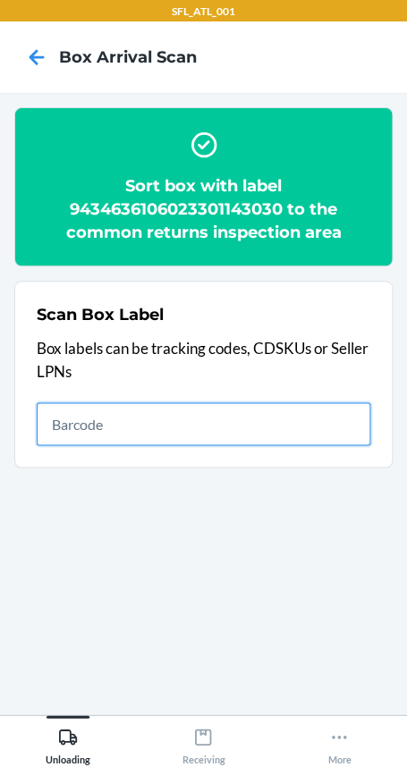
drag, startPoint x: 268, startPoint y: 434, endPoint x: 271, endPoint y: 423, distance: 11.1
click at [270, 428] on input "text" at bounding box center [203, 423] width 333 height 43
type input "420302599434636106023300467342"
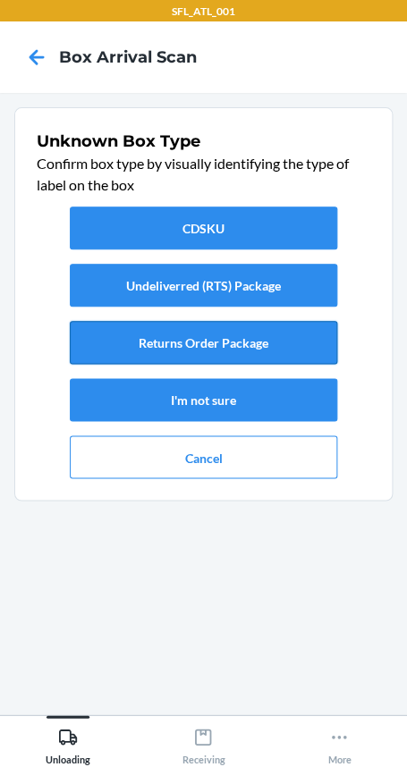
click at [218, 330] on button "Returns Order Package" at bounding box center [203, 342] width 266 height 43
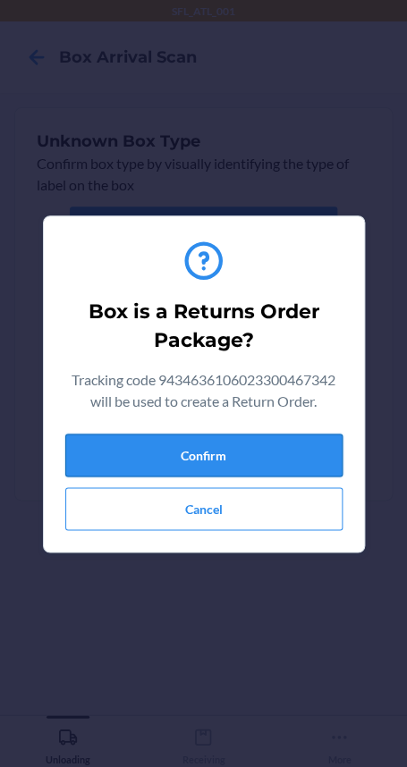
click at [228, 442] on button "Confirm" at bounding box center [203, 454] width 277 height 43
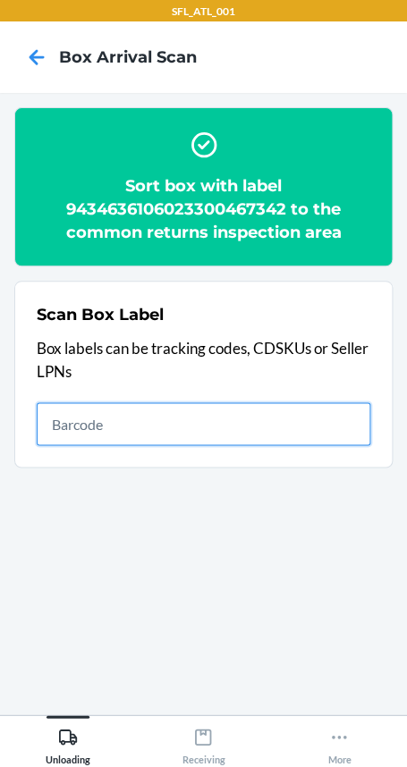
click at [209, 427] on input "text" at bounding box center [203, 423] width 333 height 43
type input "420302599434636106023300177098"
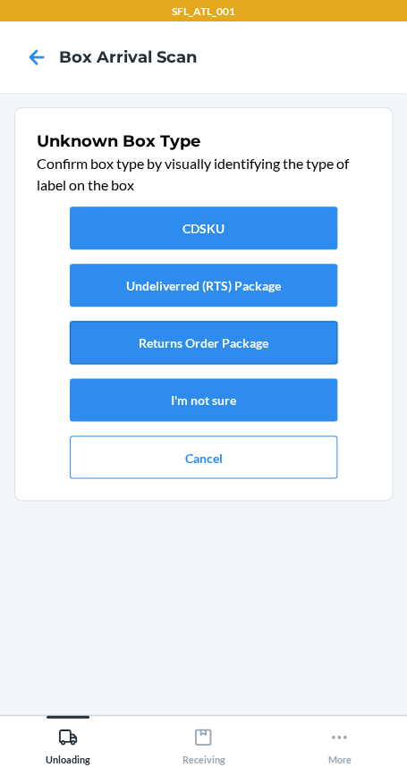
click at [238, 336] on button "Returns Order Package" at bounding box center [203, 342] width 266 height 43
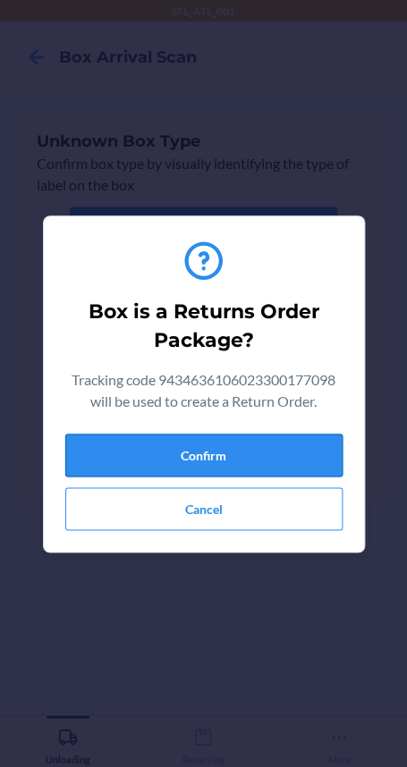
click at [231, 448] on button "Confirm" at bounding box center [203, 454] width 277 height 43
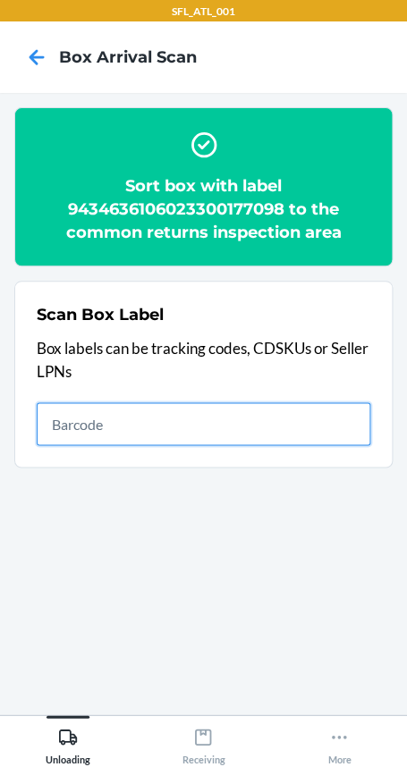
click at [285, 418] on input "text" at bounding box center [203, 423] width 333 height 43
type input "420302599434636106023300177098"
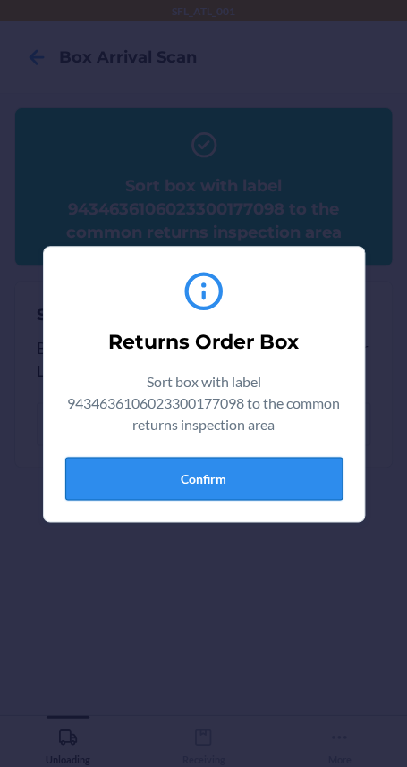
click at [320, 476] on button "Confirm" at bounding box center [203, 478] width 277 height 43
